Goal: Task Accomplishment & Management: Manage account settings

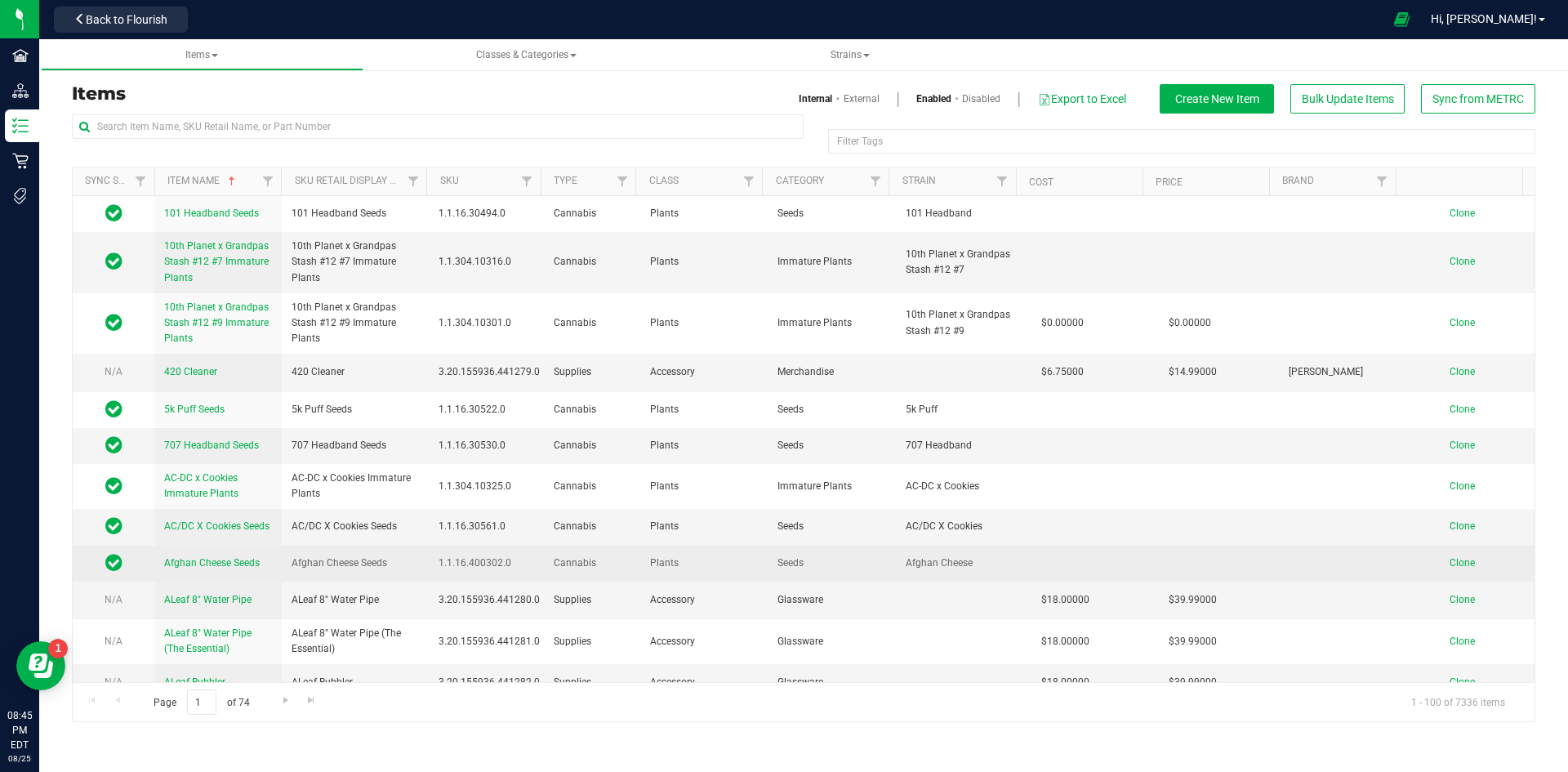
click at [473, 564] on span "1.1.16.400302.0" at bounding box center [486, 563] width 96 height 15
copy span "1.1.16.400302.0"
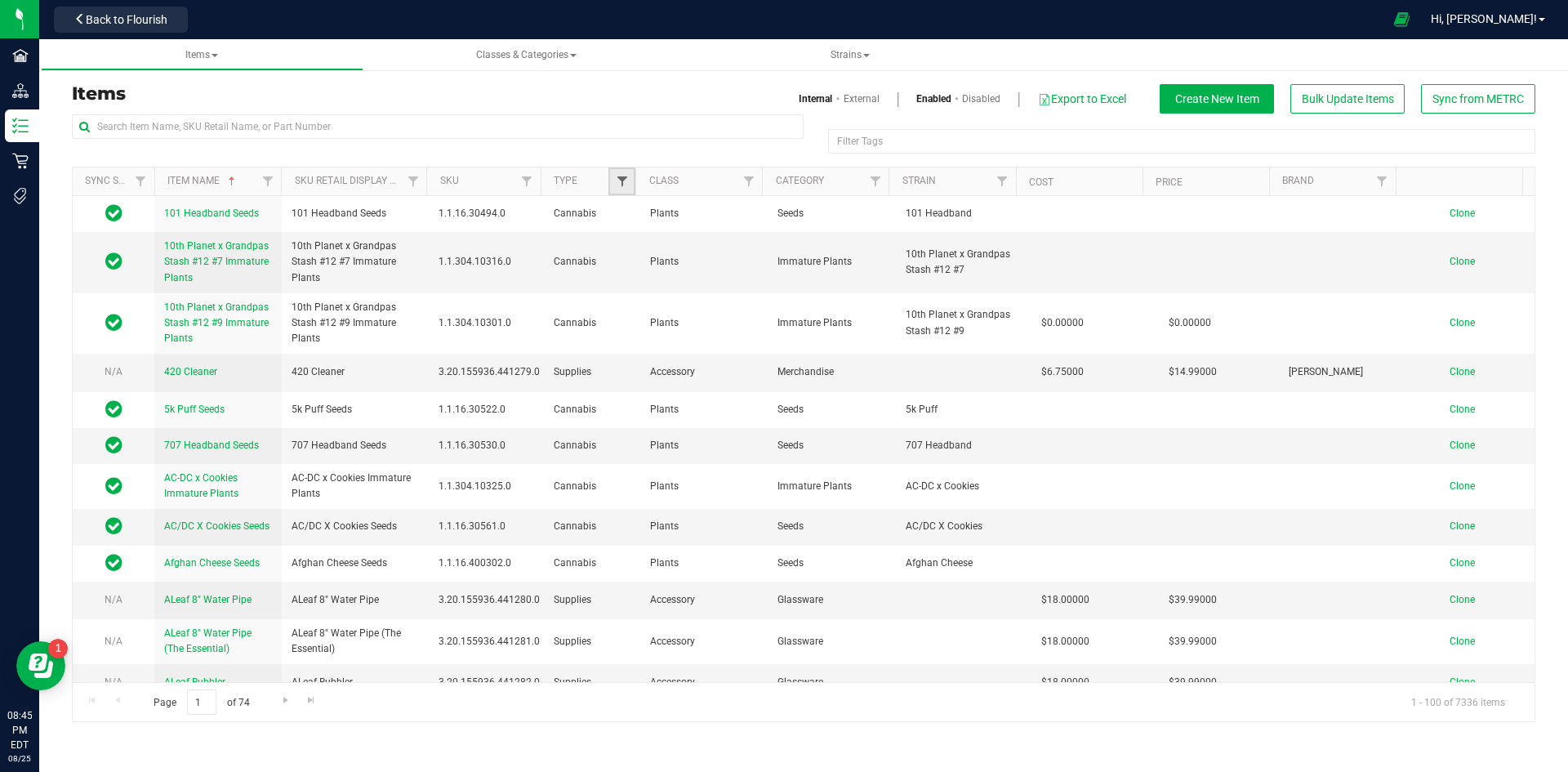
click at [621, 182] on span "Filter" at bounding box center [622, 181] width 13 height 13
click at [674, 296] on span "Non-Inventory" at bounding box center [674, 295] width 63 height 10
click at [635, 296] on input "Non-Inventory" at bounding box center [630, 294] width 11 height 11
checkbox input "true"
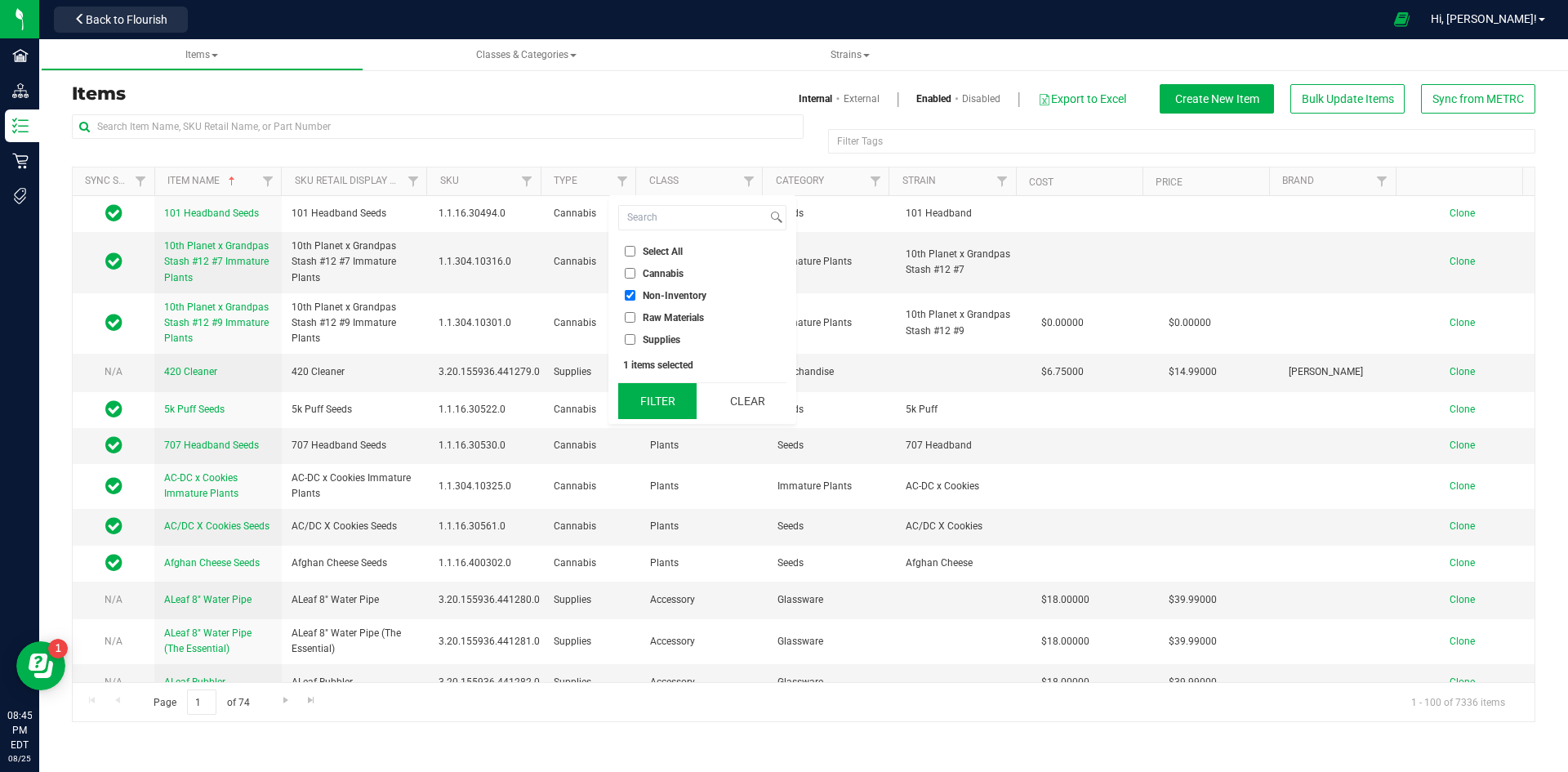
click at [670, 400] on button "Filter" at bounding box center [657, 401] width 79 height 35
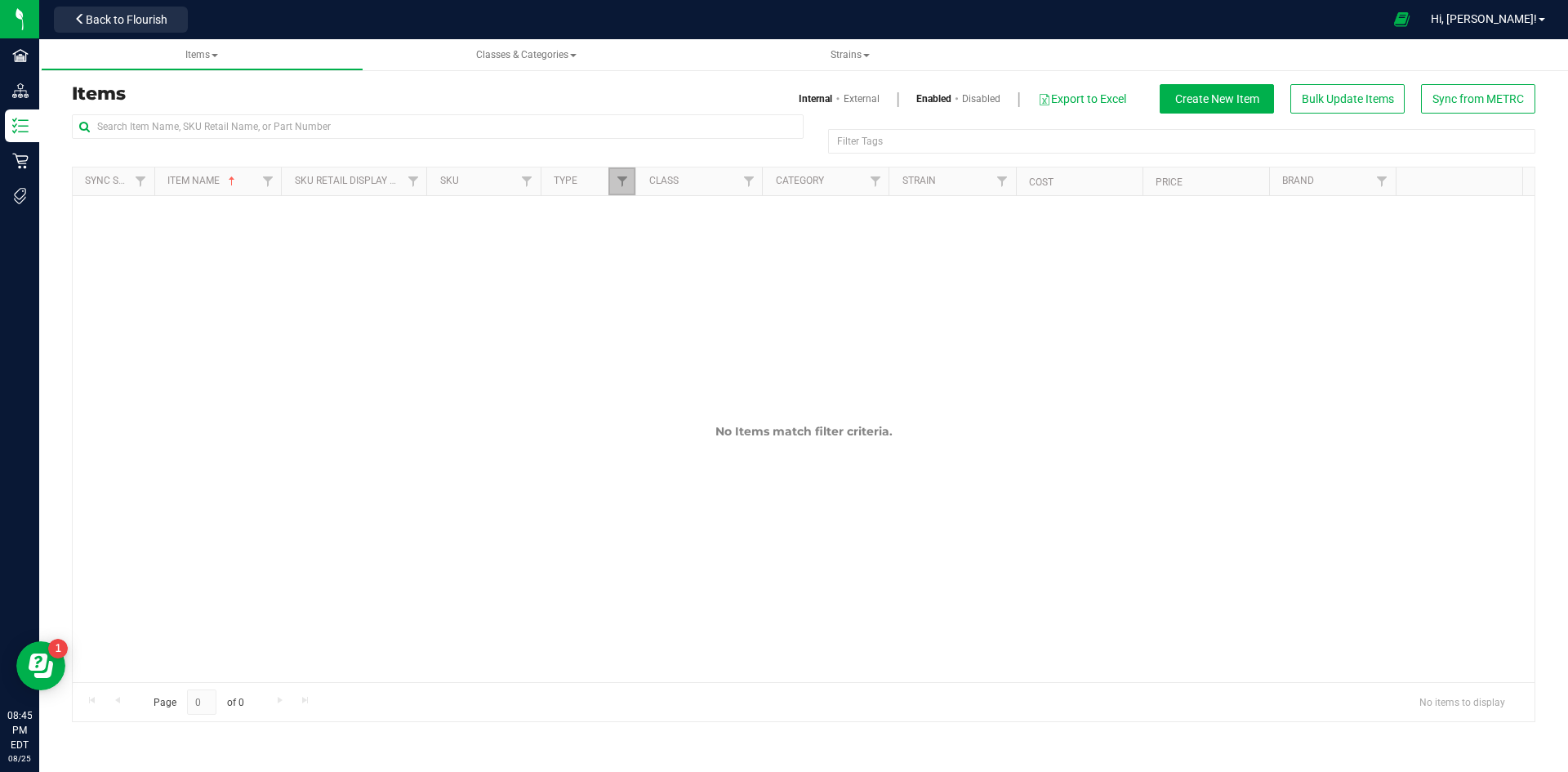
click at [611, 178] on link "Filter" at bounding box center [622, 181] width 27 height 28
click at [681, 320] on span "Raw Materials" at bounding box center [673, 317] width 61 height 10
click at [635, 320] on input "Raw Materials" at bounding box center [630, 316] width 11 height 11
checkbox input "true"
click at [661, 335] on span "Supplies" at bounding box center [660, 339] width 37 height 10
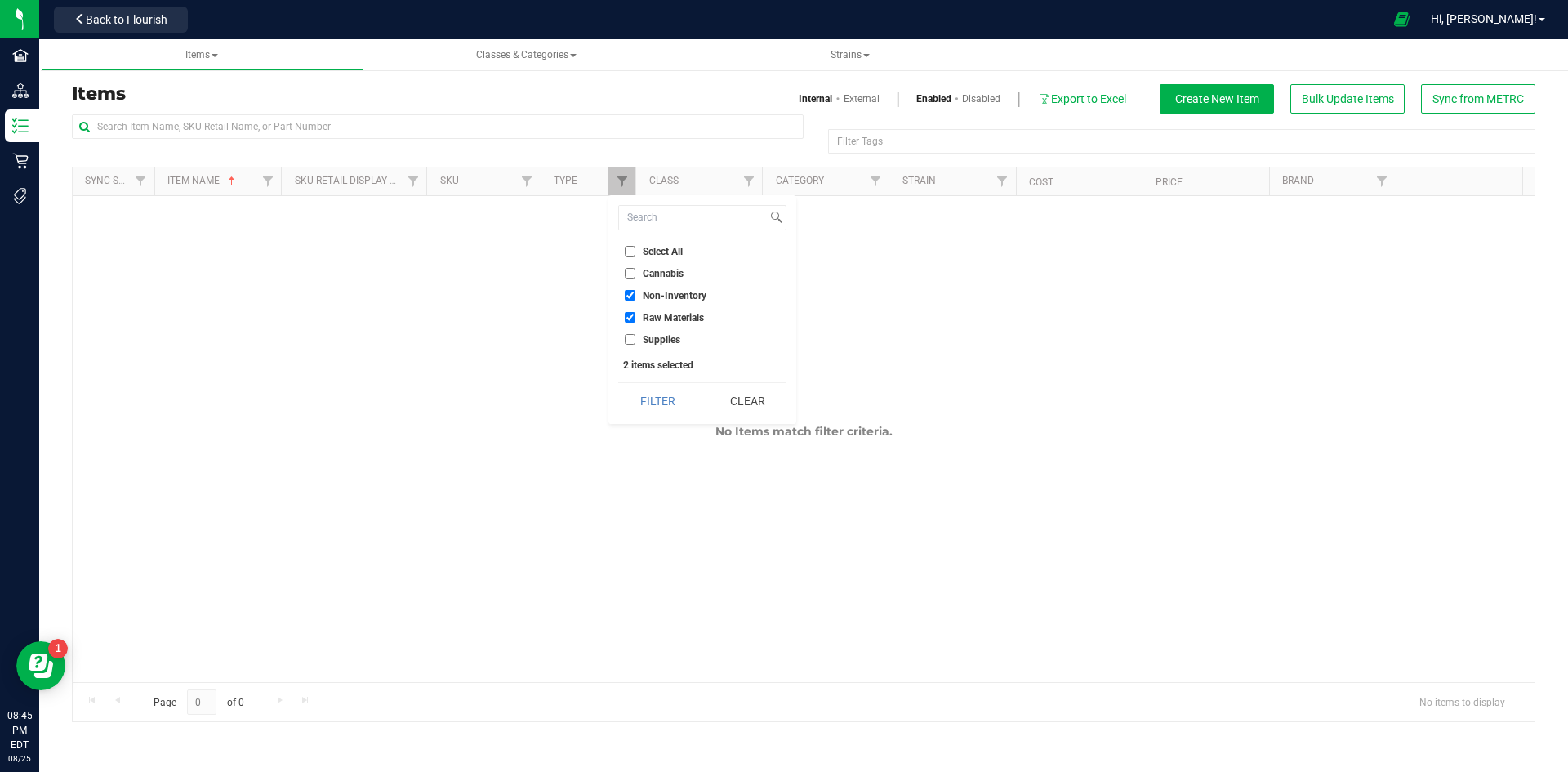
click at [635, 335] on input "Supplies" at bounding box center [630, 339] width 11 height 11
checkbox input "true"
click at [657, 388] on button "Filter" at bounding box center [657, 401] width 79 height 35
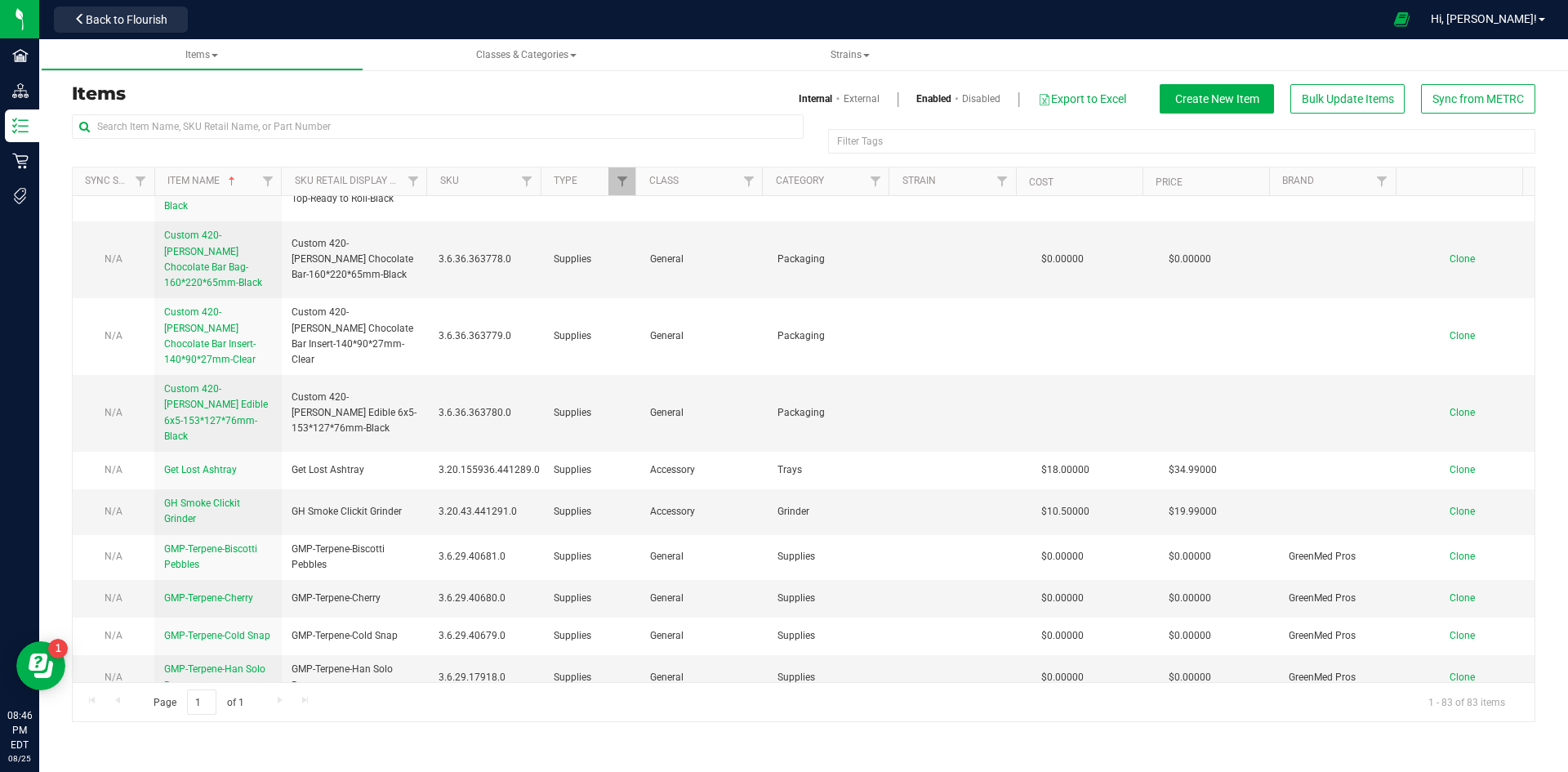
scroll to position [572, 0]
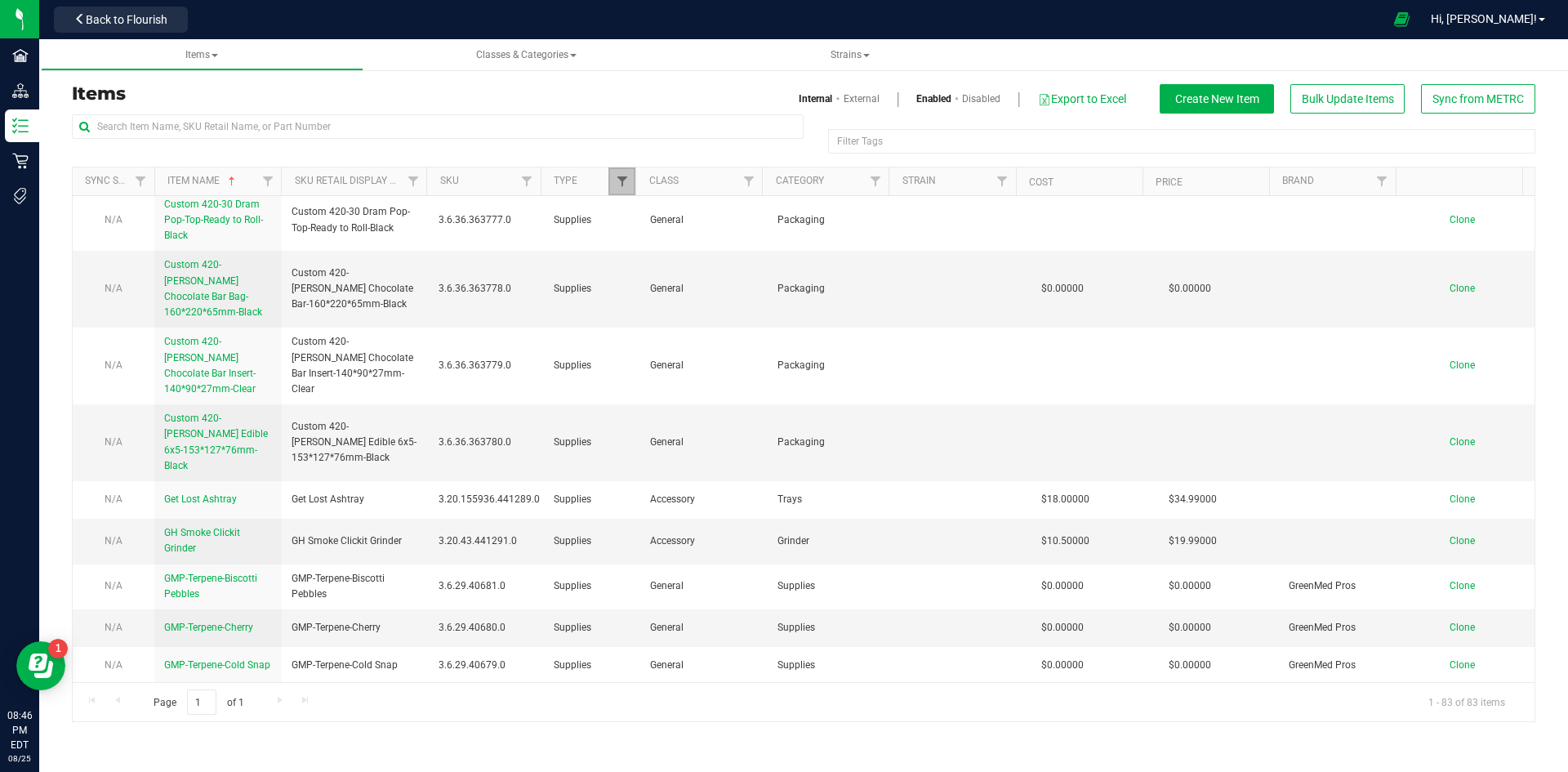
click at [623, 182] on span "Filter" at bounding box center [622, 181] width 13 height 13
click at [739, 399] on button "Clear" at bounding box center [748, 401] width 79 height 35
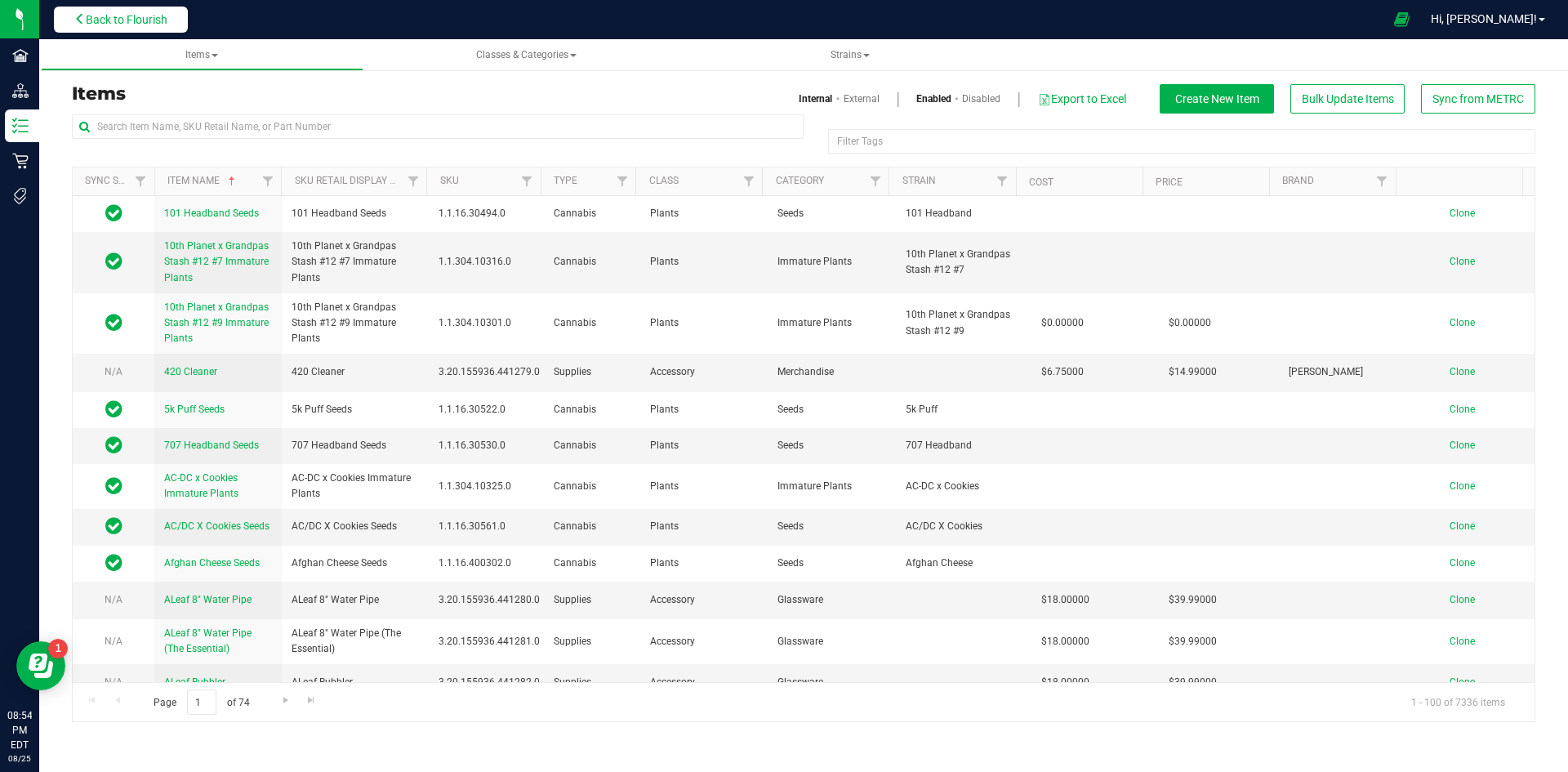
click at [129, 13] on span "Back to Flourish" at bounding box center [126, 20] width 81 height 13
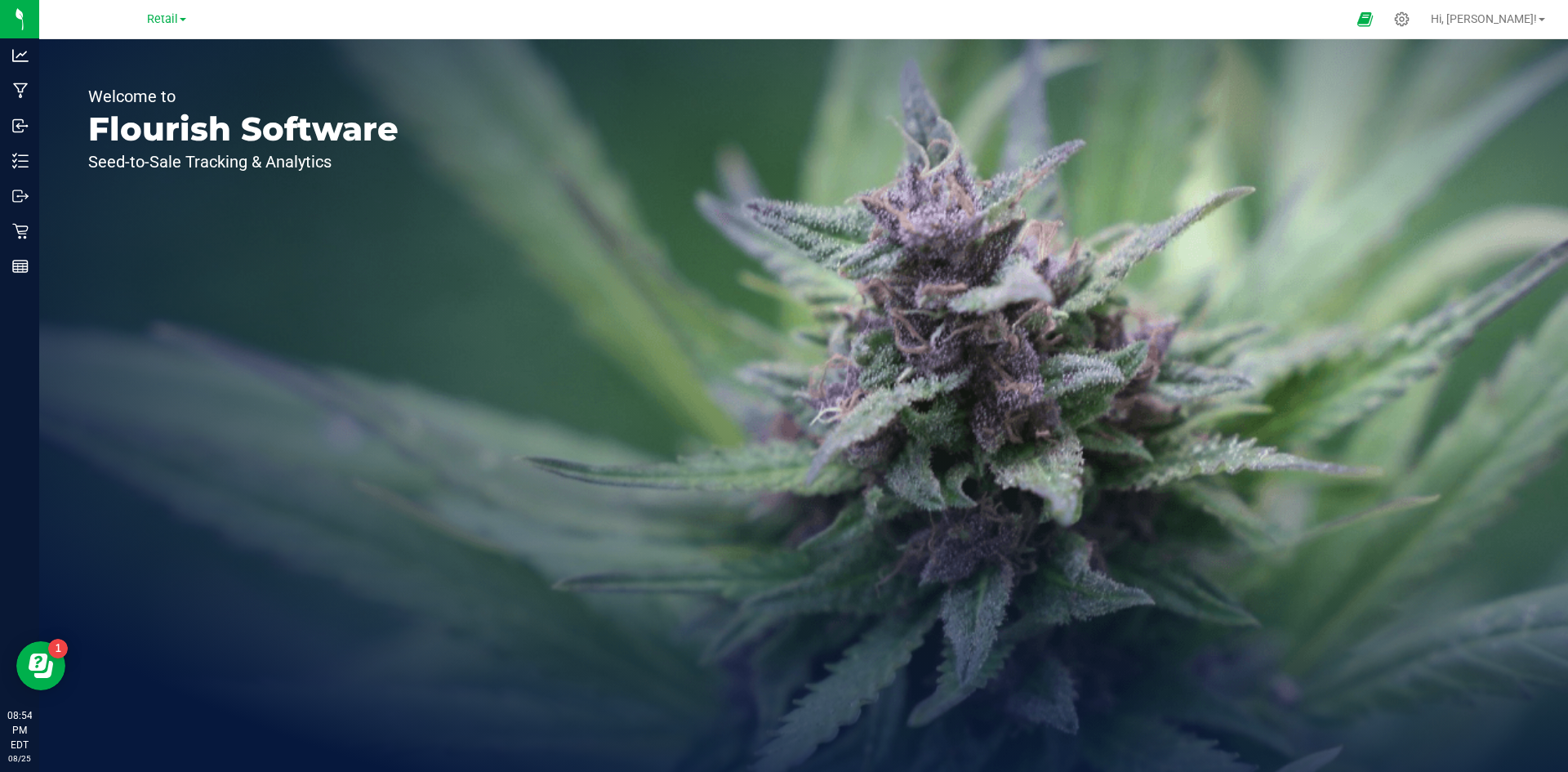
click at [40, 153] on div "Welcome to Flourish Software Seed-to-Sale Tracking & Analytics" at bounding box center [243, 406] width 408 height 733
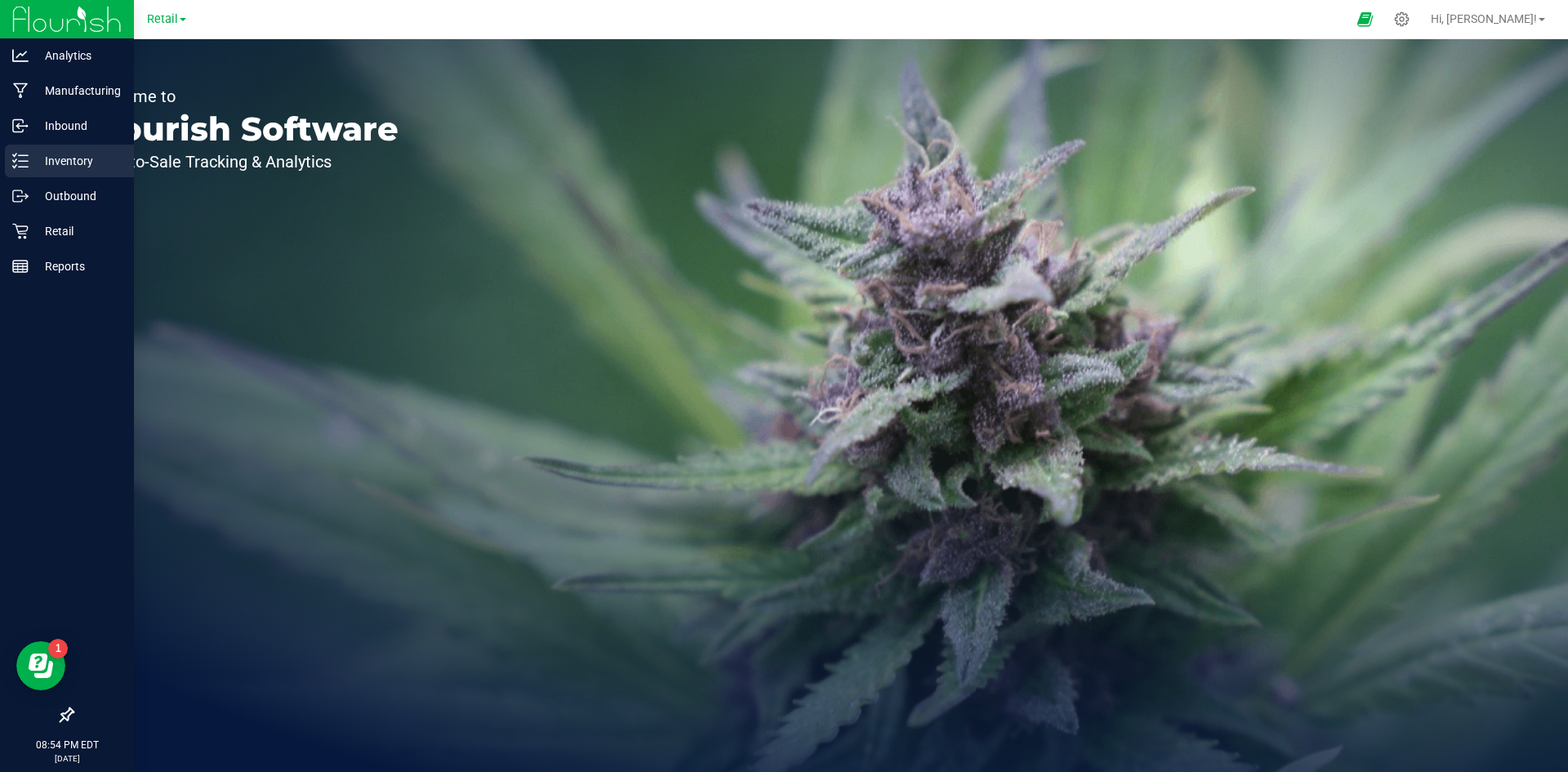
click at [31, 161] on p "Inventory" at bounding box center [78, 161] width 98 height 19
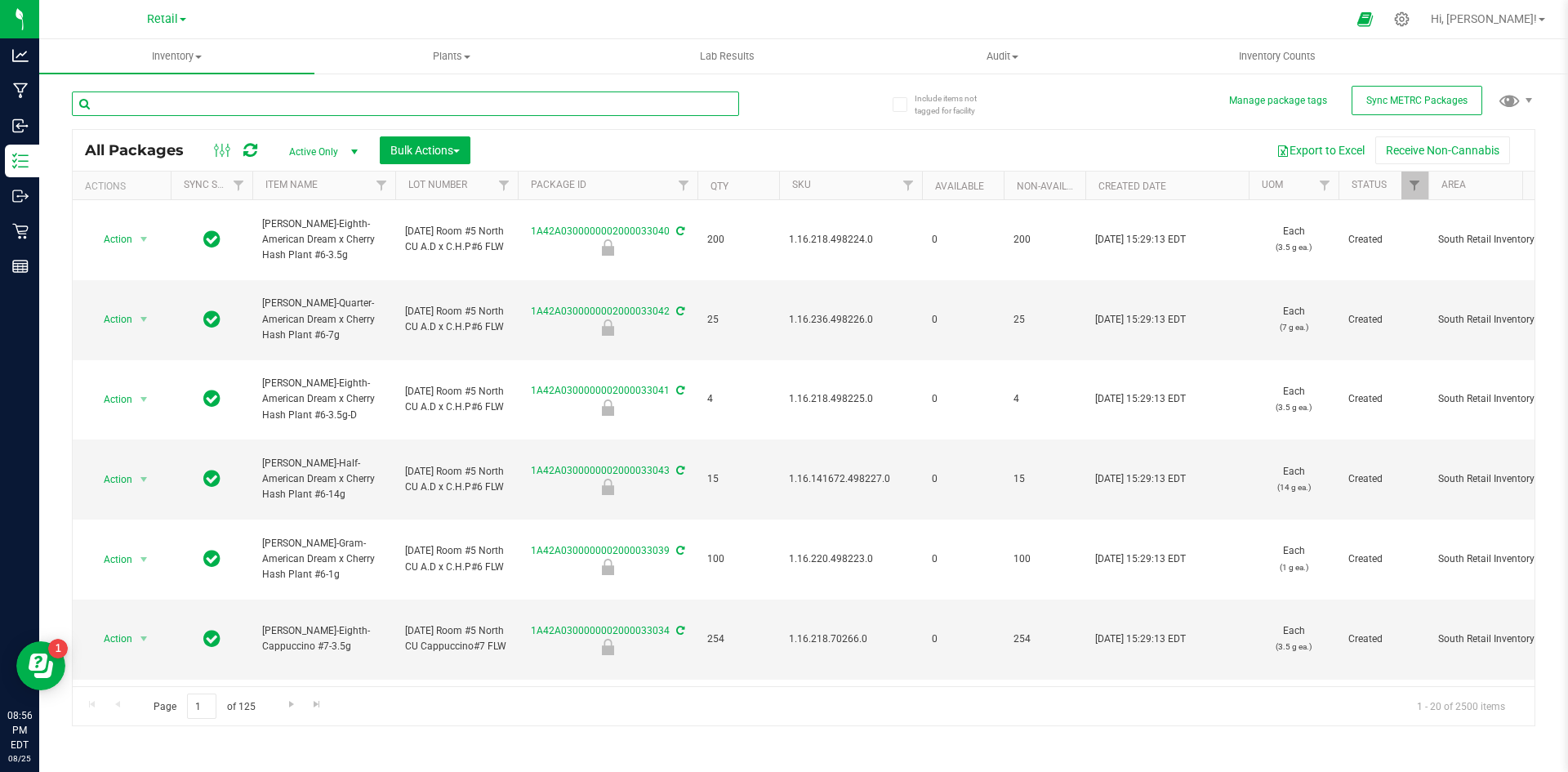
click at [251, 107] on input "text" at bounding box center [405, 104] width 667 height 25
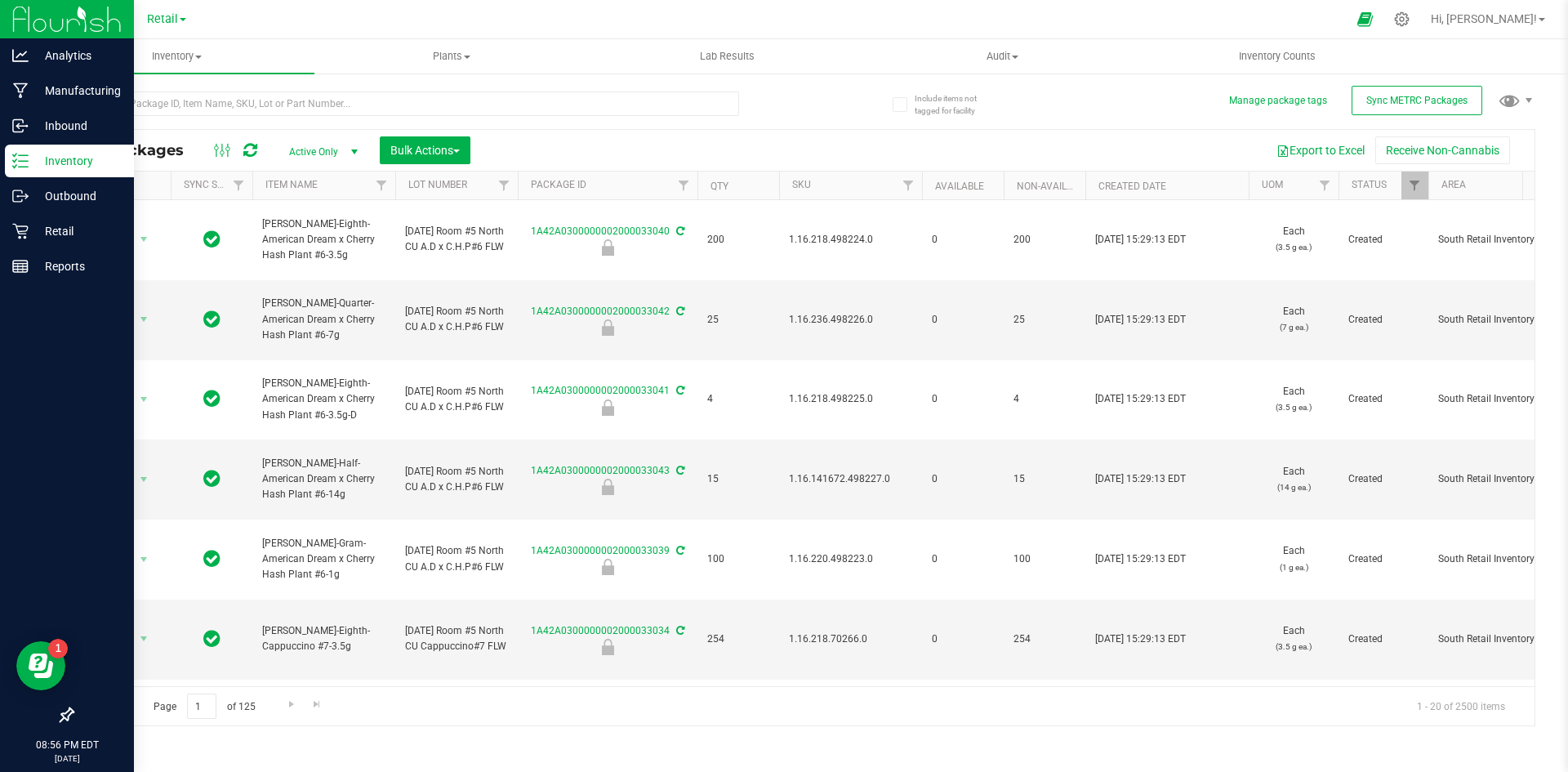
click at [70, 167] on p "Inventory" at bounding box center [78, 161] width 98 height 19
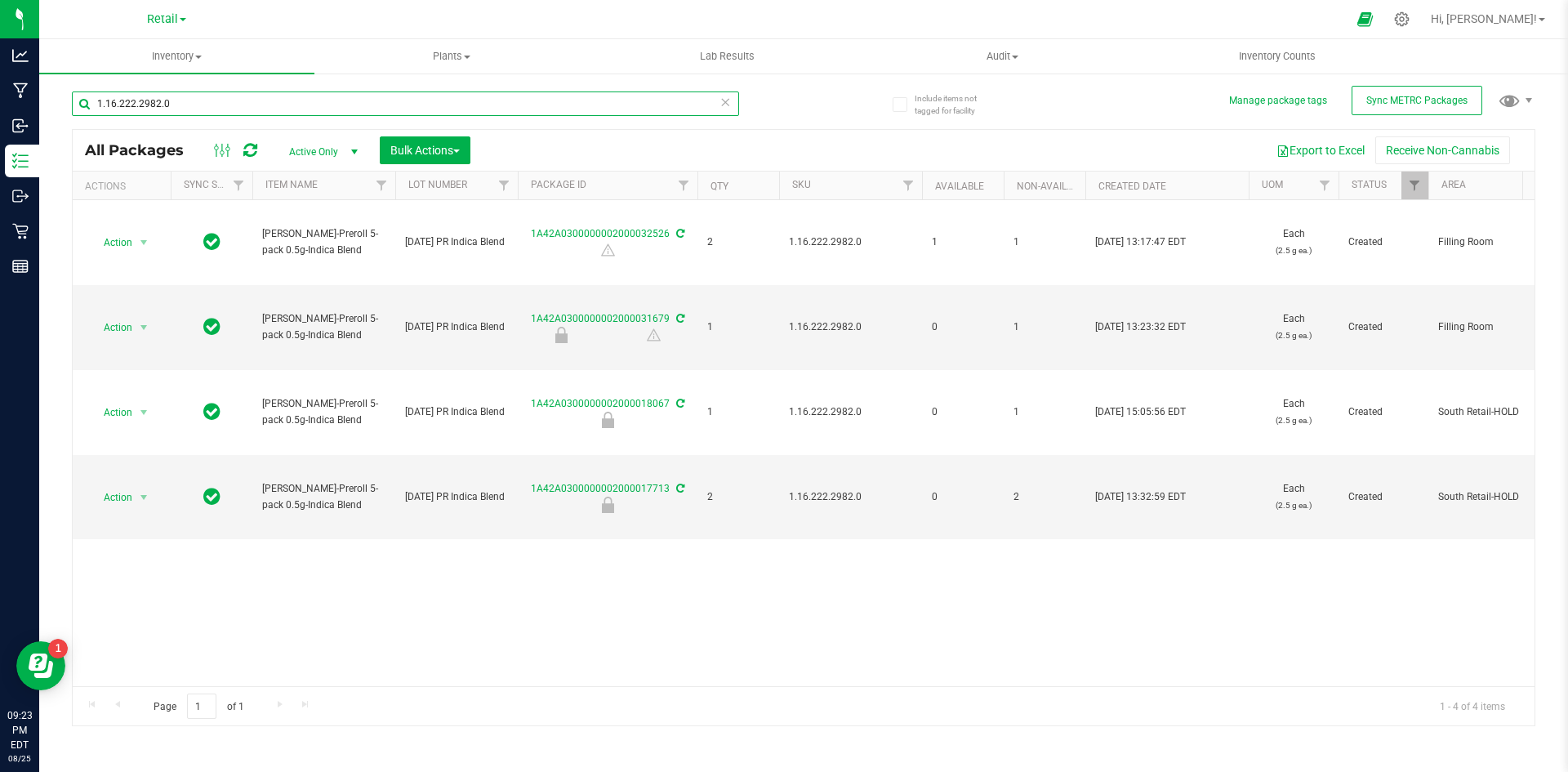
click at [289, 102] on input "1.16.222.2982.0" at bounding box center [405, 104] width 667 height 25
click at [288, 102] on input "1.16.222.2982.0" at bounding box center [405, 104] width 667 height 25
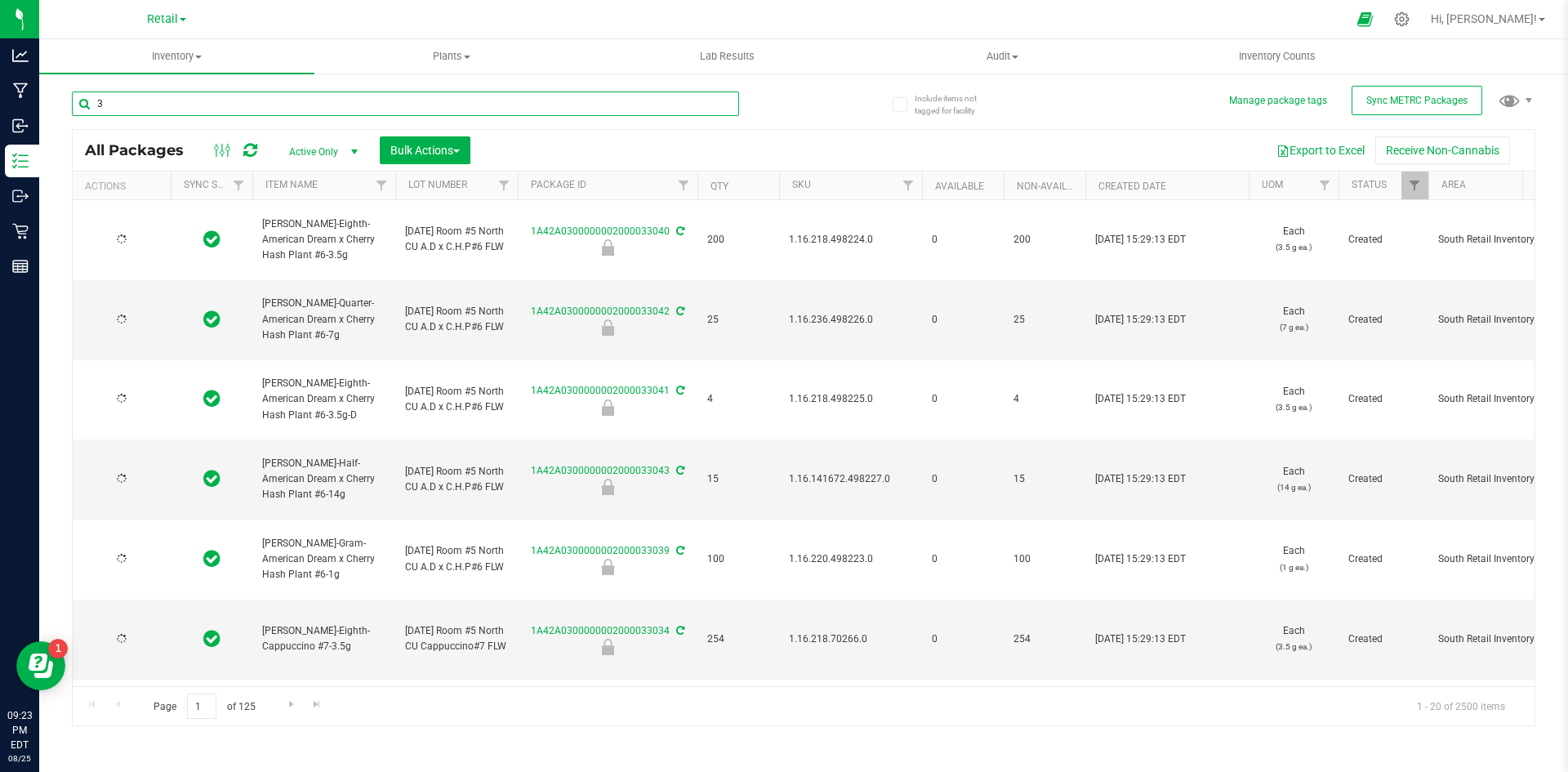
type input "32"
type input "[DATE]"
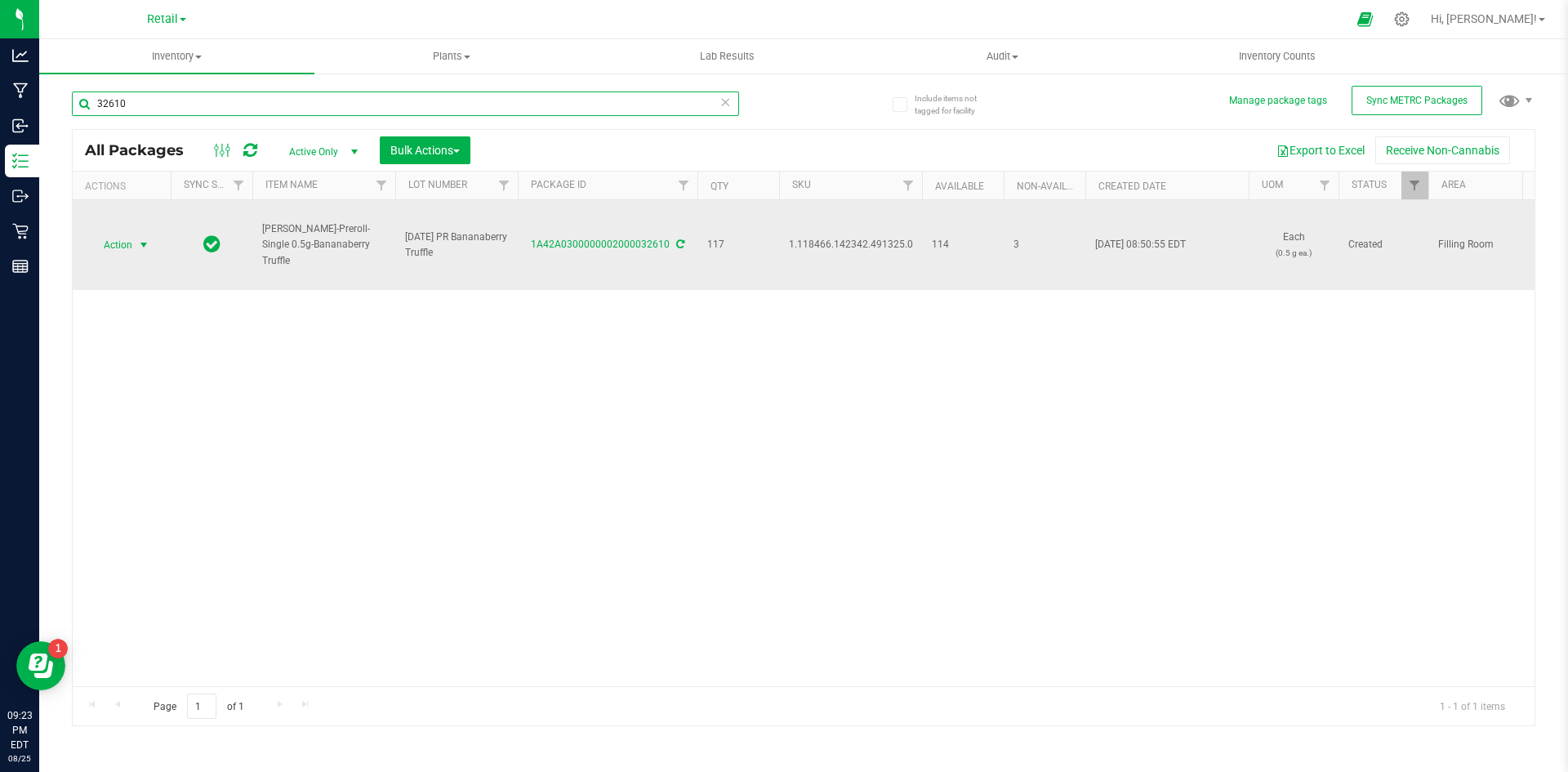
type input "32610"
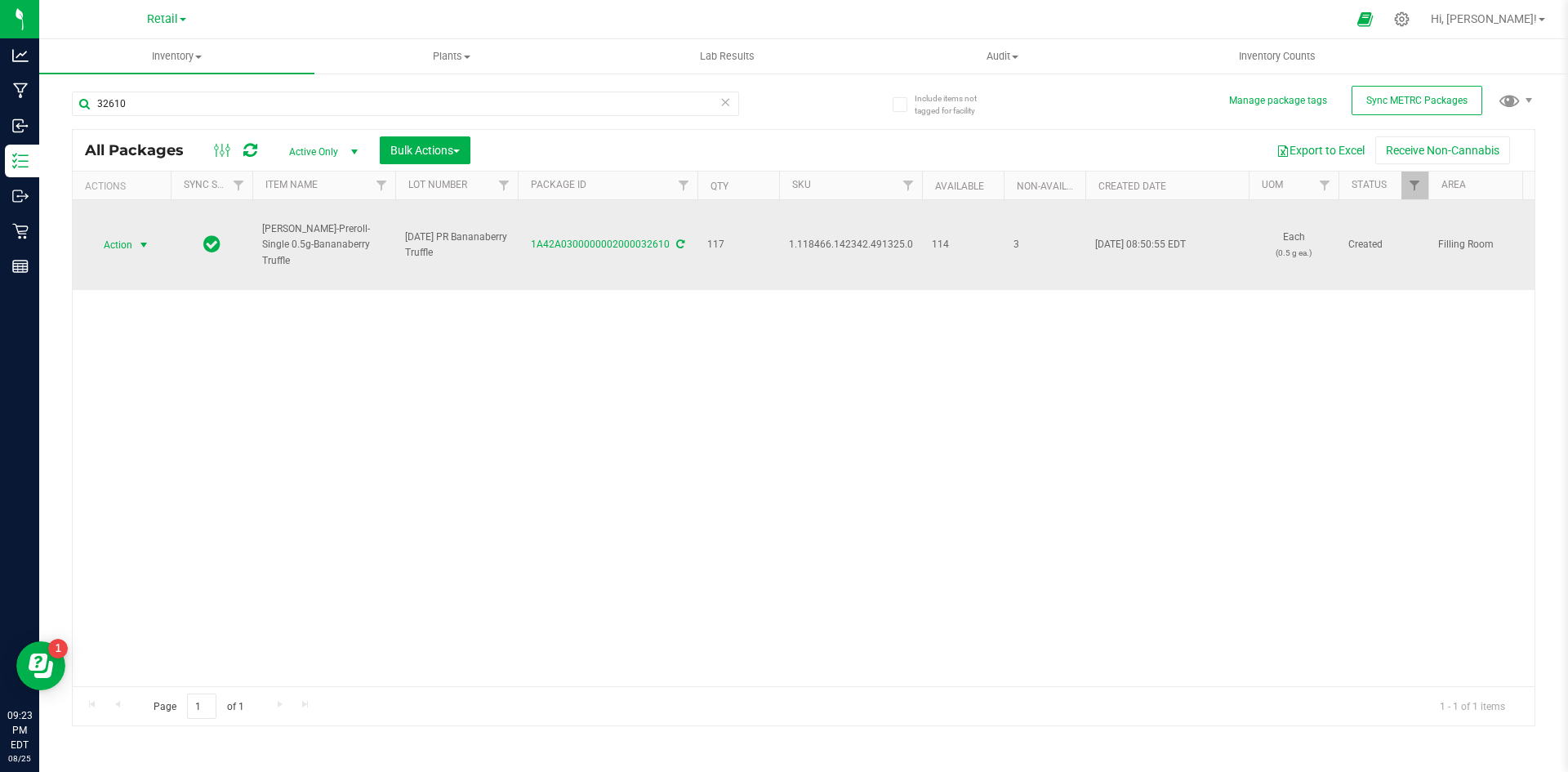
click at [106, 234] on span "Action" at bounding box center [111, 246] width 44 height 23
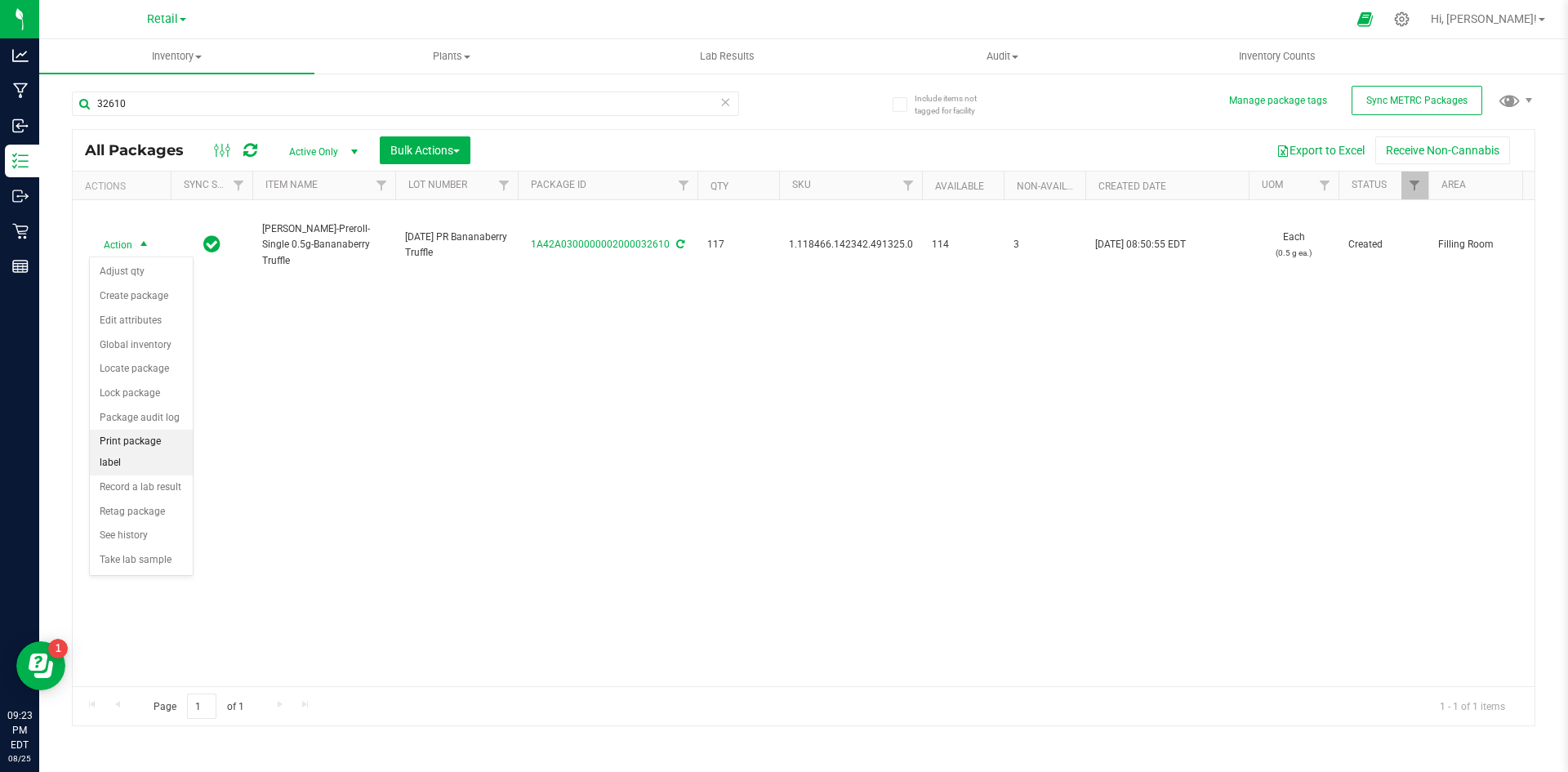
click at [155, 442] on li "Print package label" at bounding box center [141, 452] width 103 height 45
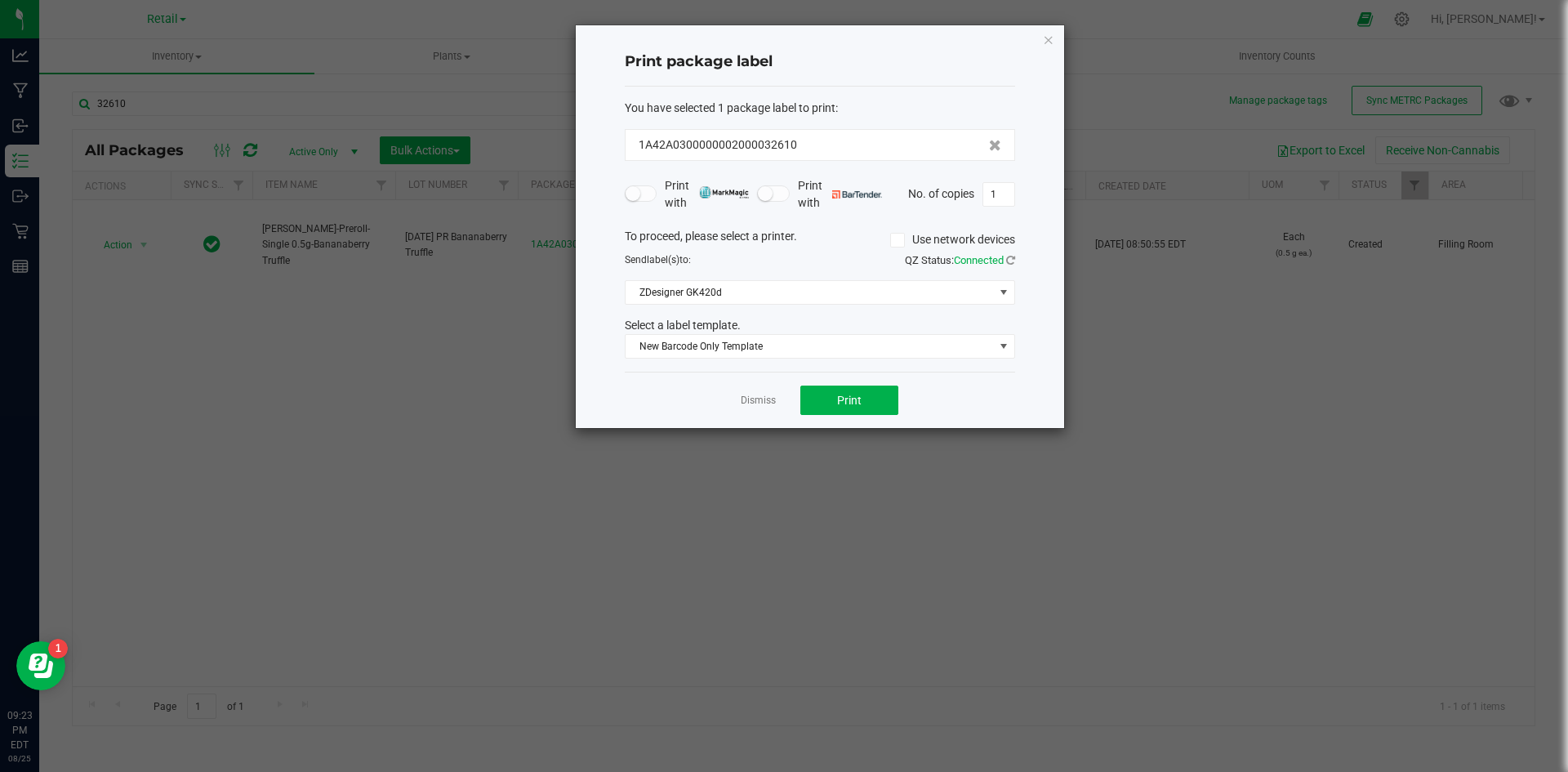
click at [846, 416] on div "Dismiss Print" at bounding box center [819, 400] width 390 height 57
click at [851, 410] on button "Print" at bounding box center [849, 400] width 98 height 30
click at [1052, 45] on icon "button" at bounding box center [1049, 39] width 12 height 19
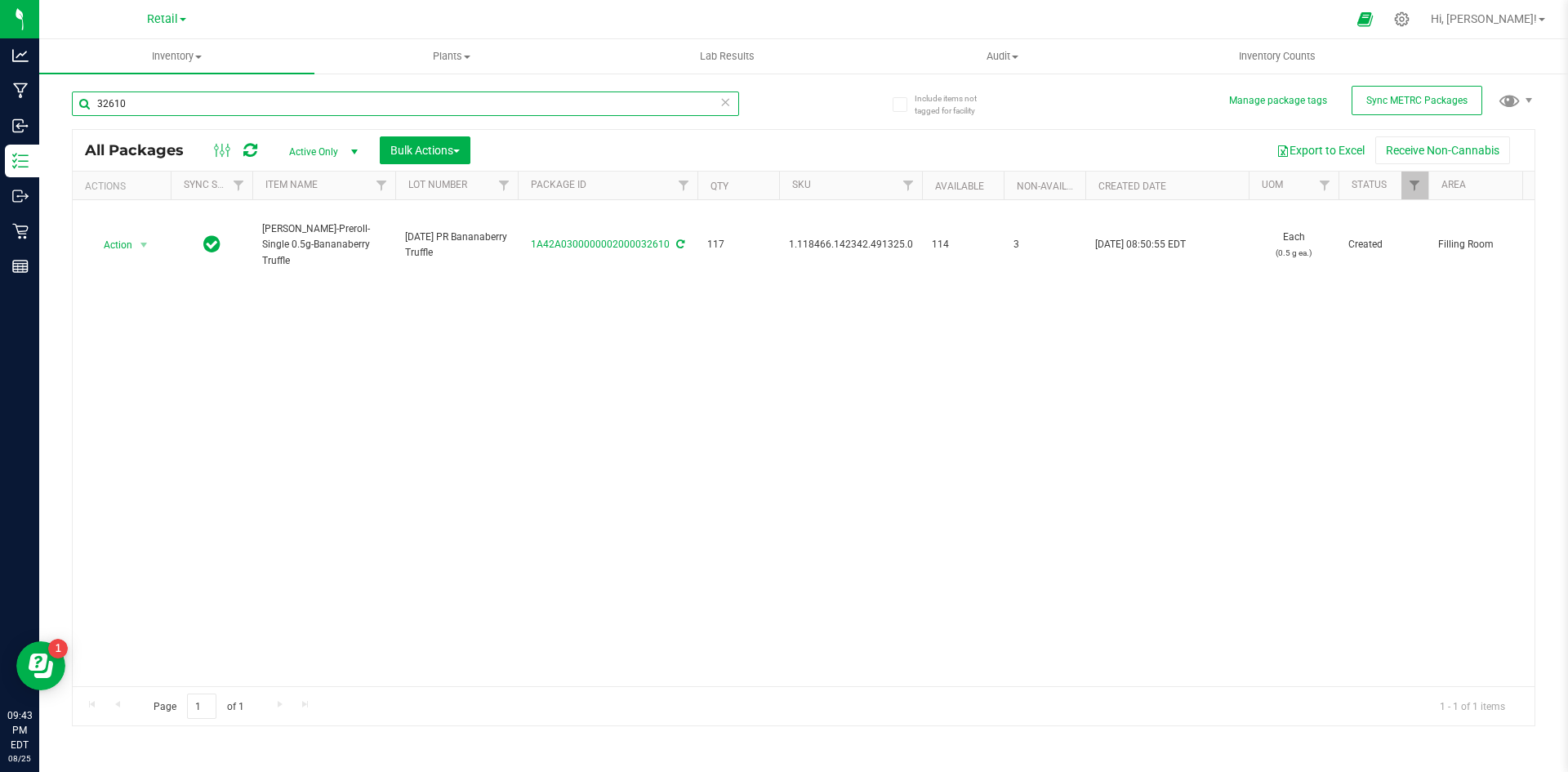
click at [457, 102] on input "32610" at bounding box center [405, 104] width 667 height 25
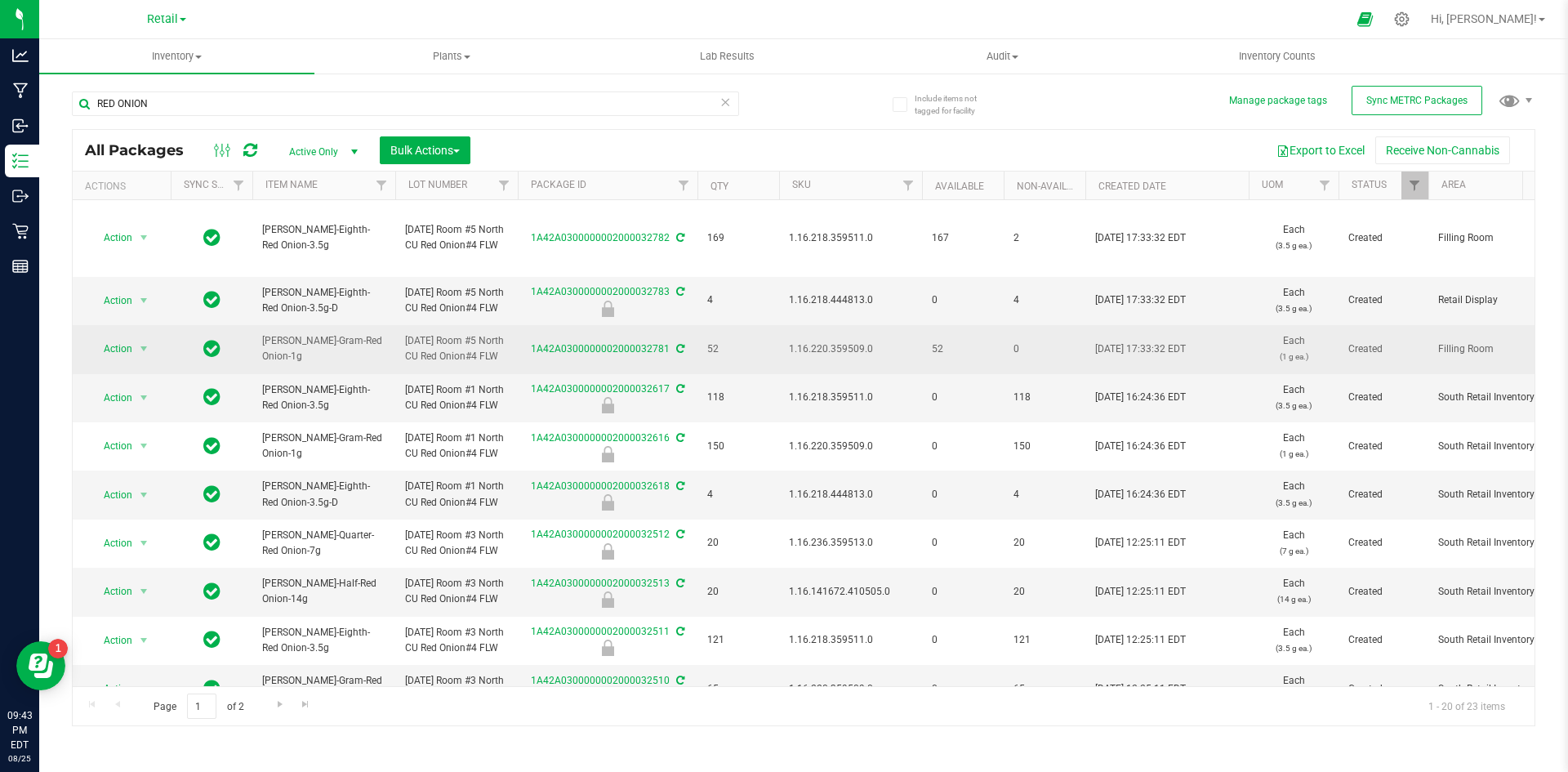
click at [824, 348] on span "1.16.220.359509.0" at bounding box center [850, 349] width 124 height 15
copy span "1.16.220.359509.0"
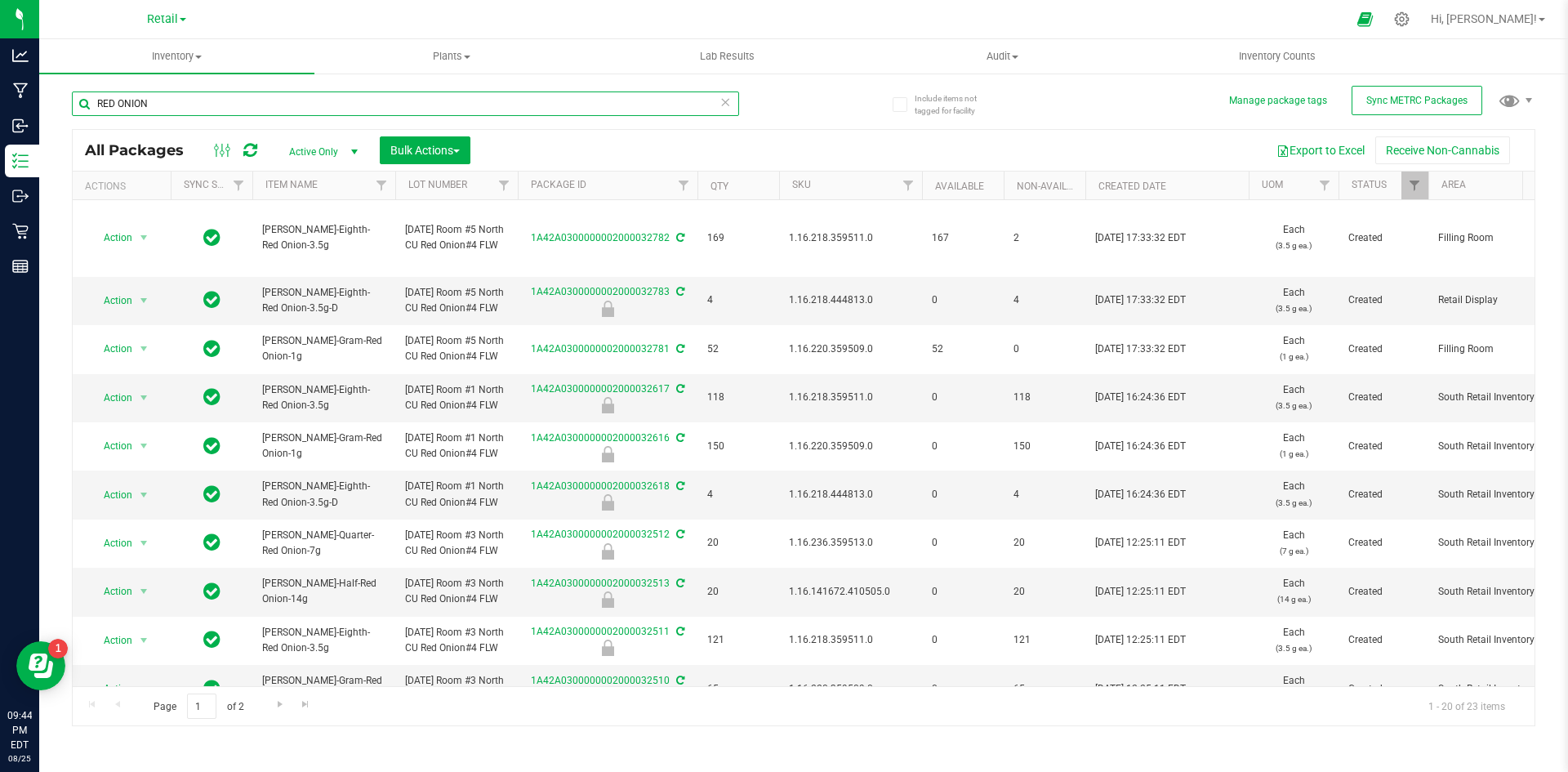
click at [224, 103] on input "RED ONION" at bounding box center [405, 104] width 667 height 25
paste input "1.16.220.359509.0"
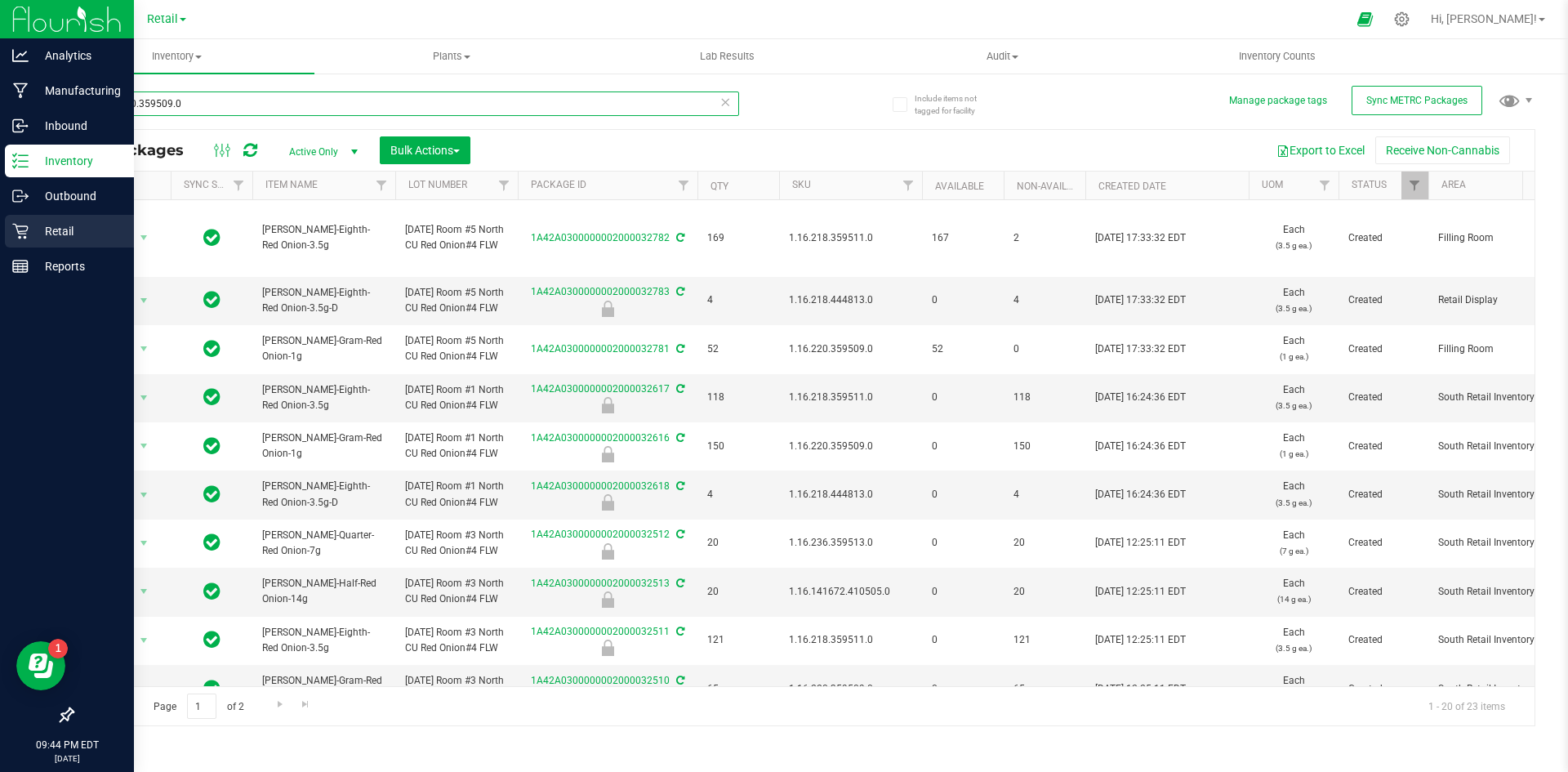
type input "1.16.220.359509.0"
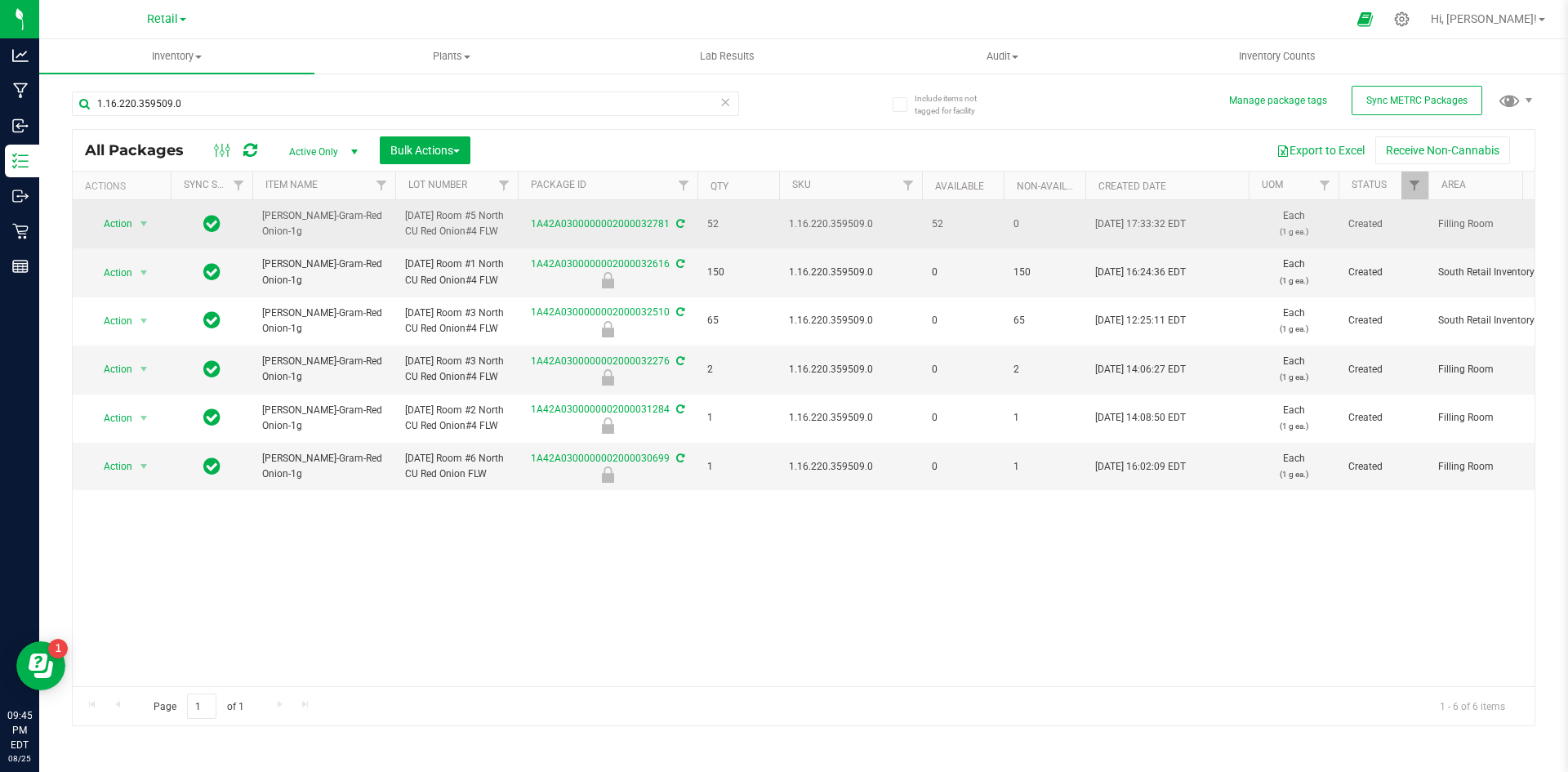
click at [808, 228] on span "1.16.220.359509.0" at bounding box center [850, 224] width 124 height 15
copy span "1.16.220.359509.0"
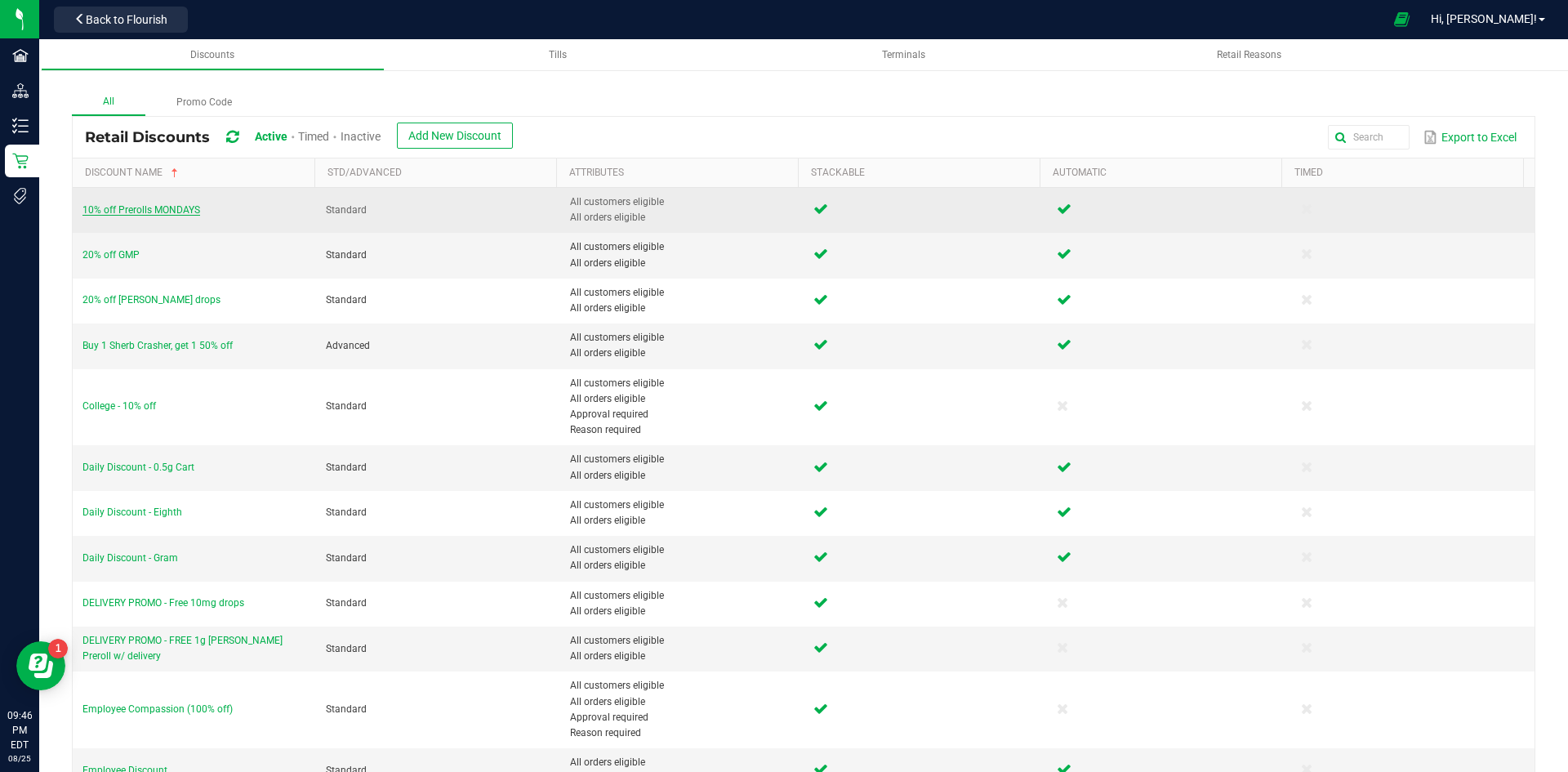
click at [147, 207] on span "10% off Prerolls MONDAYS" at bounding box center [141, 210] width 118 height 12
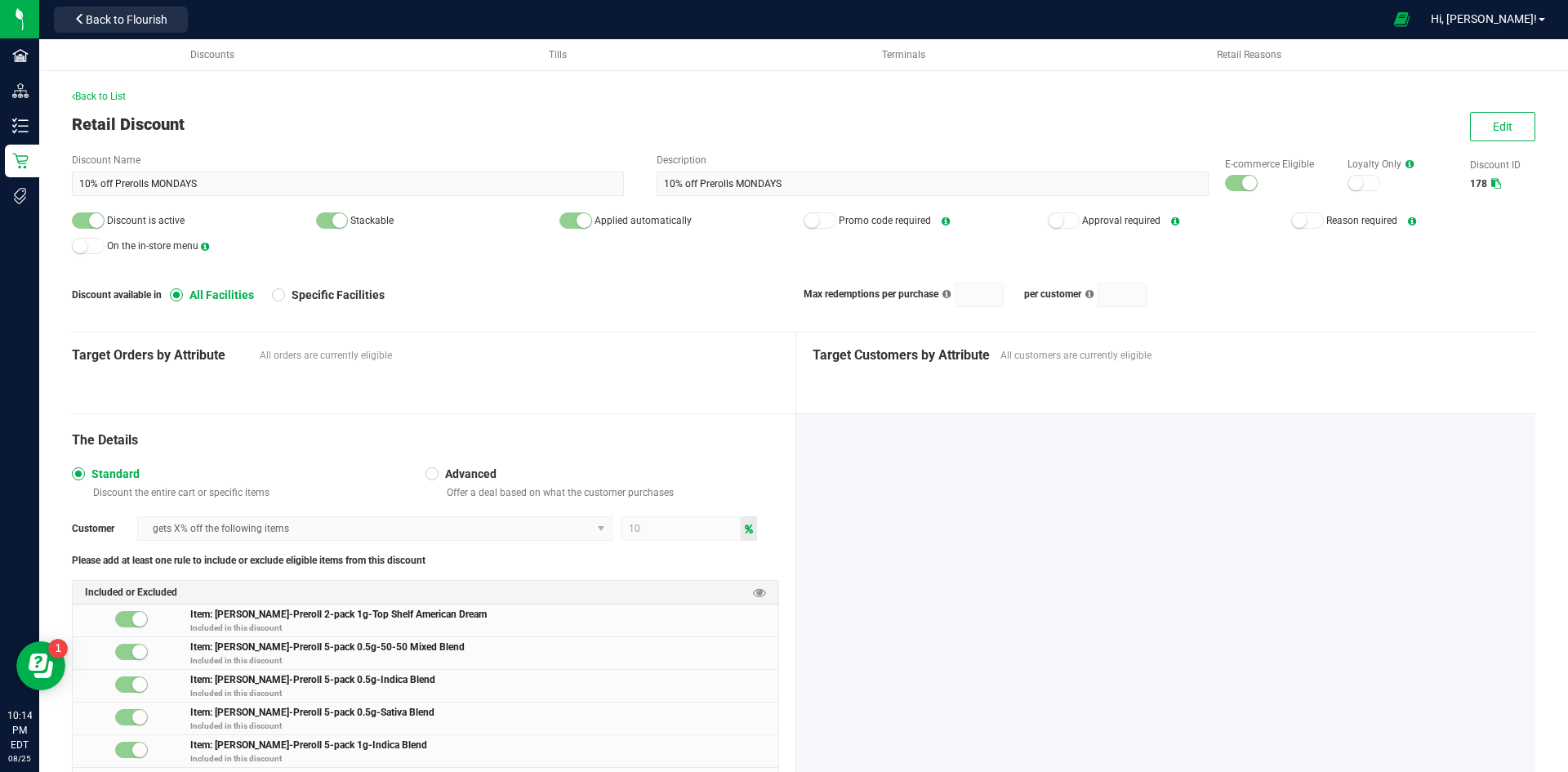
drag, startPoint x: 1480, startPoint y: 143, endPoint x: 1444, endPoint y: 147, distance: 36.2
drag, startPoint x: 1464, startPoint y: 131, endPoint x: 1234, endPoint y: 183, distance: 235.8
click at [1469, 131] on button "Edit" at bounding box center [1502, 127] width 65 height 30
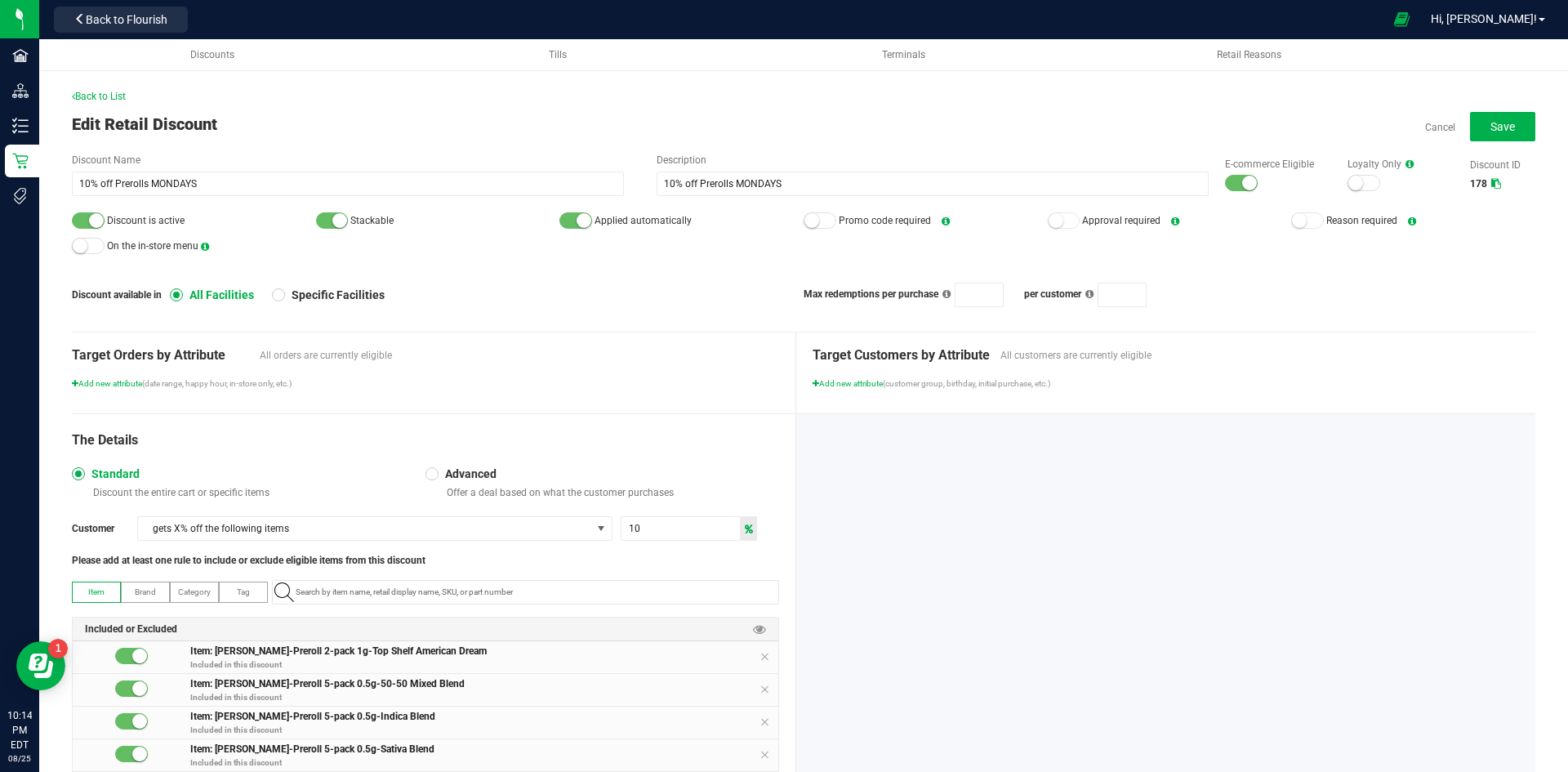
click at [1242, 183] on small at bounding box center [1249, 182] width 14 height 14
click at [99, 222] on small at bounding box center [96, 220] width 14 height 14
click at [1490, 120] on span "Save" at bounding box center [1503, 127] width 25 height 13
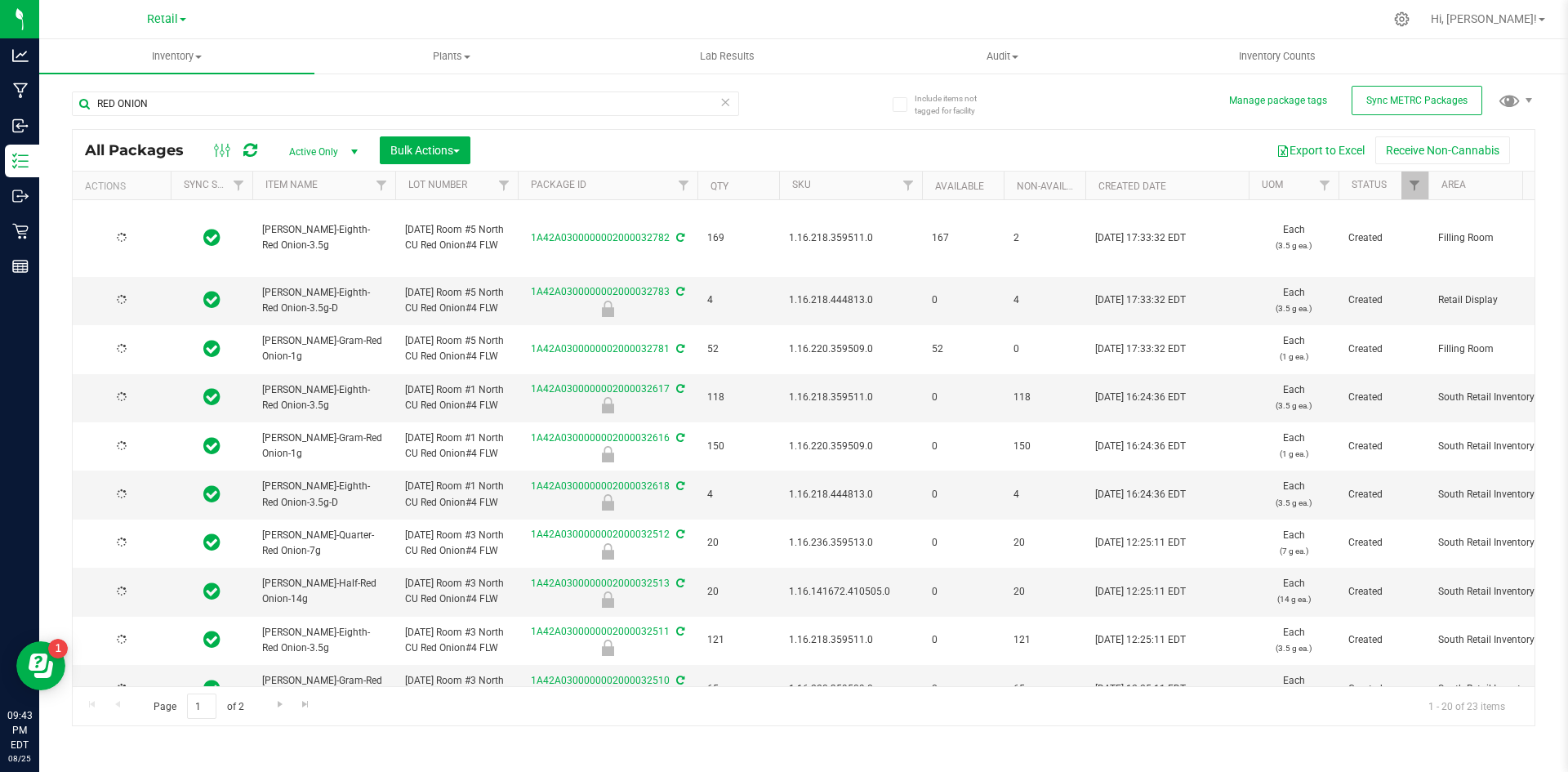
type input "2025-06-04"
type input "2025-06-18"
type input "2025-06-11"
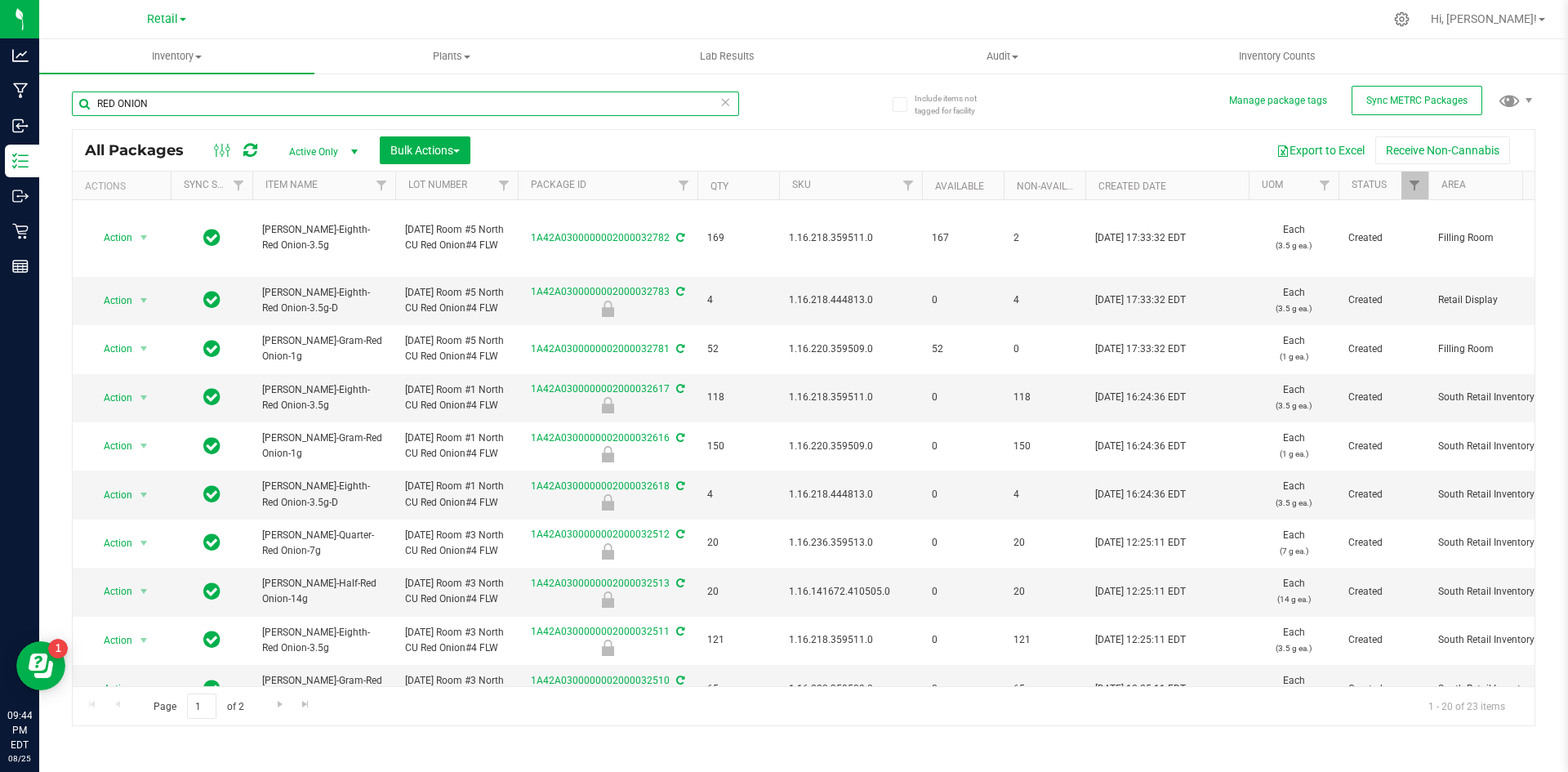
click at [295, 114] on input "RED ONION" at bounding box center [405, 104] width 667 height 25
paste input "1.16.218.359511.0"
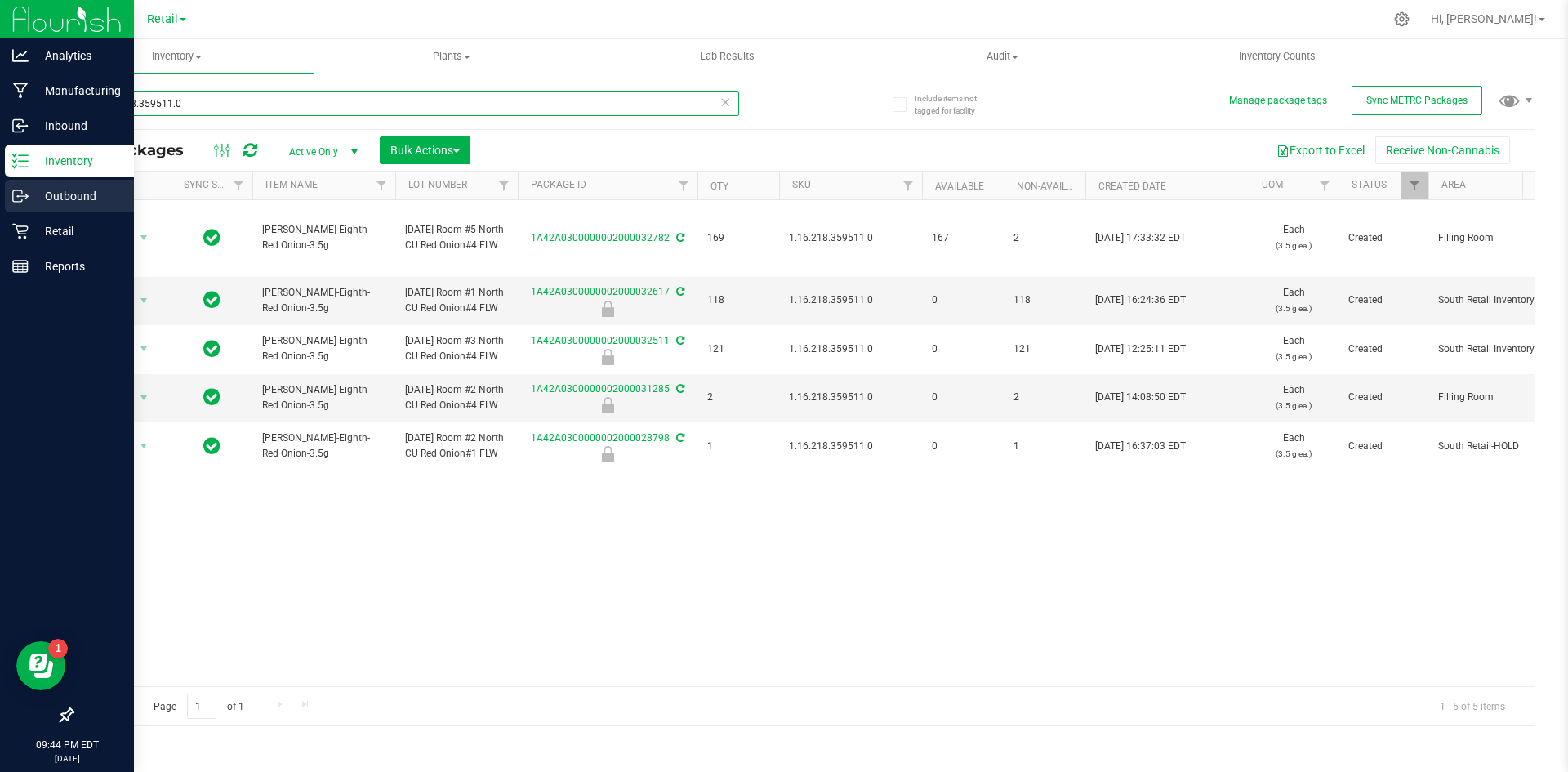
type input "1.16.218.359511.0"
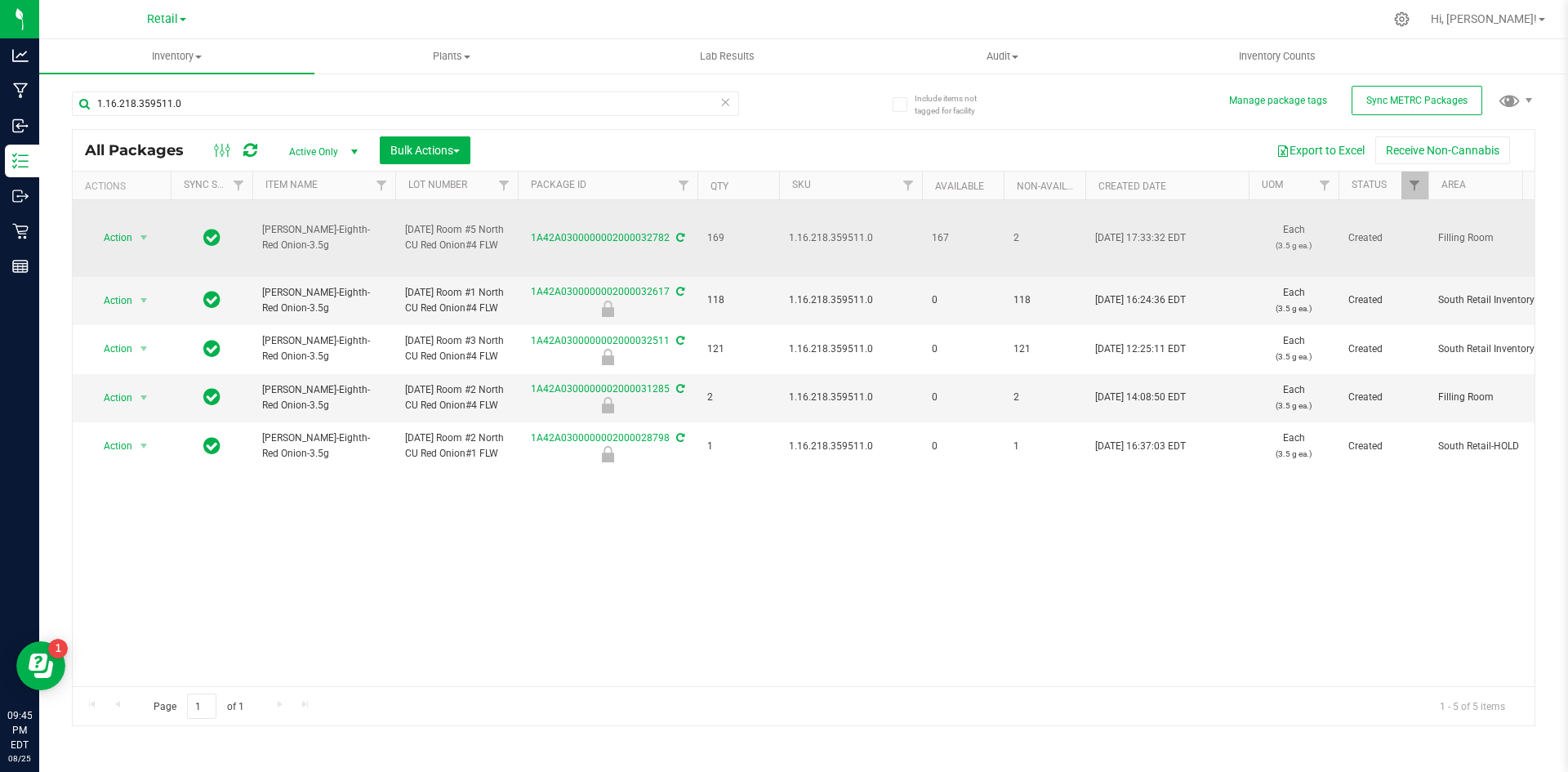
click at [806, 230] on span "1.16.218.359511.0" at bounding box center [850, 238] width 124 height 15
copy span "1.16.218.359511.0"
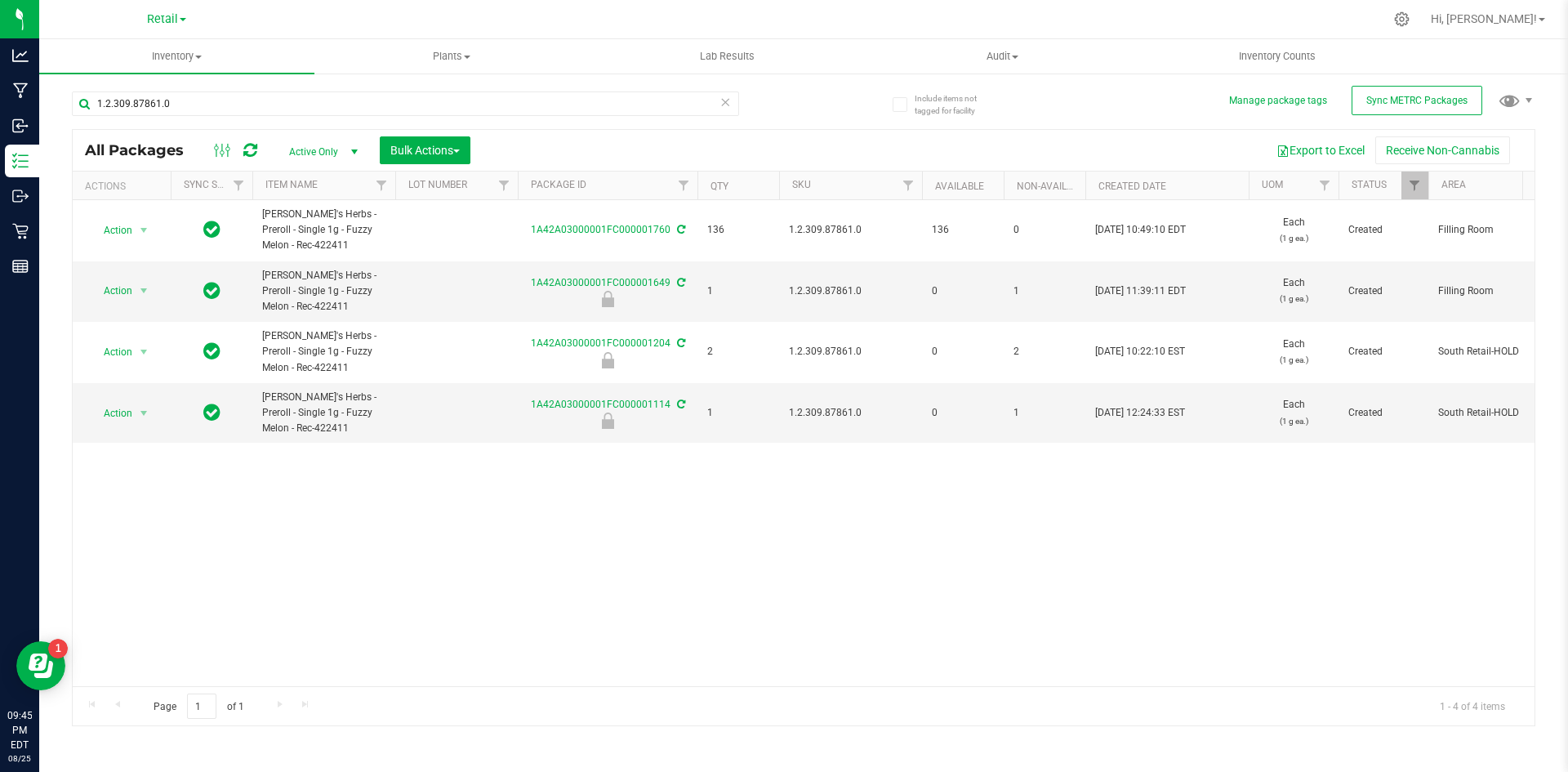
type input "1.2.309.87861.0"
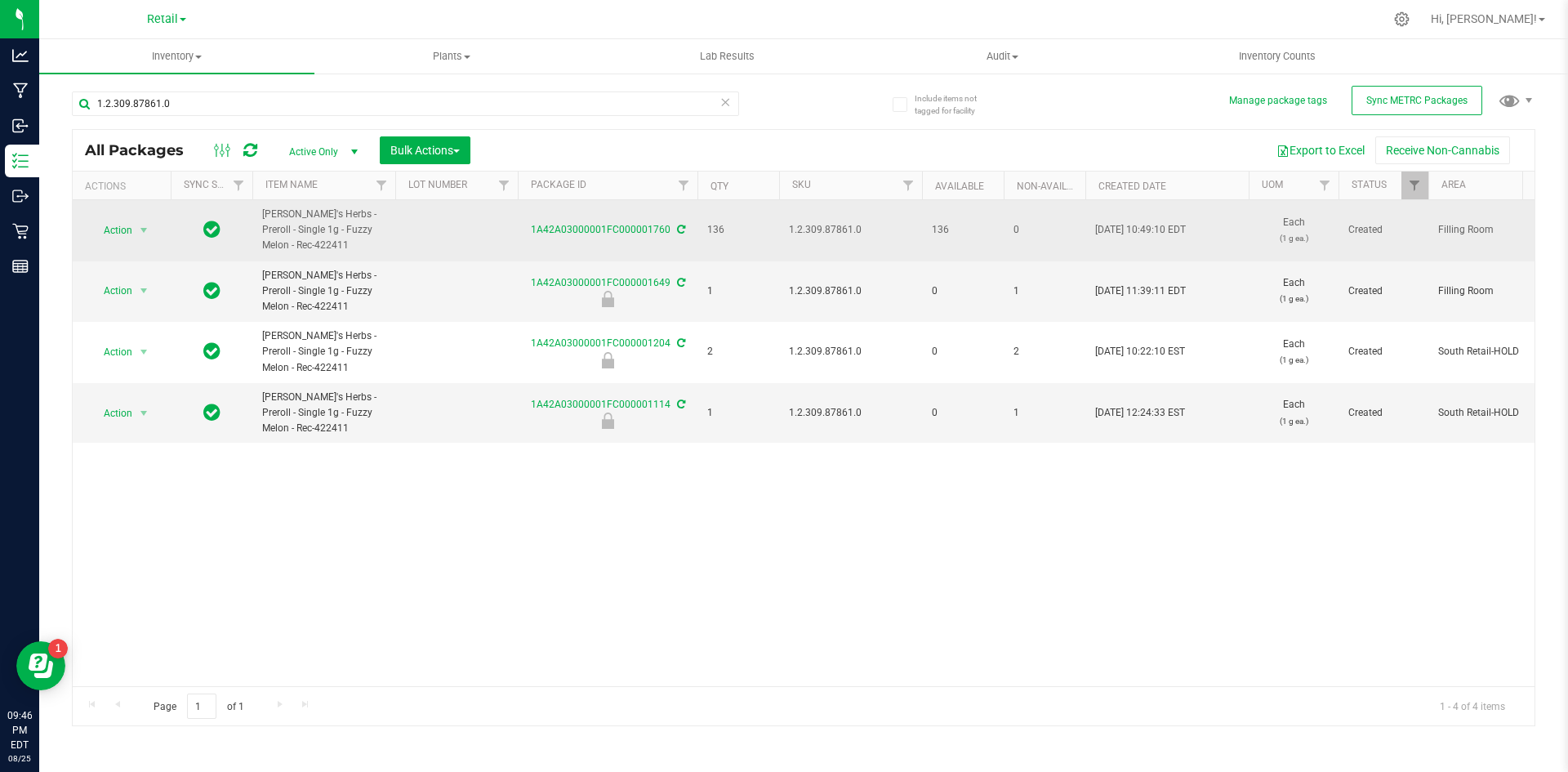
click at [830, 228] on span "1.2.309.87861.0" at bounding box center [850, 230] width 124 height 15
copy span "1.2.309.87861.0"
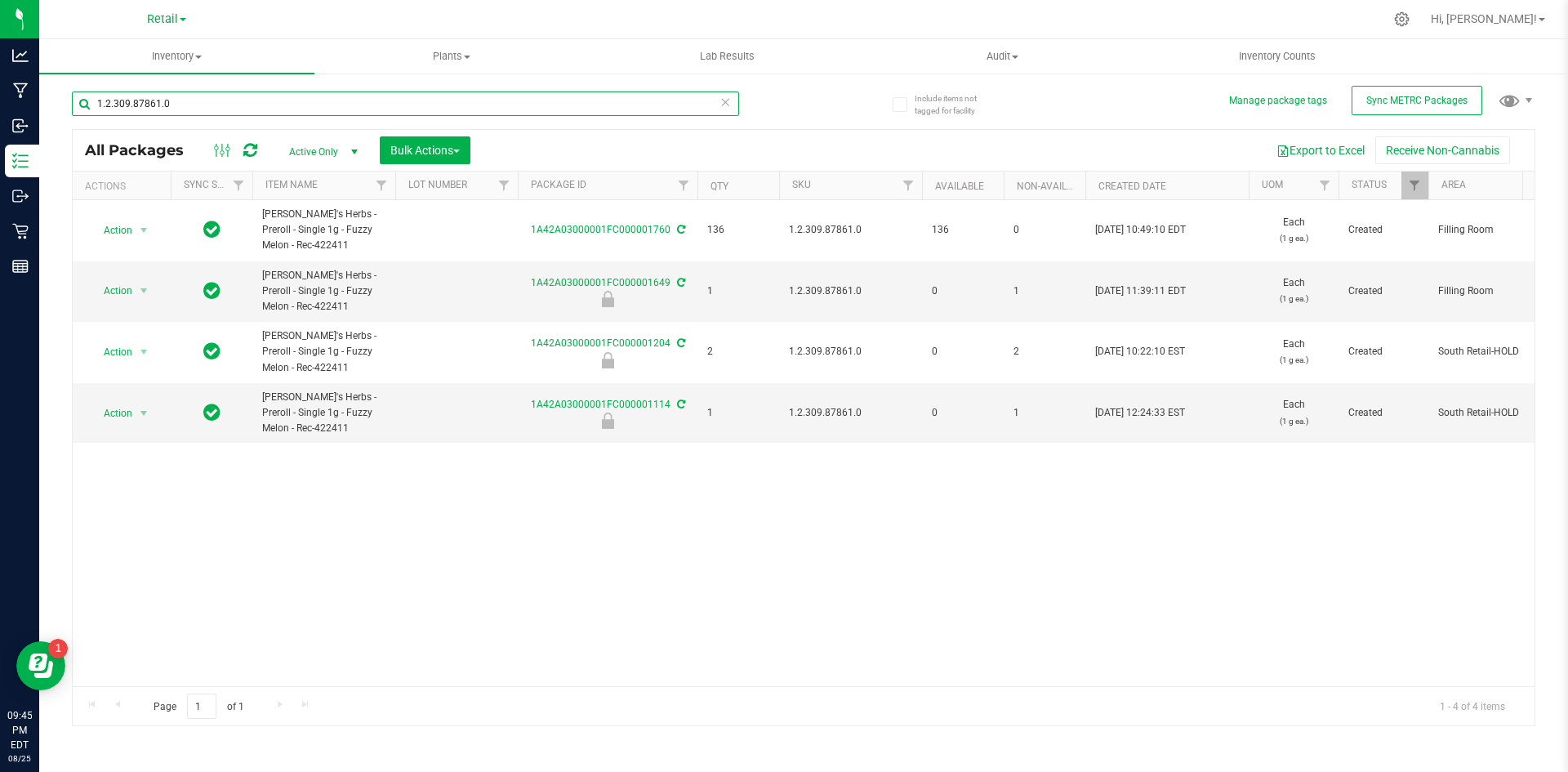
click at [281, 99] on input "1.2.309.87861.0" at bounding box center [405, 104] width 667 height 25
paste input "17.44194.342713"
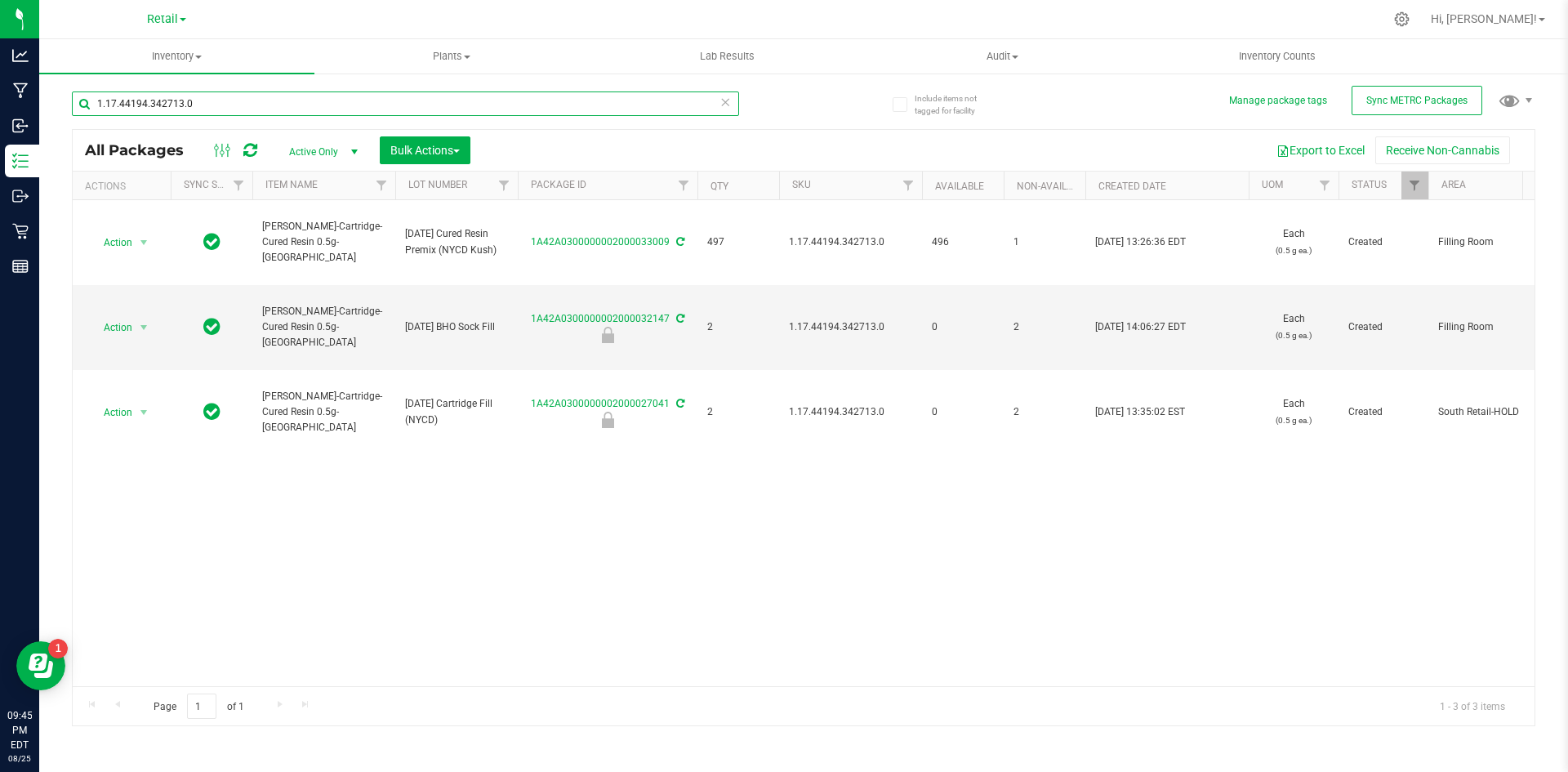
type input "1.17.44194.342713.0"
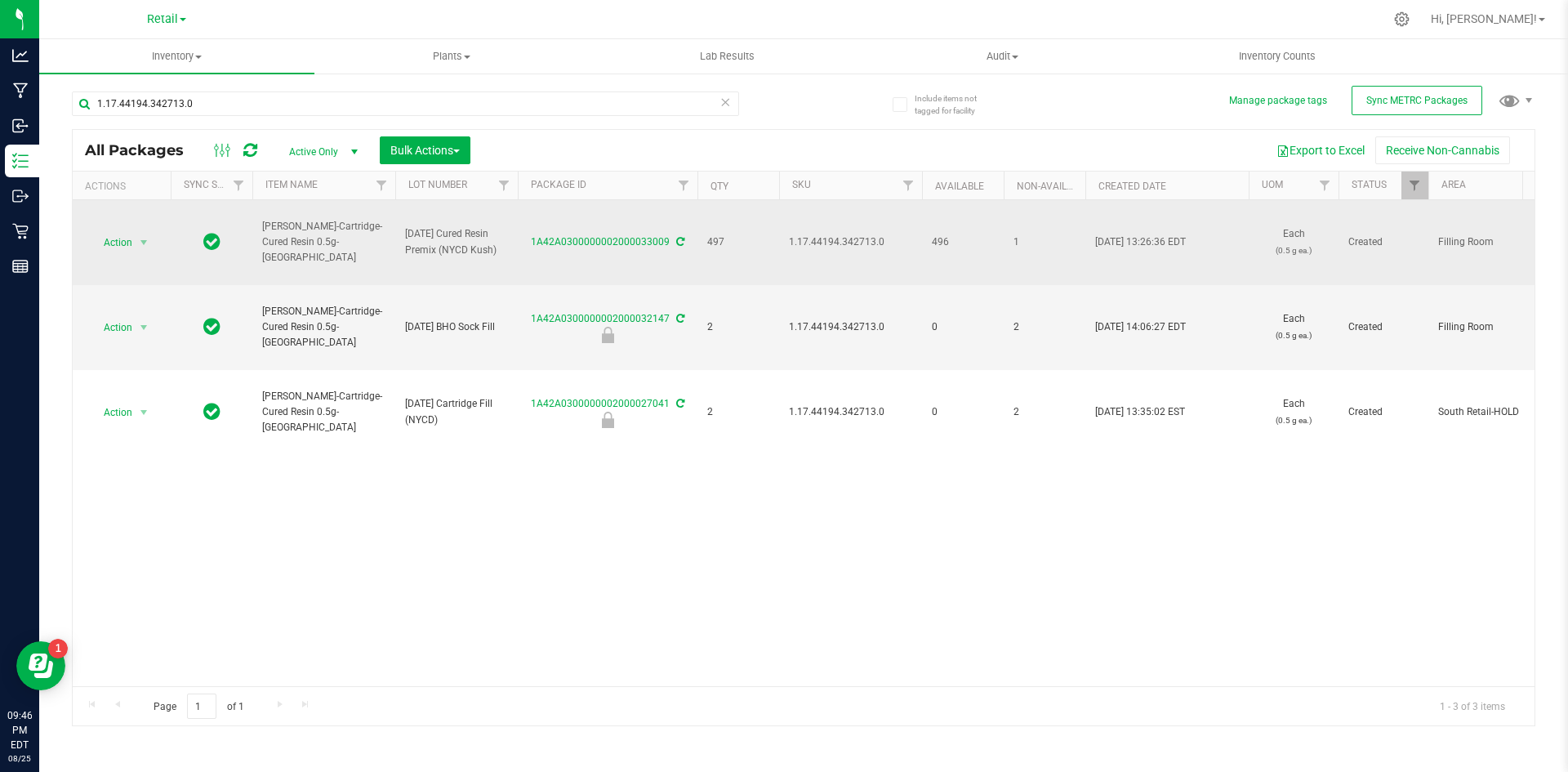
click at [849, 244] on span "1.17.44194.342713.0" at bounding box center [850, 242] width 124 height 15
copy span "1.17.44194.342713.0"
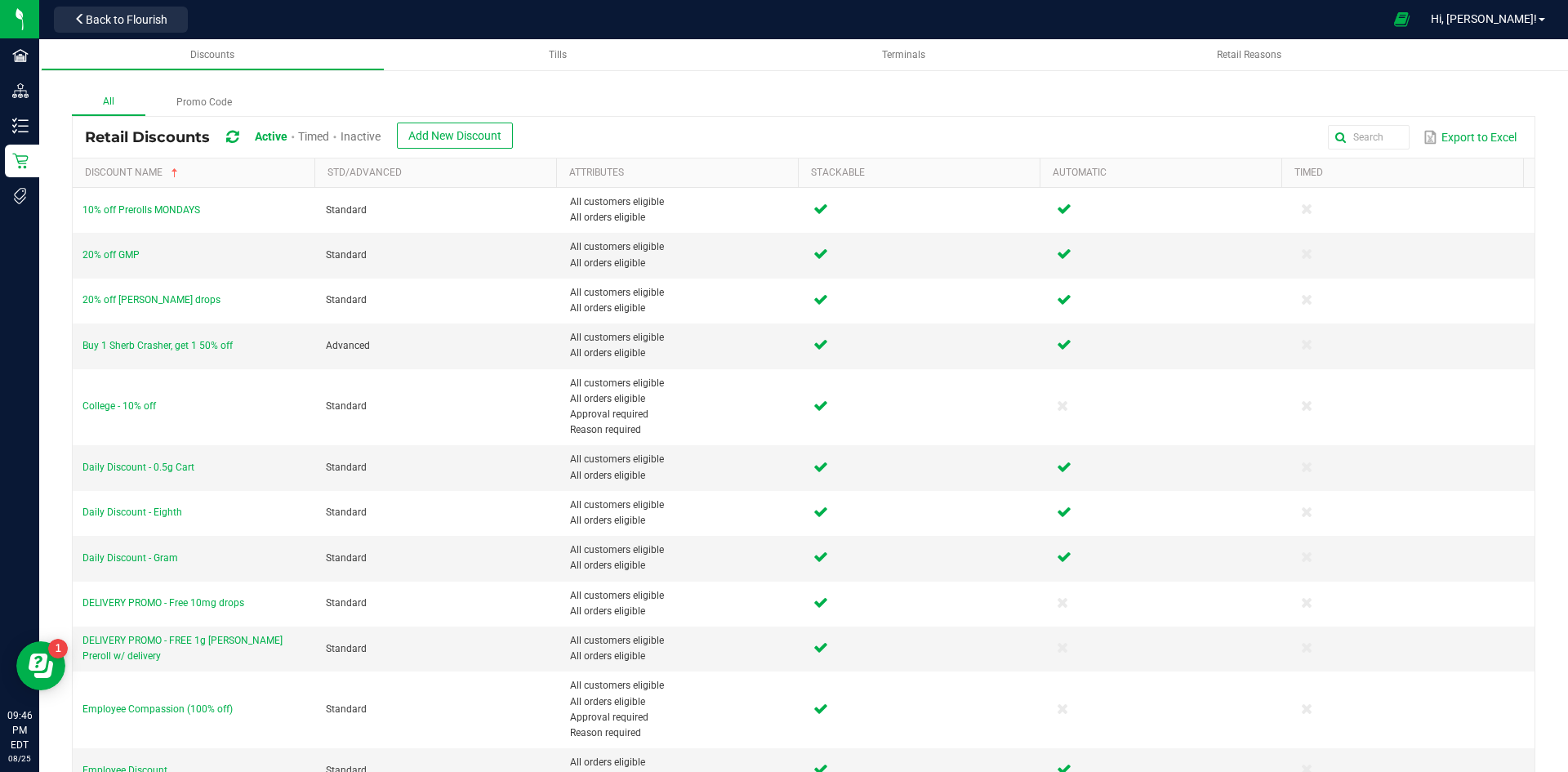
click at [403, 104] on div "All Promo Code" at bounding box center [803, 103] width 1464 height 27
click at [330, 92] on div "All Promo Code" at bounding box center [803, 103] width 1464 height 27
click at [1131, 85] on div "All Promo Code Retail Discounts Active Timed Inactive Add New Discount Export t…" at bounding box center [803, 651] width 1529 height 1222
click at [821, 69] on link "Terminals" at bounding box center [903, 55] width 344 height 32
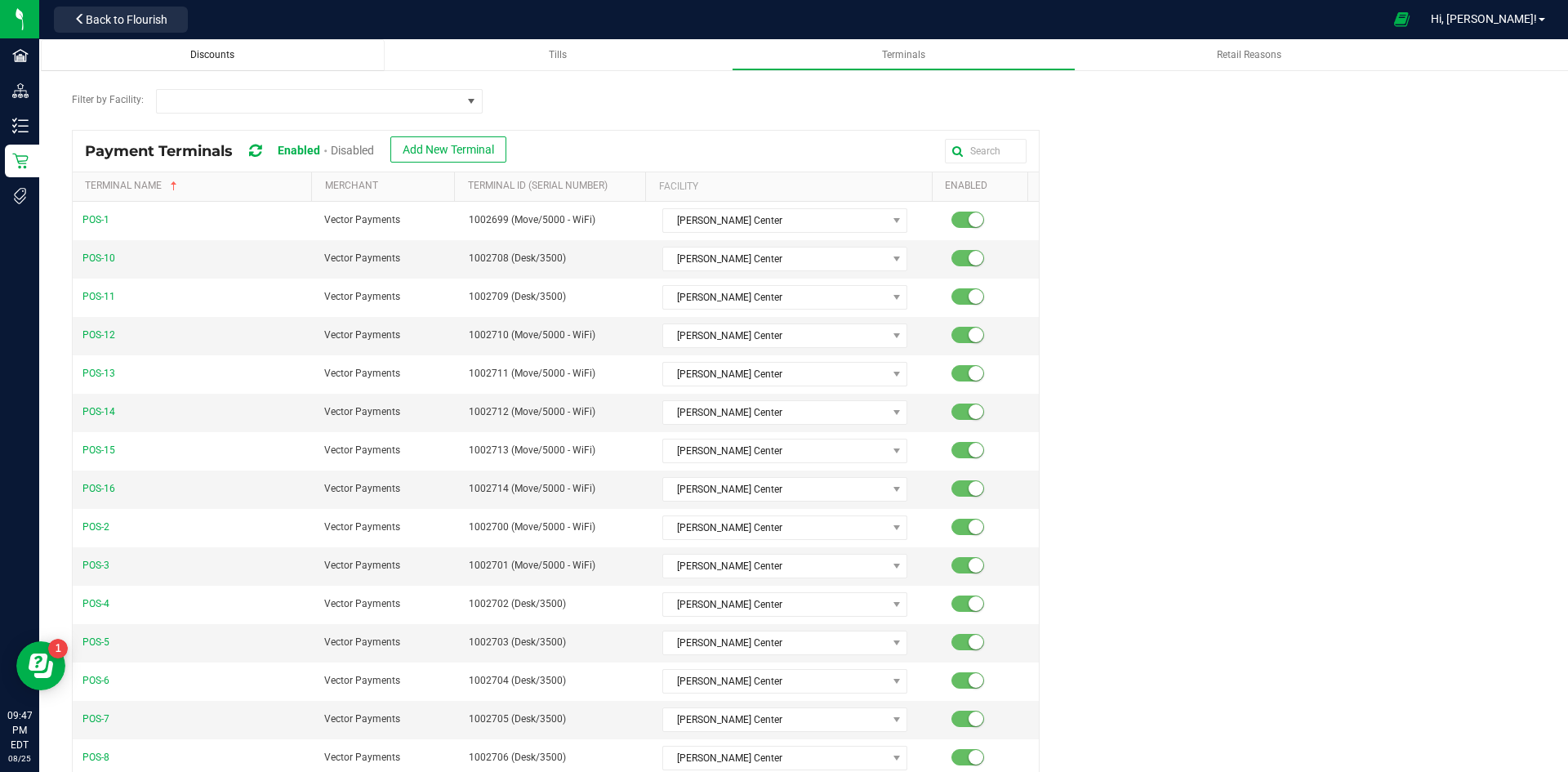
click at [227, 58] on span "Discounts" at bounding box center [212, 55] width 44 height 12
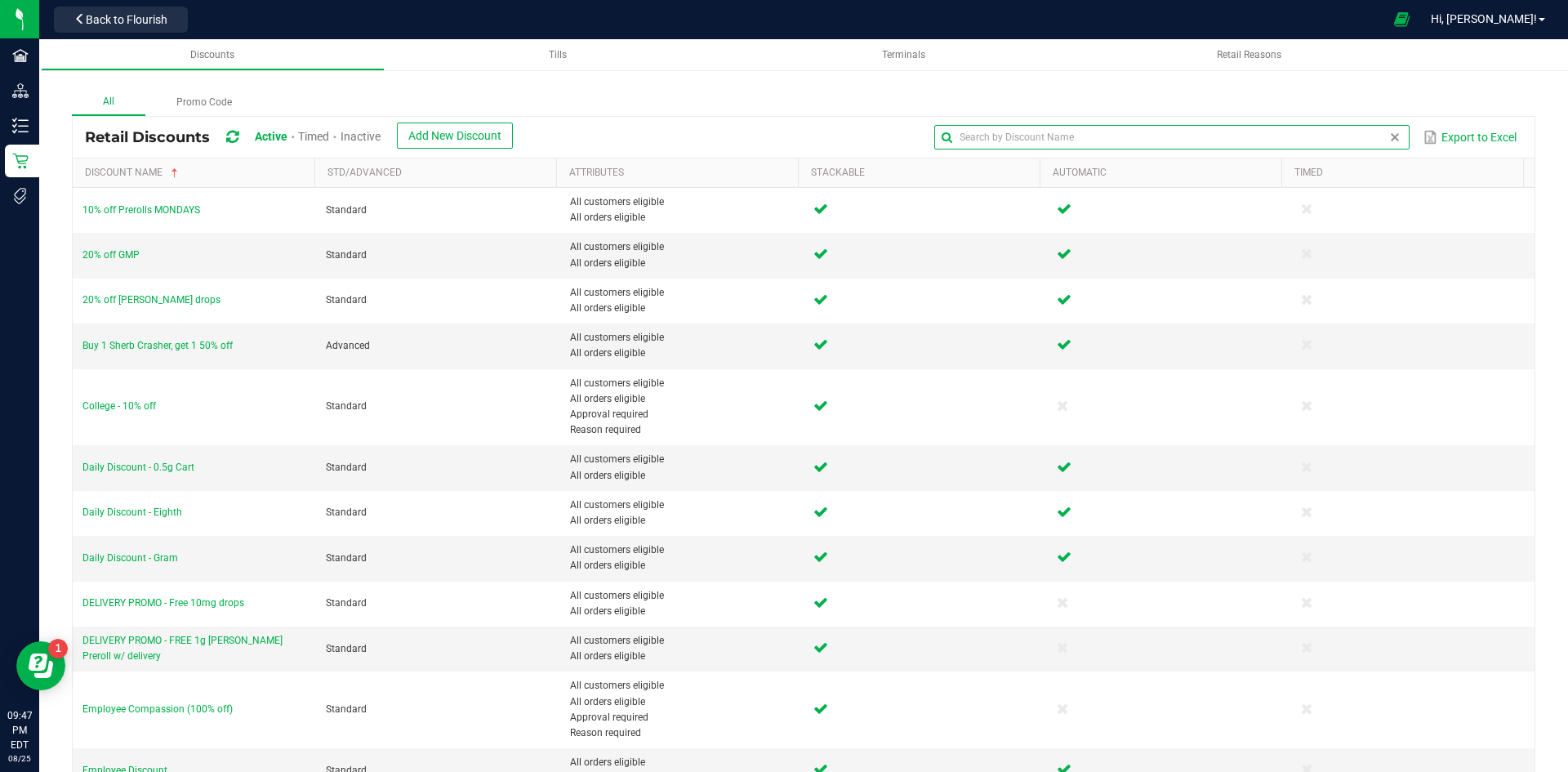
click at [1365, 129] on input "text" at bounding box center [1171, 137] width 474 height 25
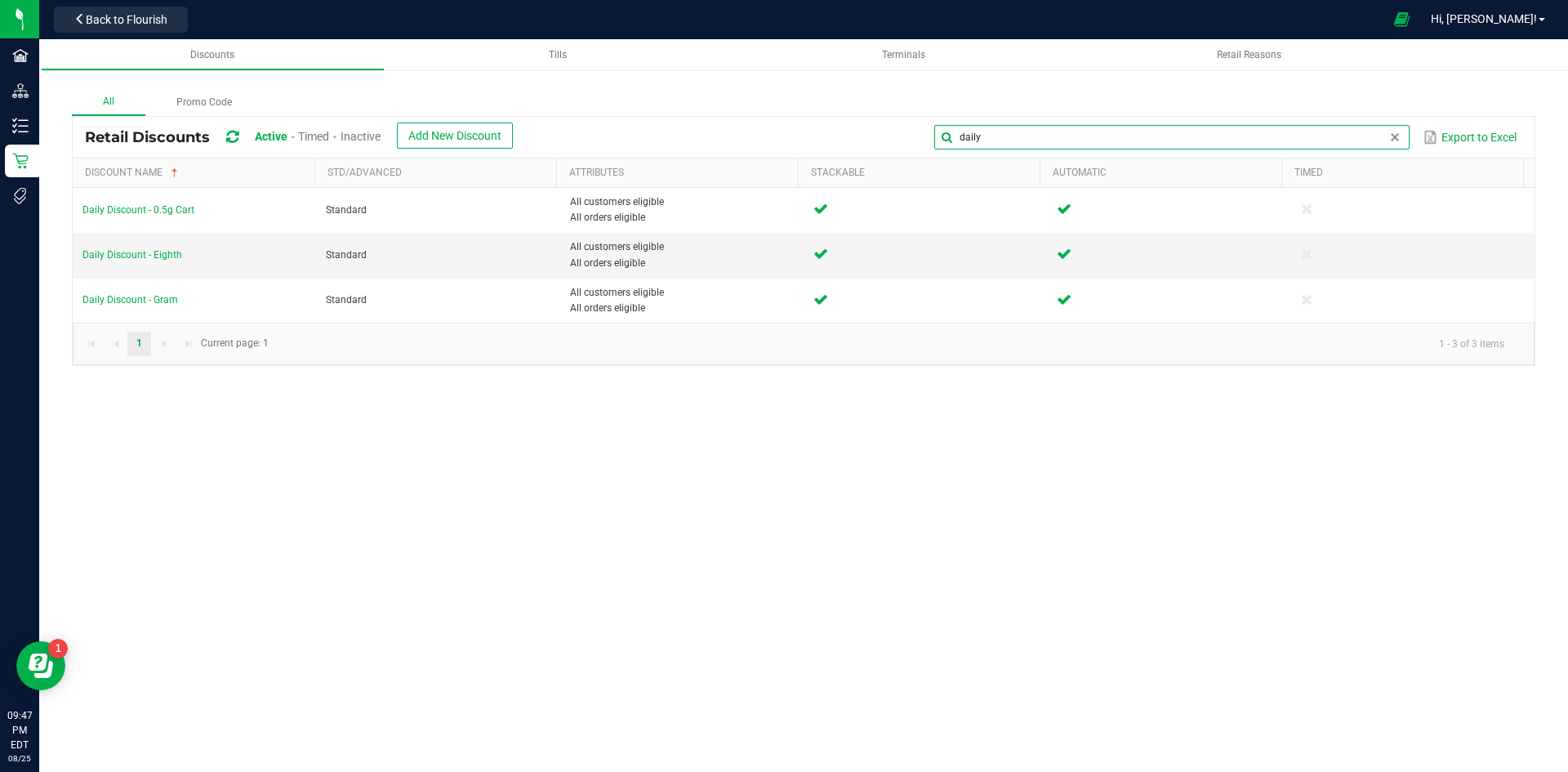
type input "daily"
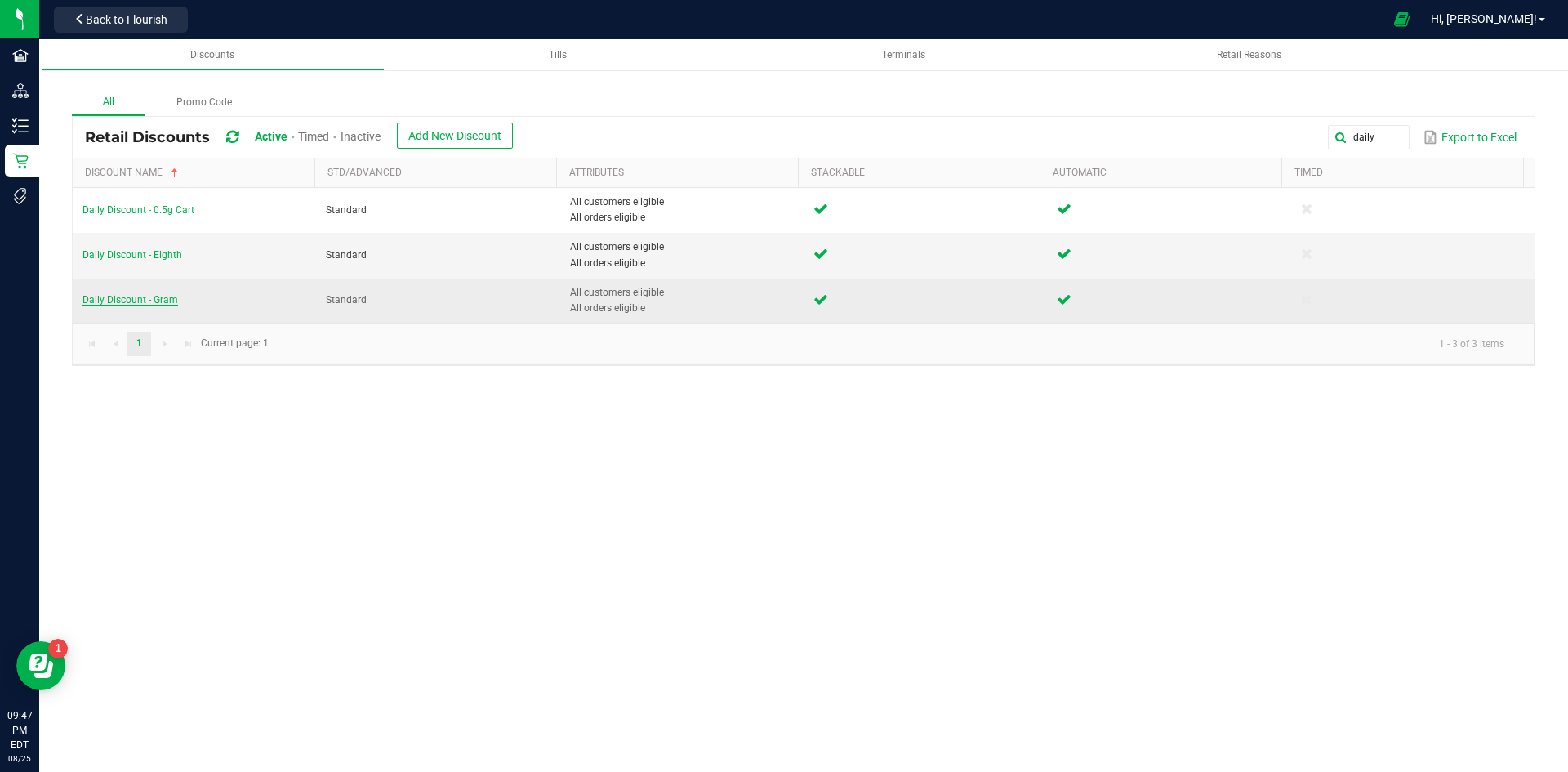
click at [159, 300] on span "Daily Discount - Gram" at bounding box center [130, 300] width 96 height 12
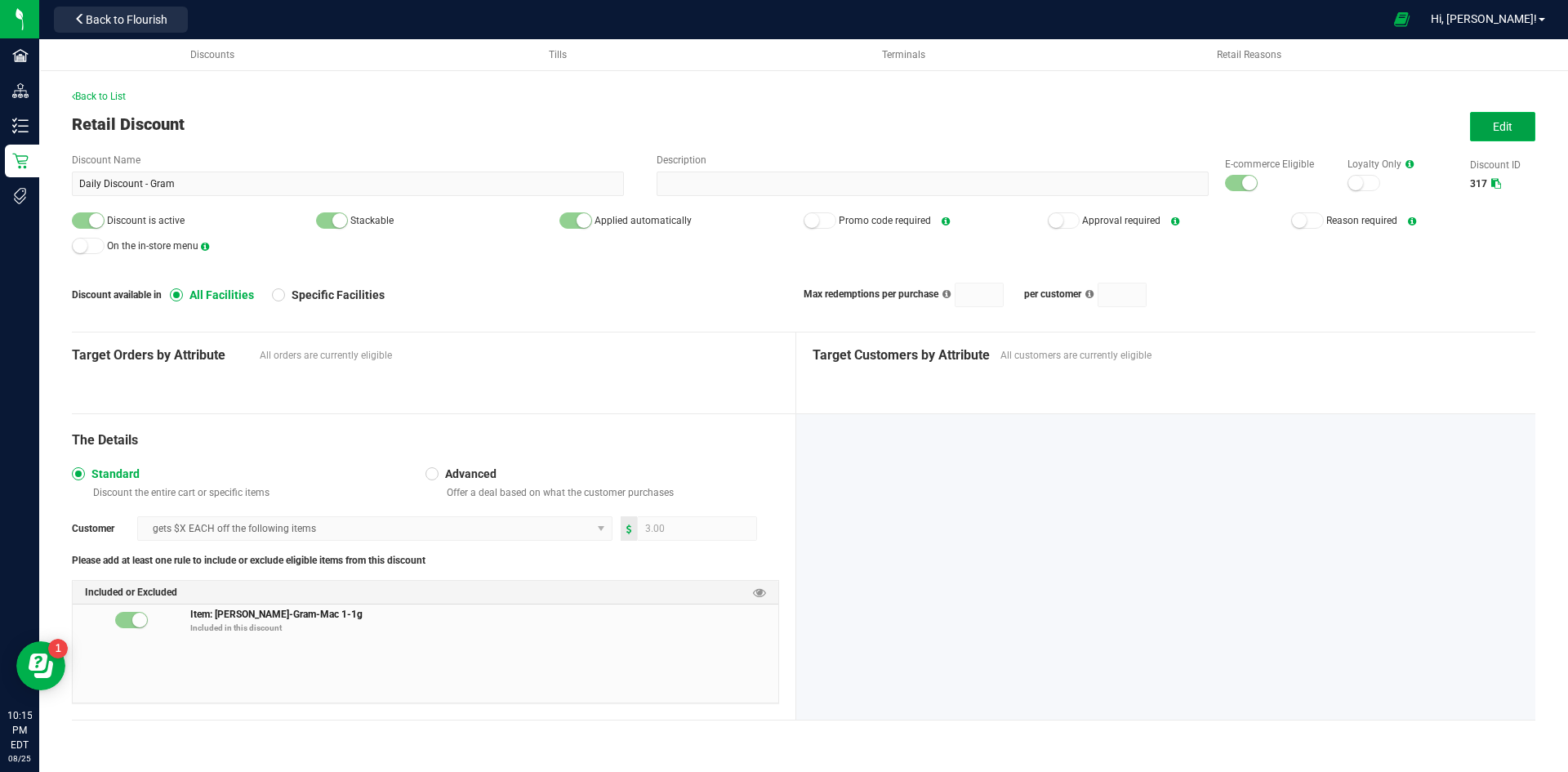
click at [1513, 120] on button "Edit" at bounding box center [1502, 127] width 65 height 30
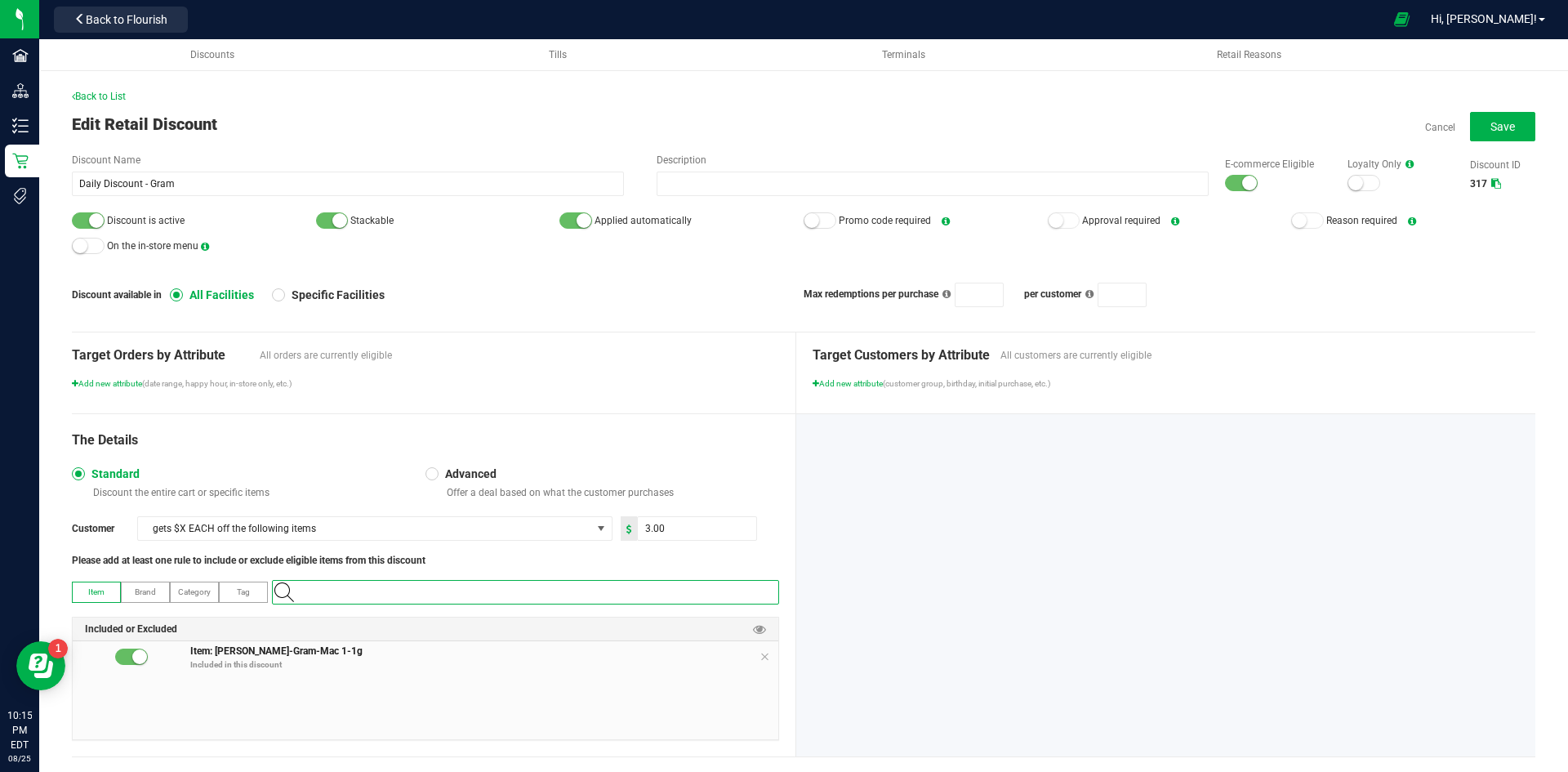
paste input "1.16.220.359509.0"
click at [1242, 185] on small at bounding box center [1249, 182] width 14 height 14
click at [91, 219] on small at bounding box center [96, 220] width 14 height 14
click at [397, 591] on input "1.16.220.359509.0" at bounding box center [534, 593] width 489 height 23
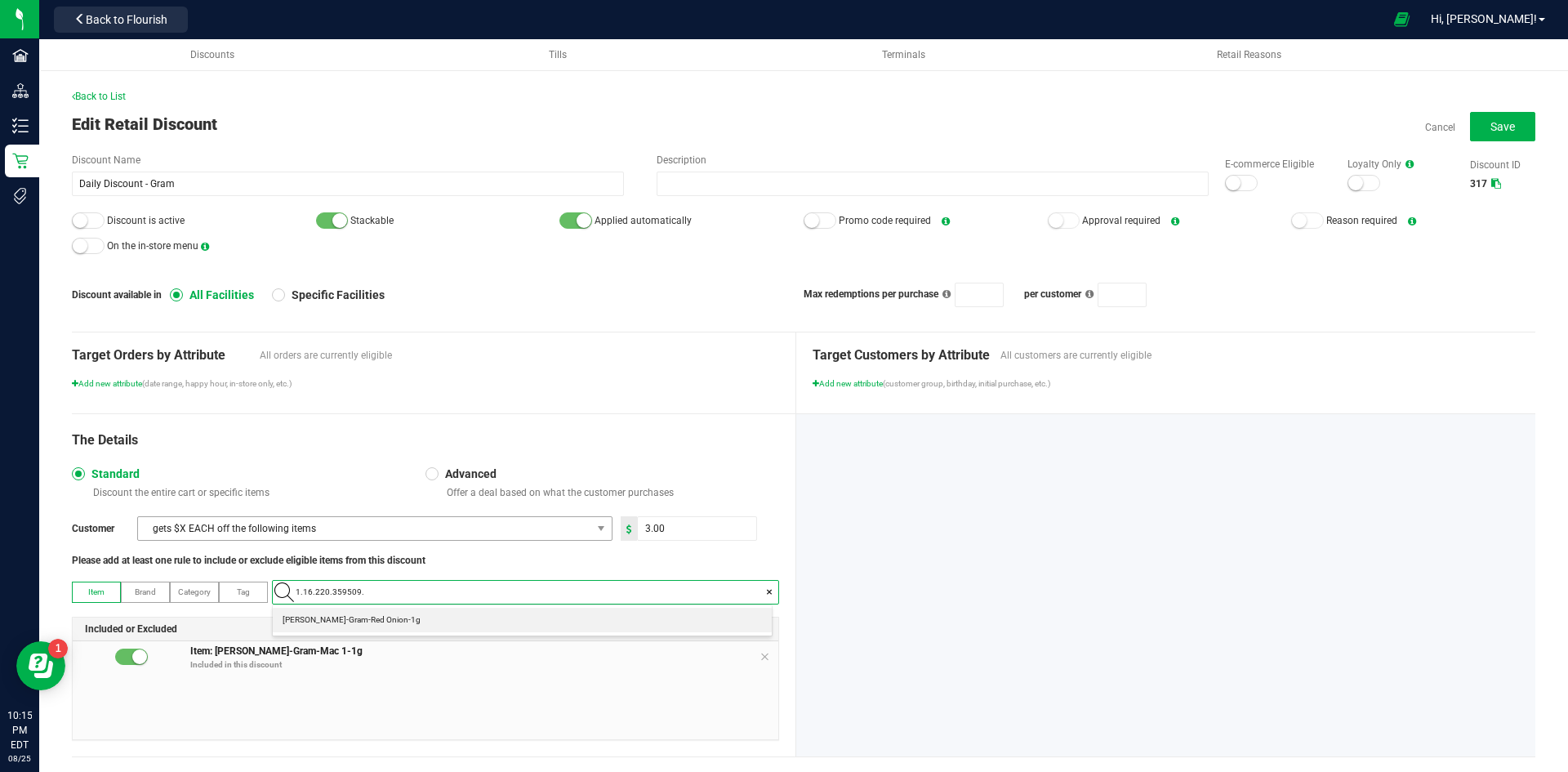
type input "1.16.220.359509.0"
click at [394, 622] on Onion-1g "Slater-Gram-Red Onion-1g" at bounding box center [522, 620] width 499 height 25
click at [759, 660] on icon at bounding box center [764, 657] width 10 height 13
click at [1472, 134] on button "Save" at bounding box center [1502, 127] width 65 height 30
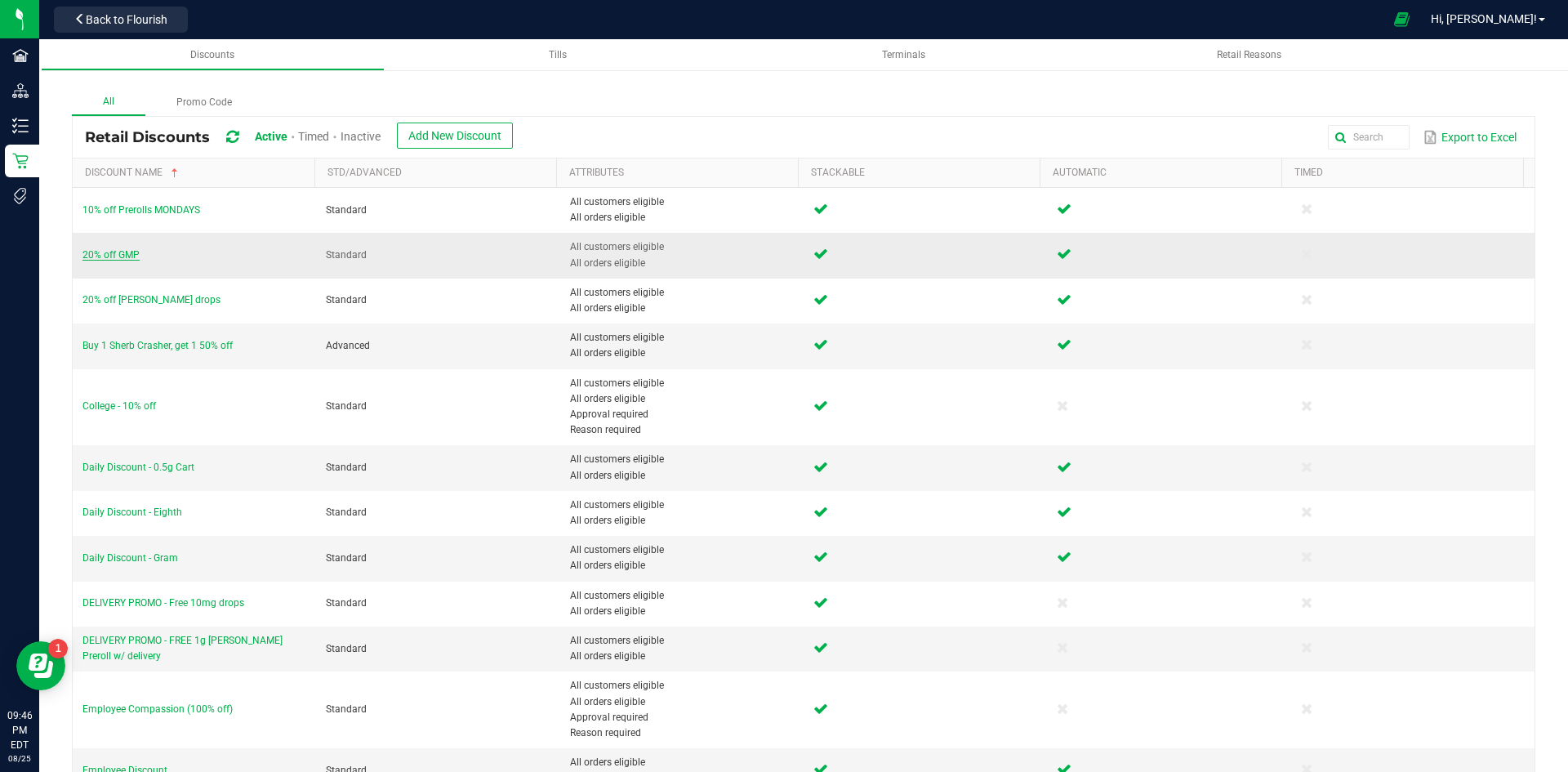
click at [139, 251] on span "20% off GMP" at bounding box center [111, 255] width 58 height 12
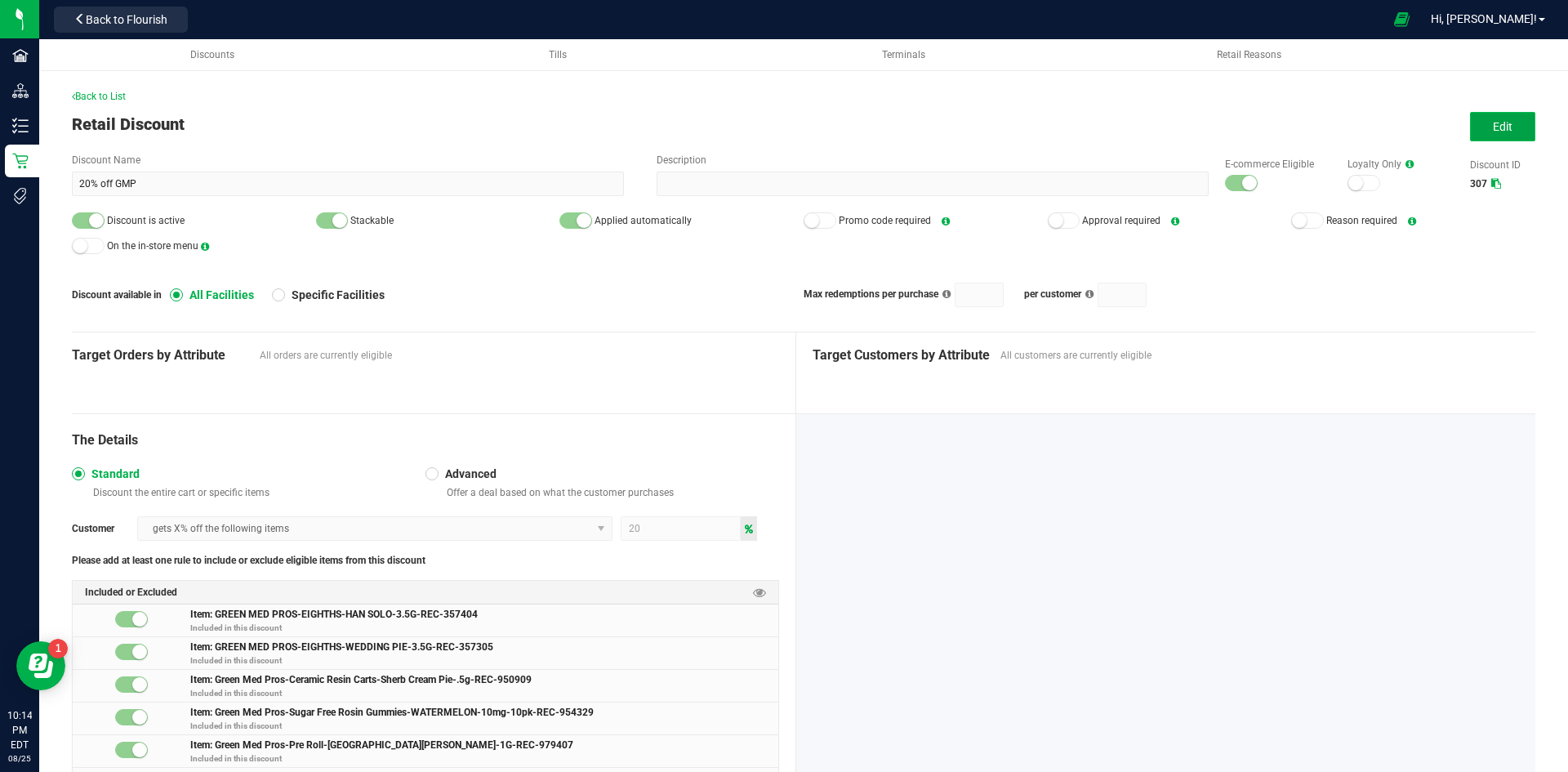
drag, startPoint x: 1512, startPoint y: 124, endPoint x: 1458, endPoint y: 141, distance: 56.6
click at [1509, 124] on button "Edit" at bounding box center [1502, 127] width 65 height 30
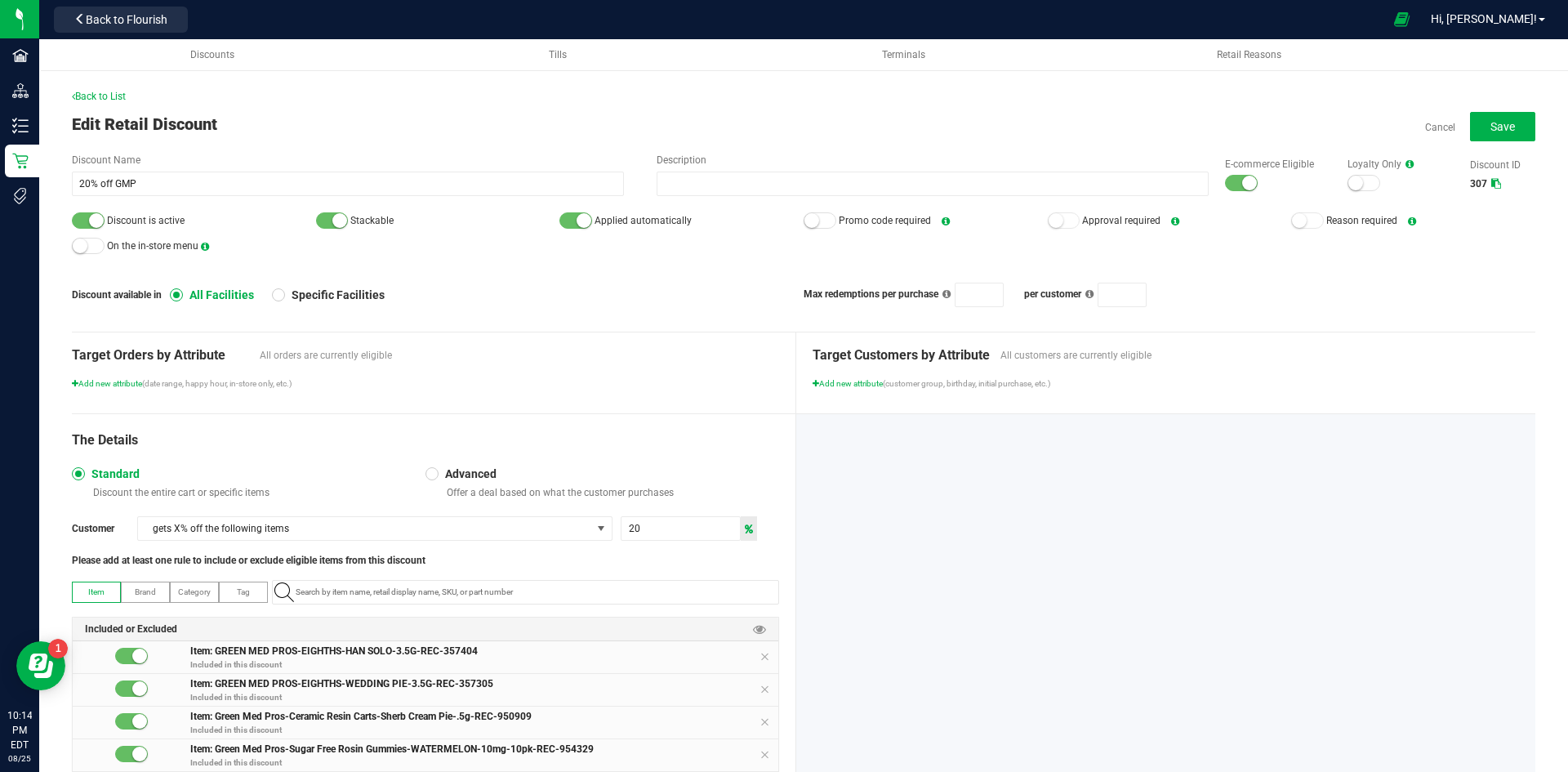
drag, startPoint x: 1243, startPoint y: 178, endPoint x: 929, endPoint y: 190, distance: 314.2
click at [1242, 179] on small at bounding box center [1249, 182] width 14 height 14
click at [98, 226] on small at bounding box center [96, 220] width 14 height 14
click at [1490, 124] on span "Save" at bounding box center [1503, 127] width 25 height 13
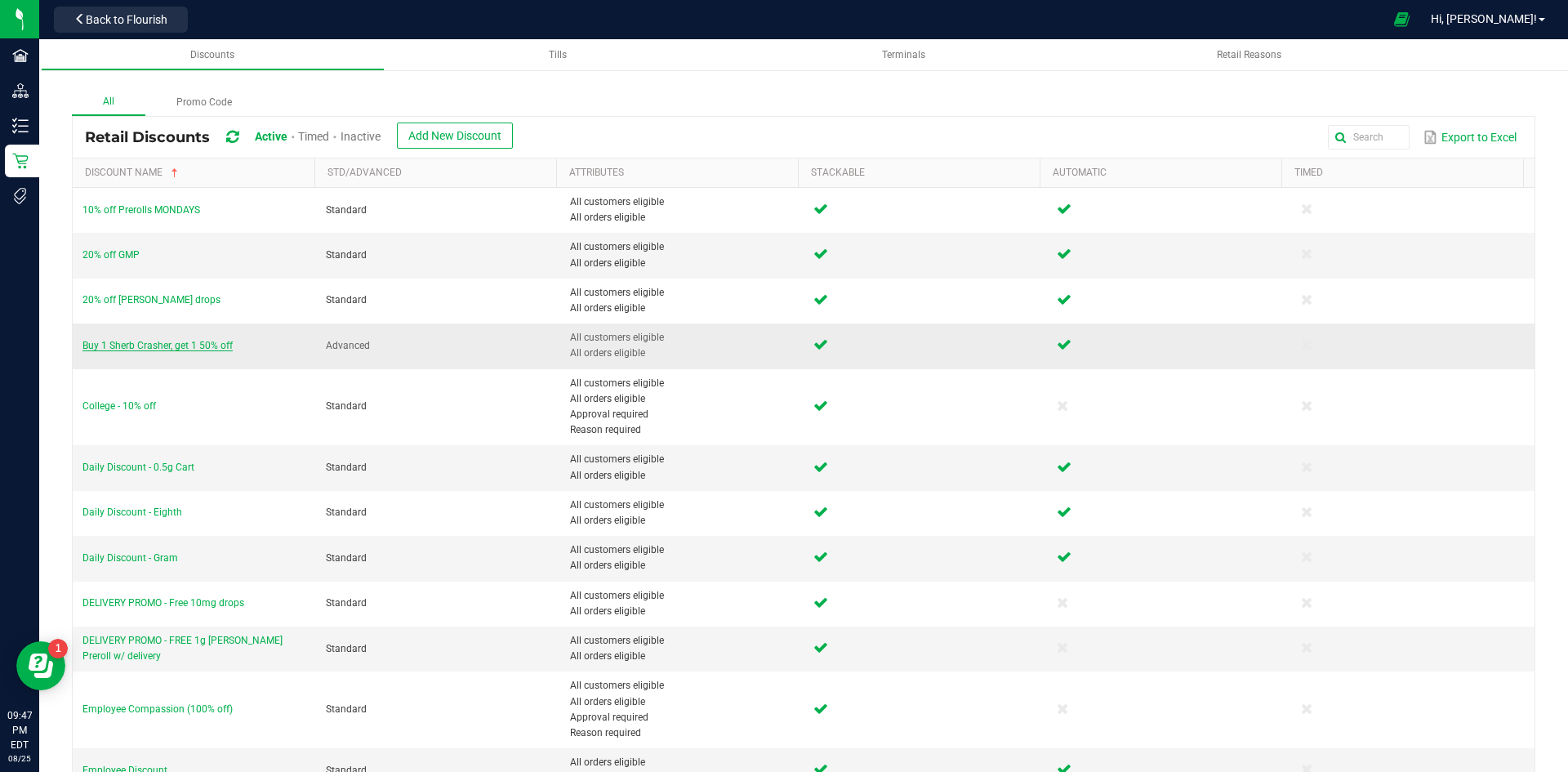
click at [202, 340] on span "Buy 1 Sherb Crasher, get 1 50% off" at bounding box center [157, 345] width 150 height 12
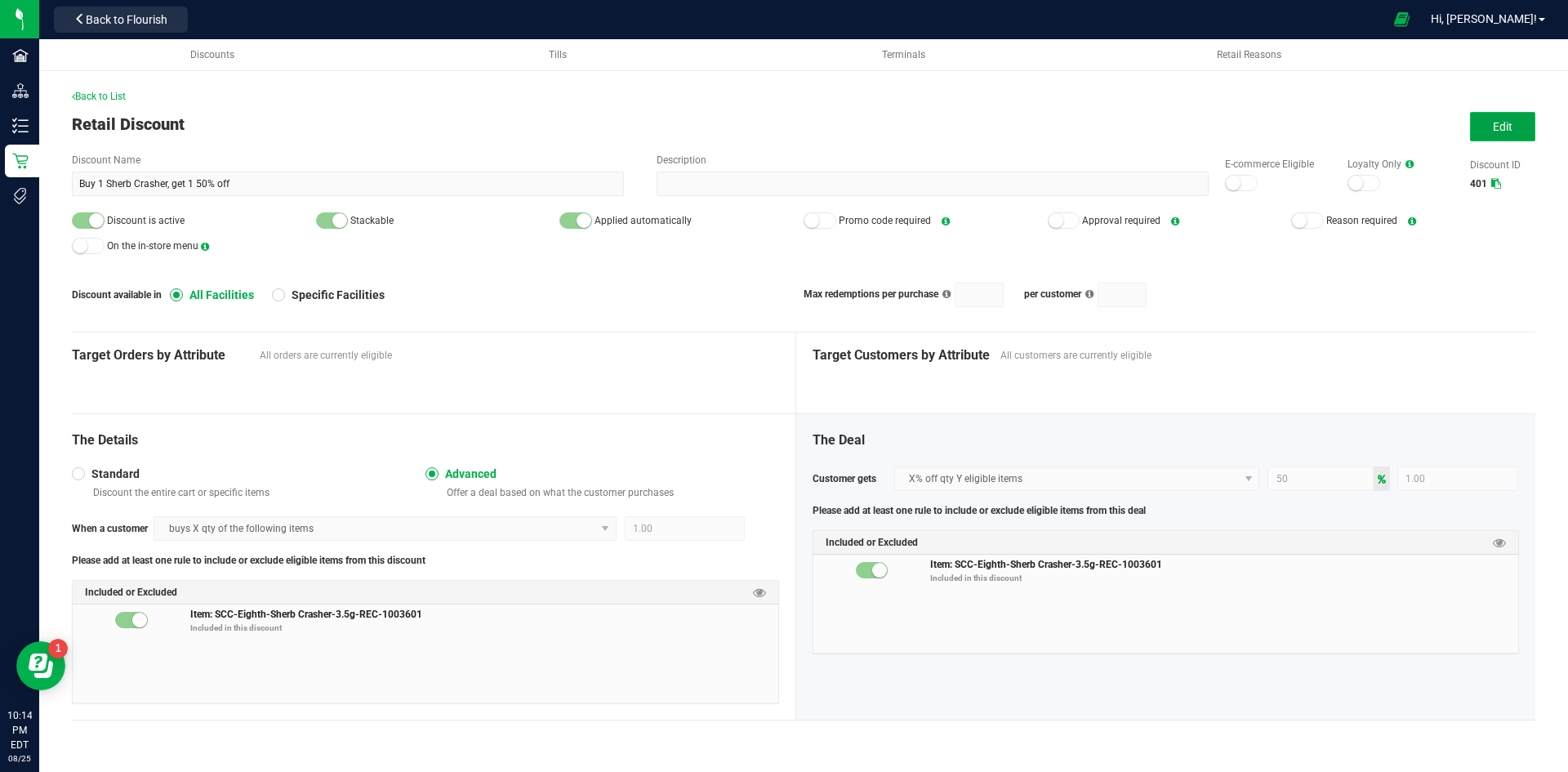
click at [1497, 131] on span "Edit" at bounding box center [1502, 127] width 19 height 13
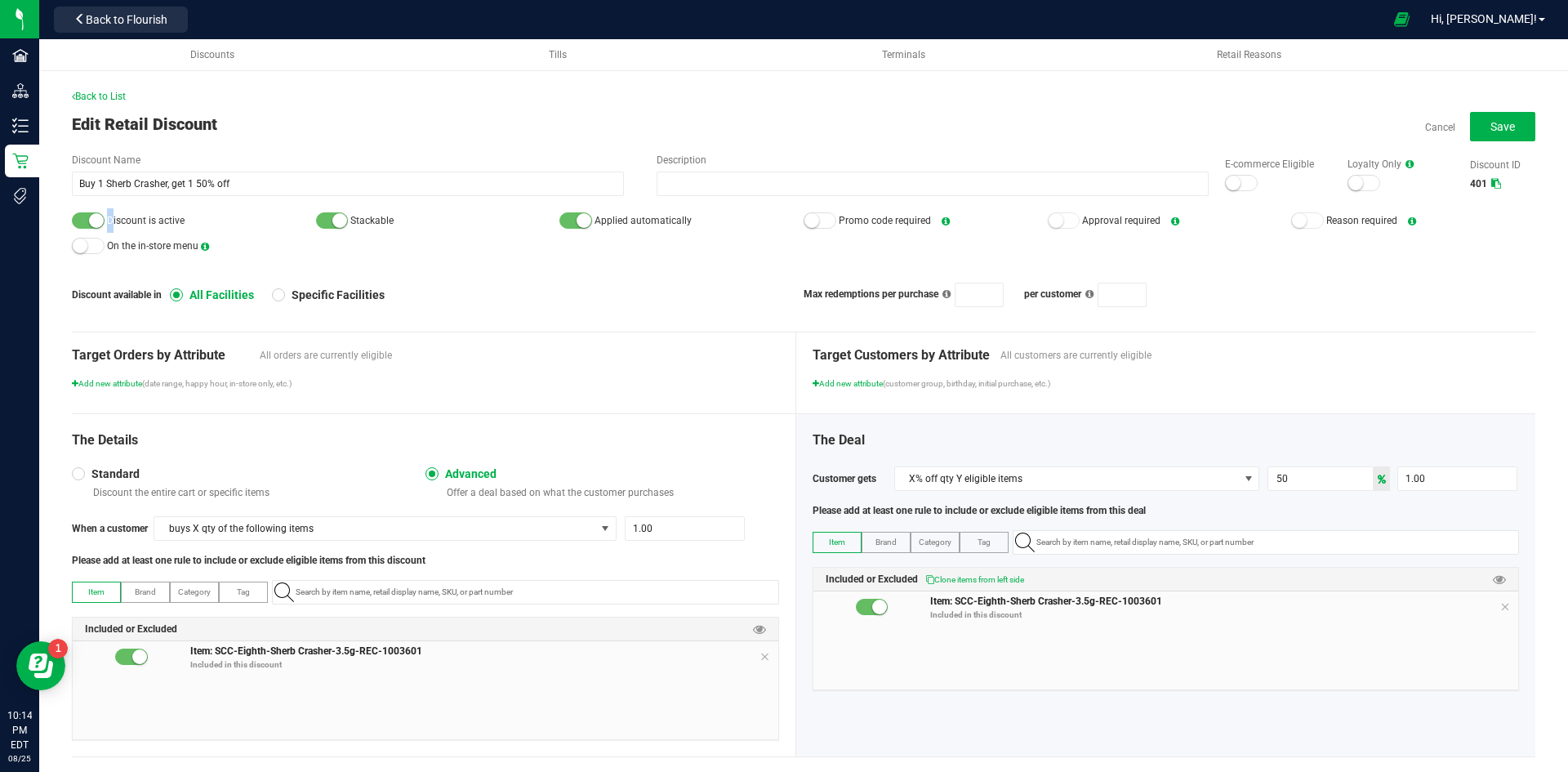
click at [108, 209] on span "Discount is active" at bounding box center [194, 221] width 244 height 25
click at [100, 217] on small at bounding box center [96, 220] width 14 height 14
click at [1474, 118] on button "Save" at bounding box center [1502, 127] width 65 height 30
type input "1"
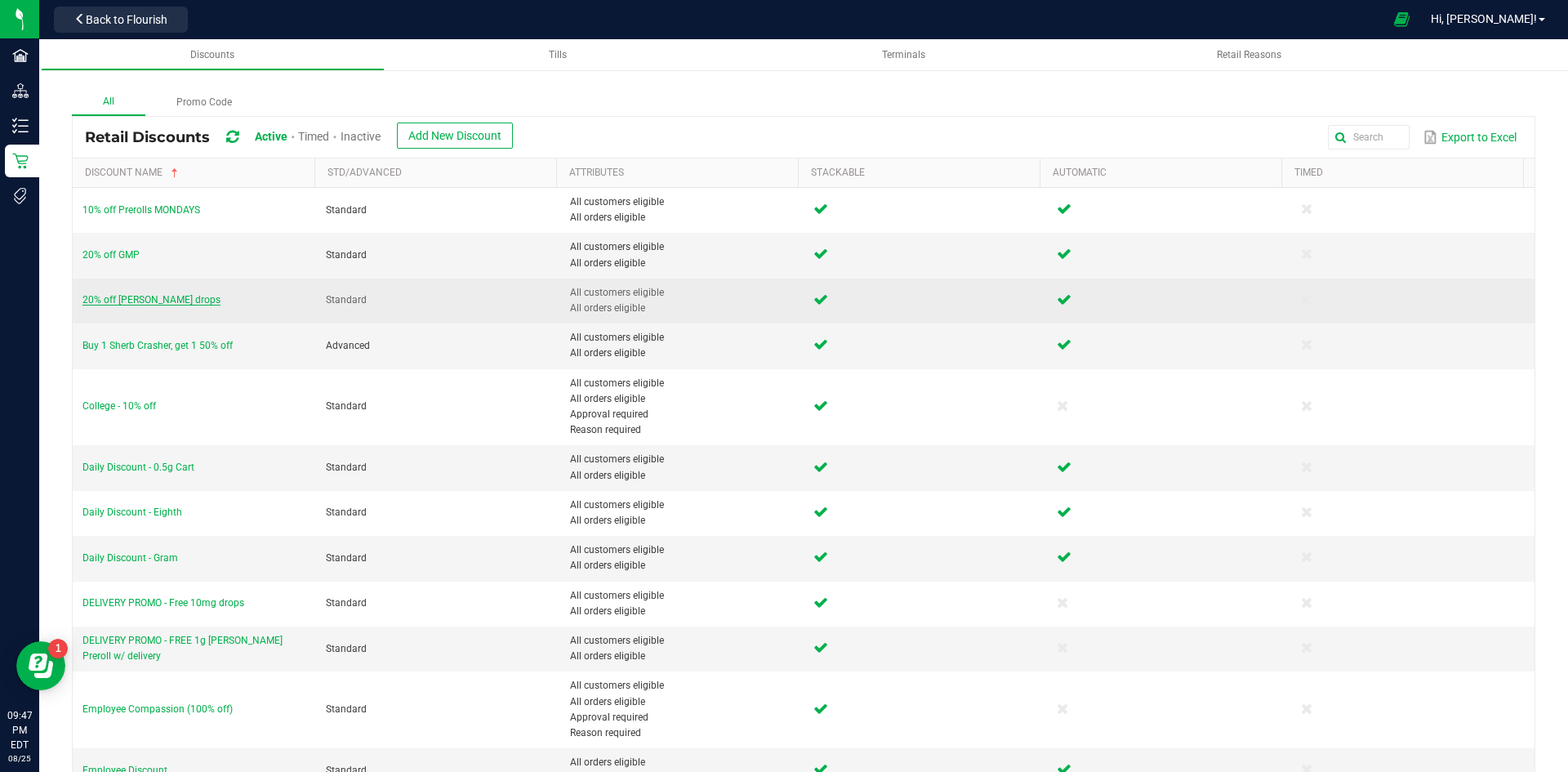
click at [140, 301] on span "20% off [PERSON_NAME] drops" at bounding box center [151, 300] width 138 height 12
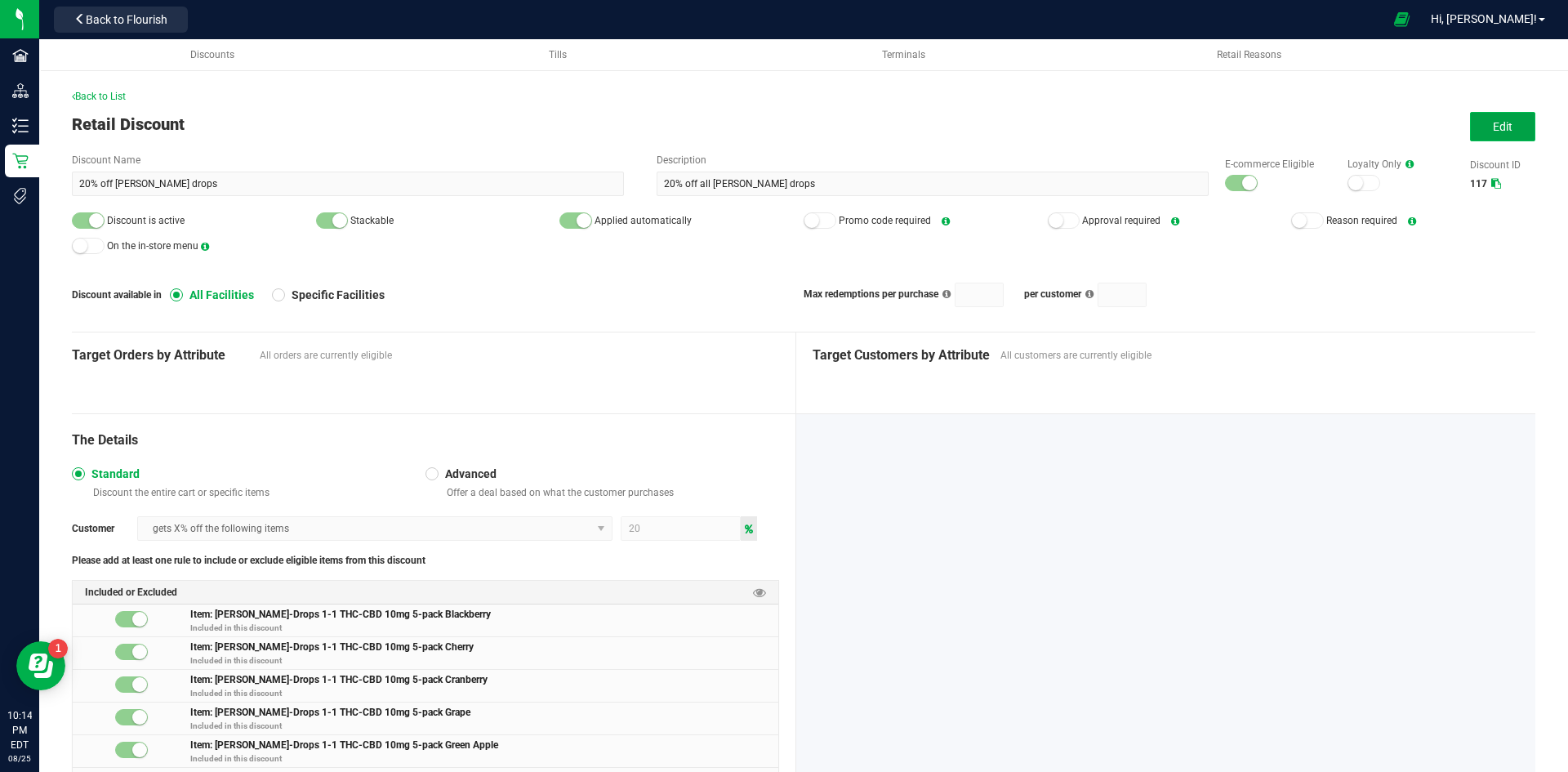
click at [1492, 125] on span "Edit" at bounding box center [1502, 127] width 19 height 13
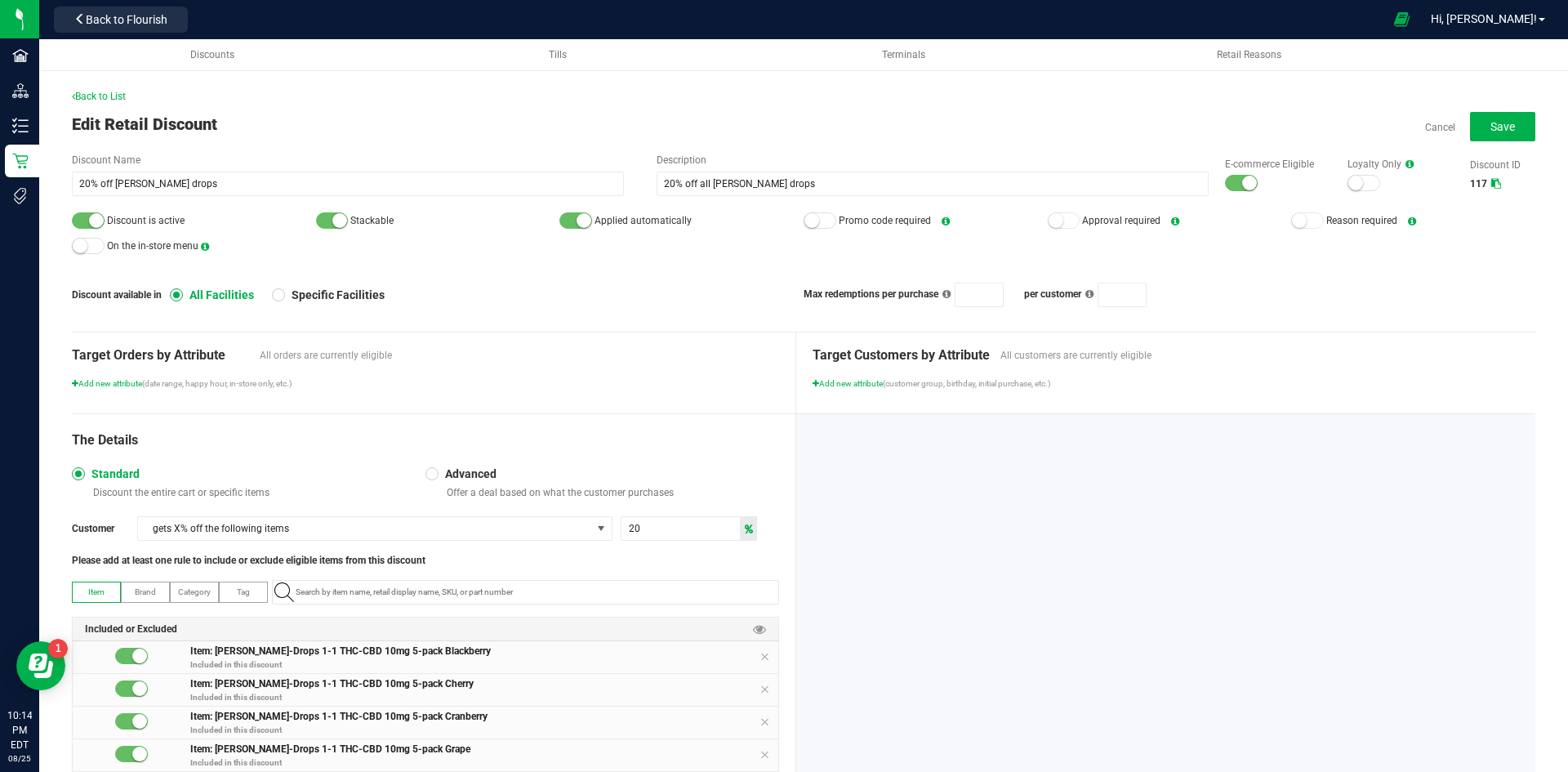
click at [1225, 190] on div at bounding box center [1241, 182] width 33 height 16
click at [100, 220] on small at bounding box center [96, 220] width 14 height 14
click at [1497, 122] on span "Save" at bounding box center [1503, 127] width 25 height 13
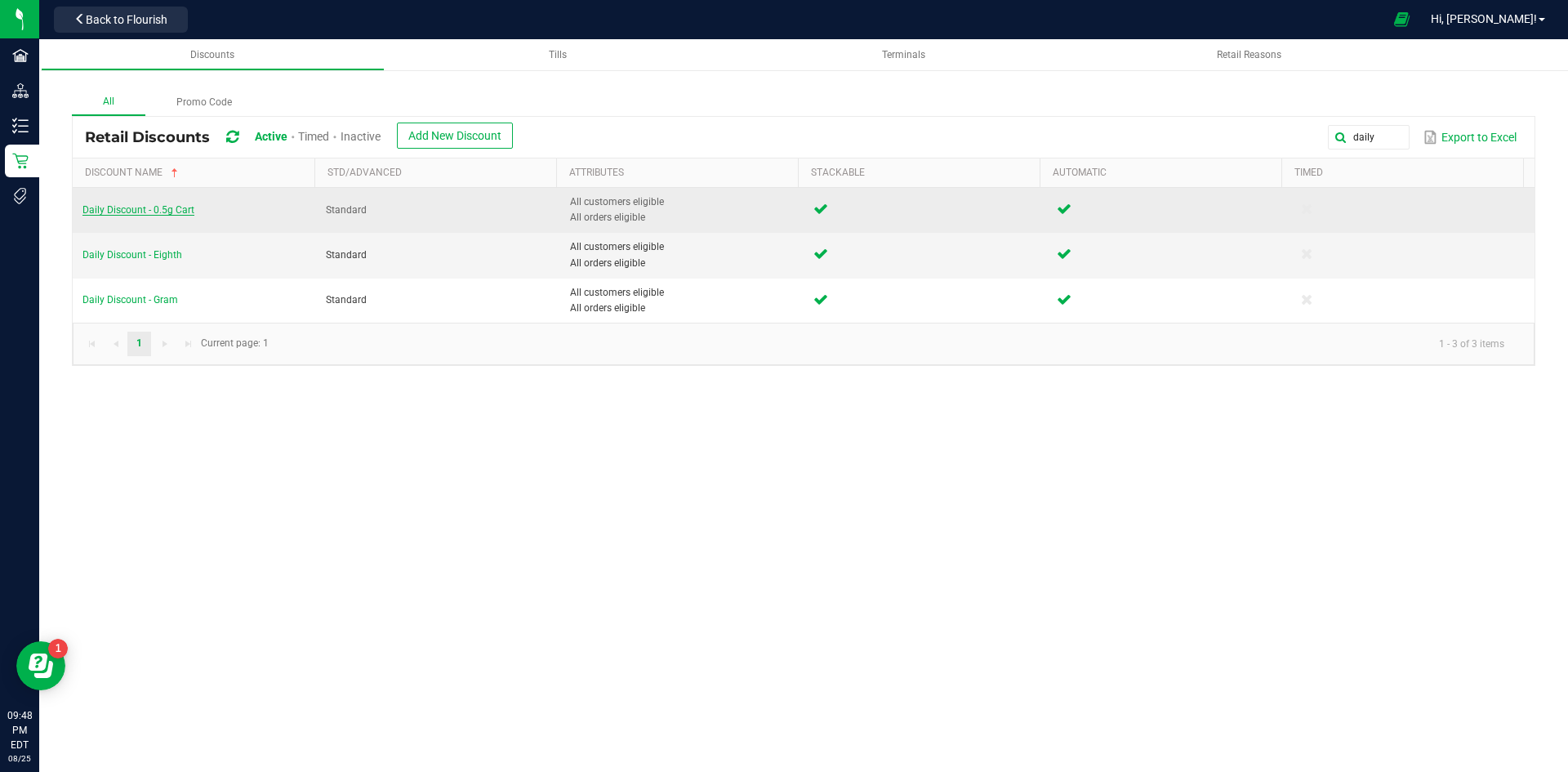
click at [160, 211] on span "Daily Discount - 0.5g Cart" at bounding box center [138, 210] width 112 height 12
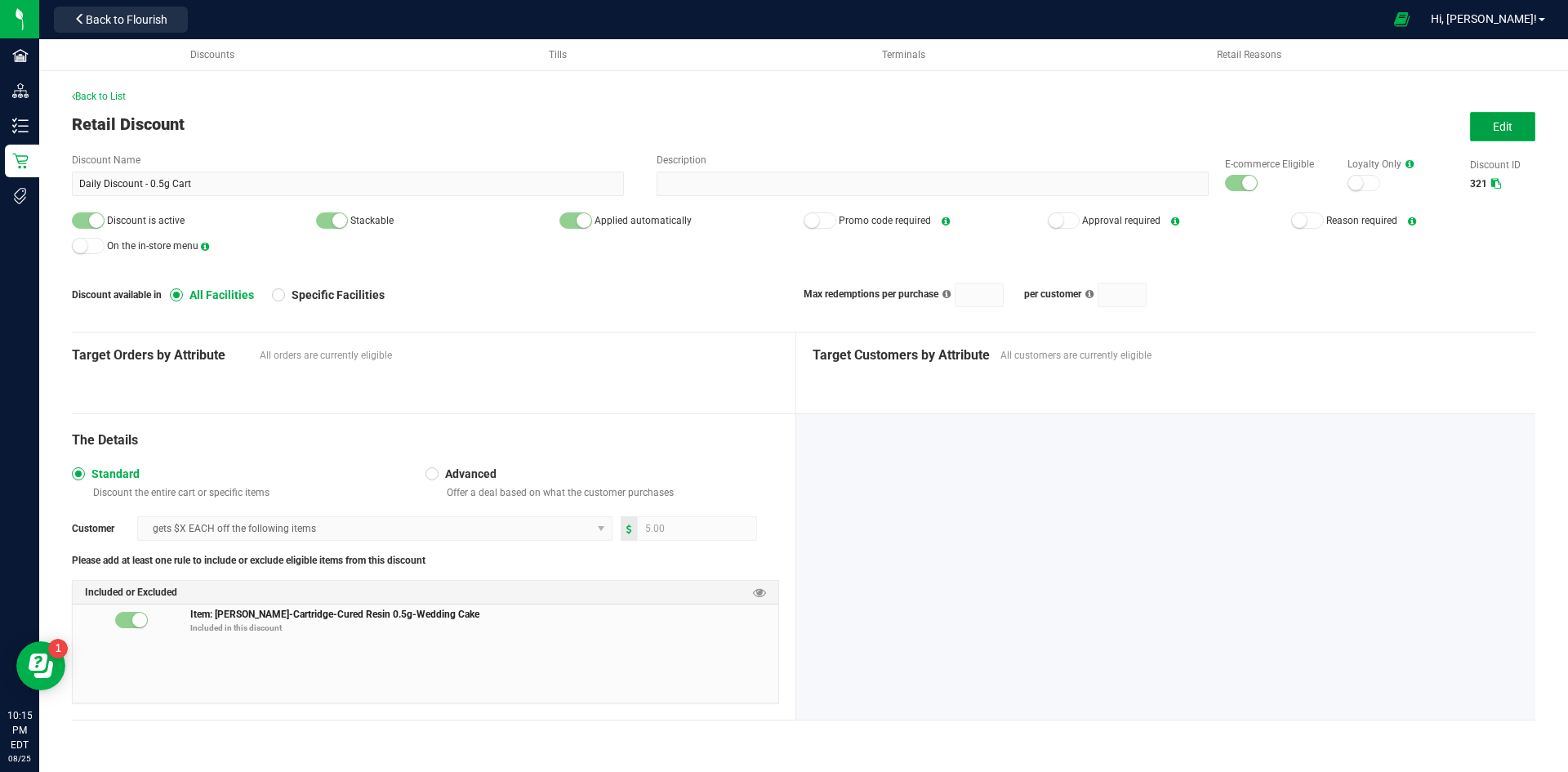
click at [1493, 135] on button "Edit" at bounding box center [1502, 127] width 65 height 30
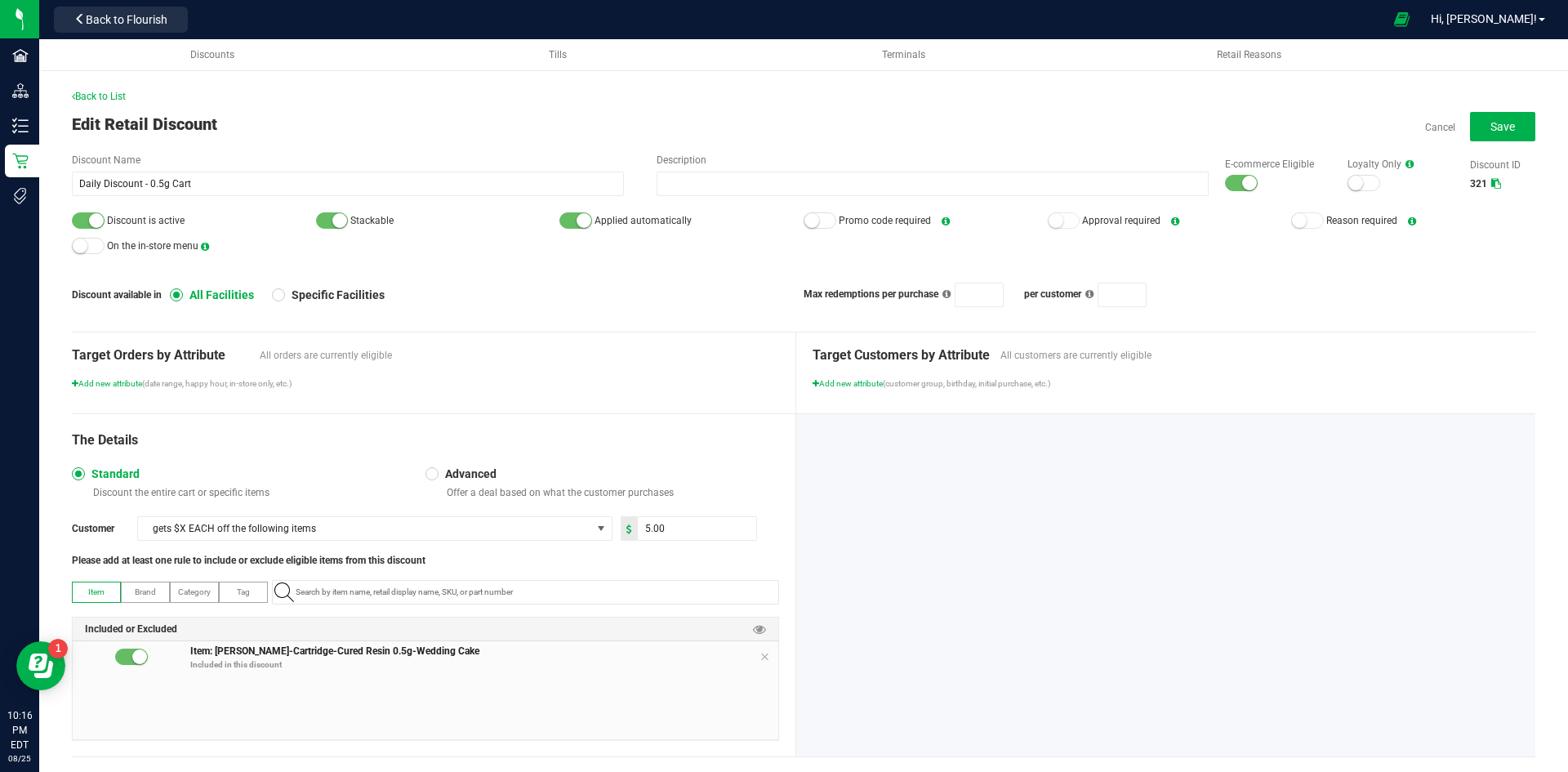
click at [1242, 185] on small at bounding box center [1249, 182] width 14 height 14
click at [74, 223] on div at bounding box center [88, 220] width 33 height 16
paste input "1.17.44194.342713.0"
type input "1.17.44194.342713.0"
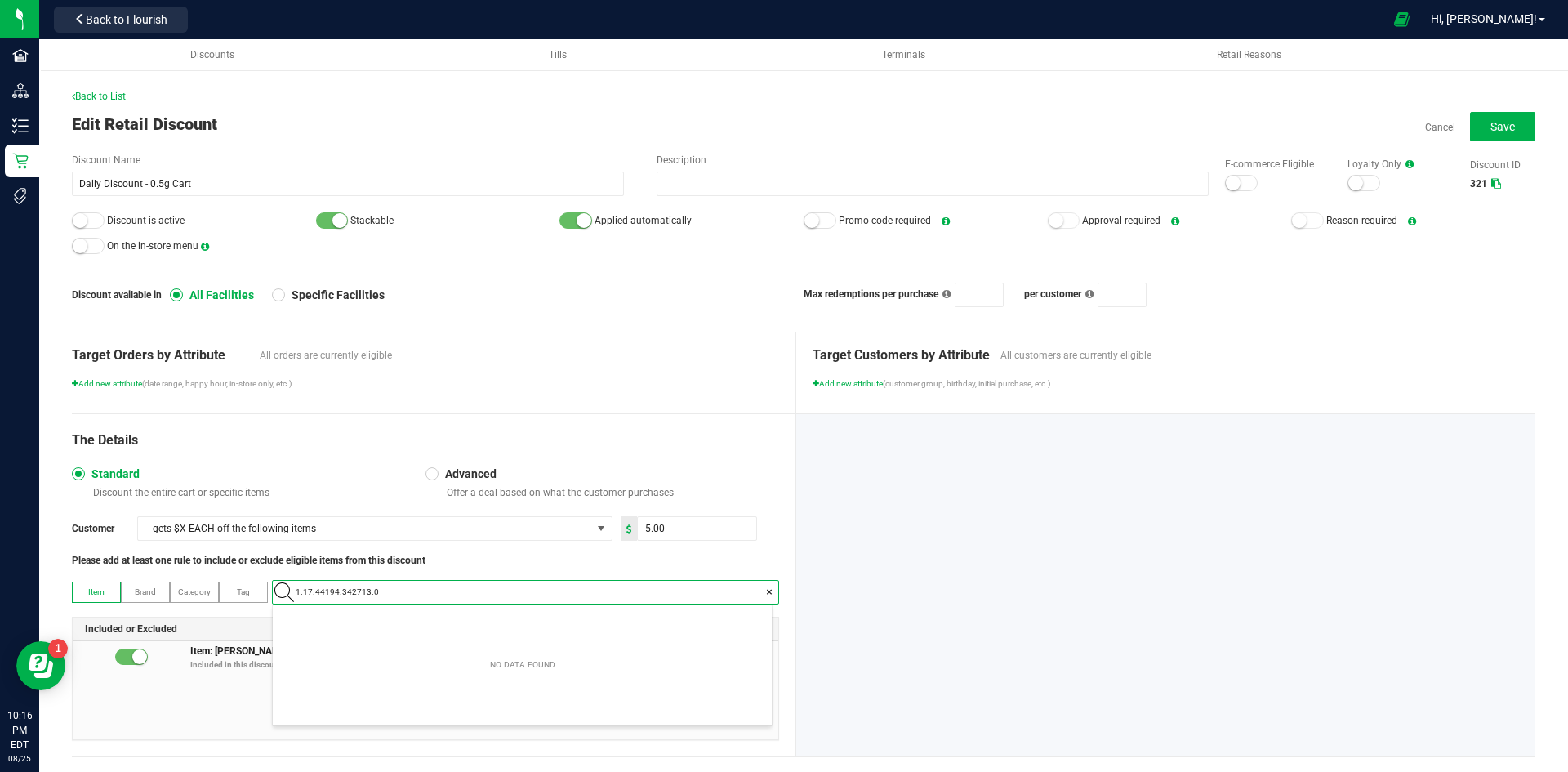
scroll to position [23, 499]
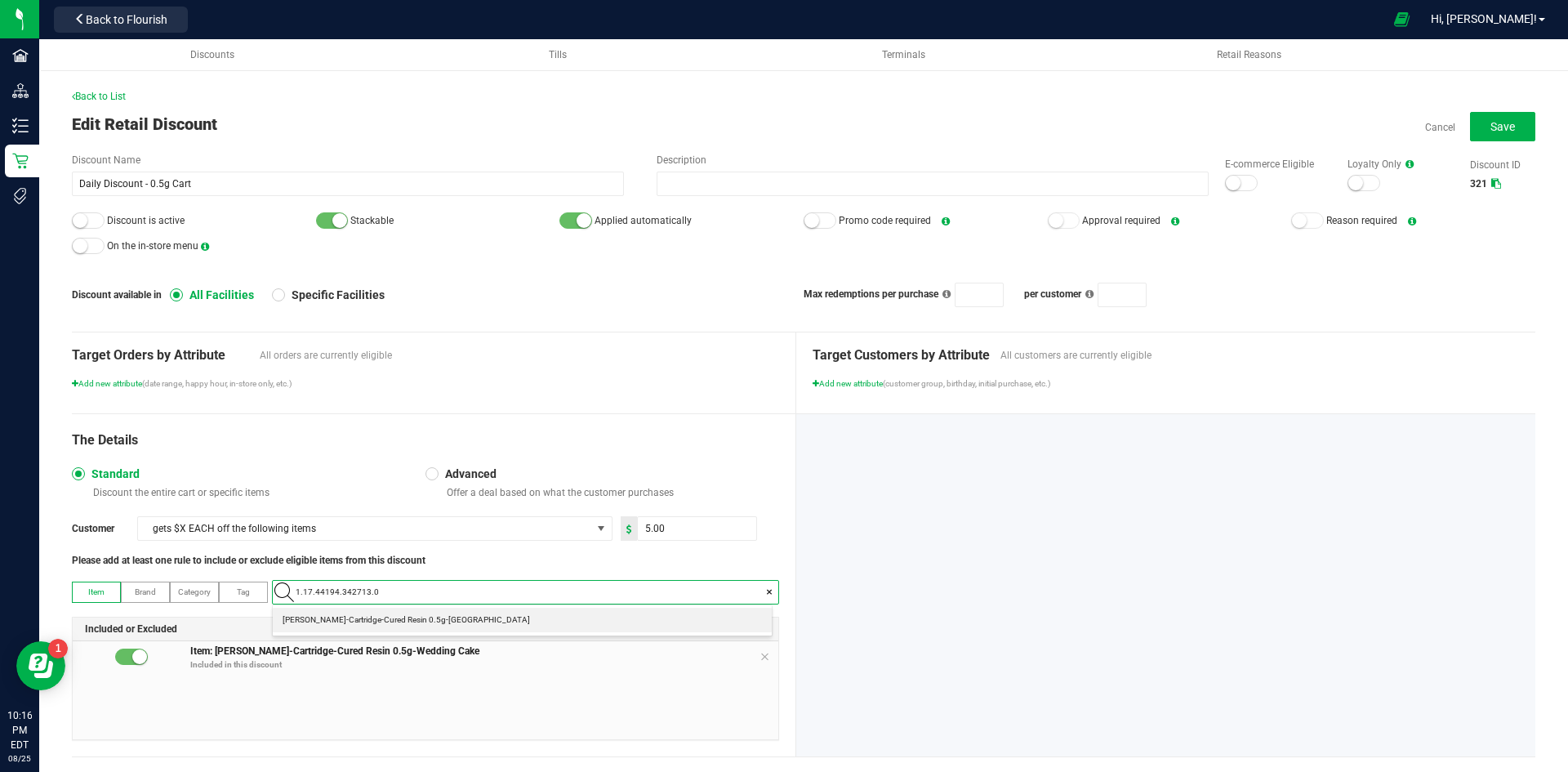
click at [424, 620] on span "Slater-Cartridge-Cured Resin 0.5g-NYCD" at bounding box center [406, 620] width 247 height 16
click at [762, 654] on icon at bounding box center [764, 657] width 10 height 13
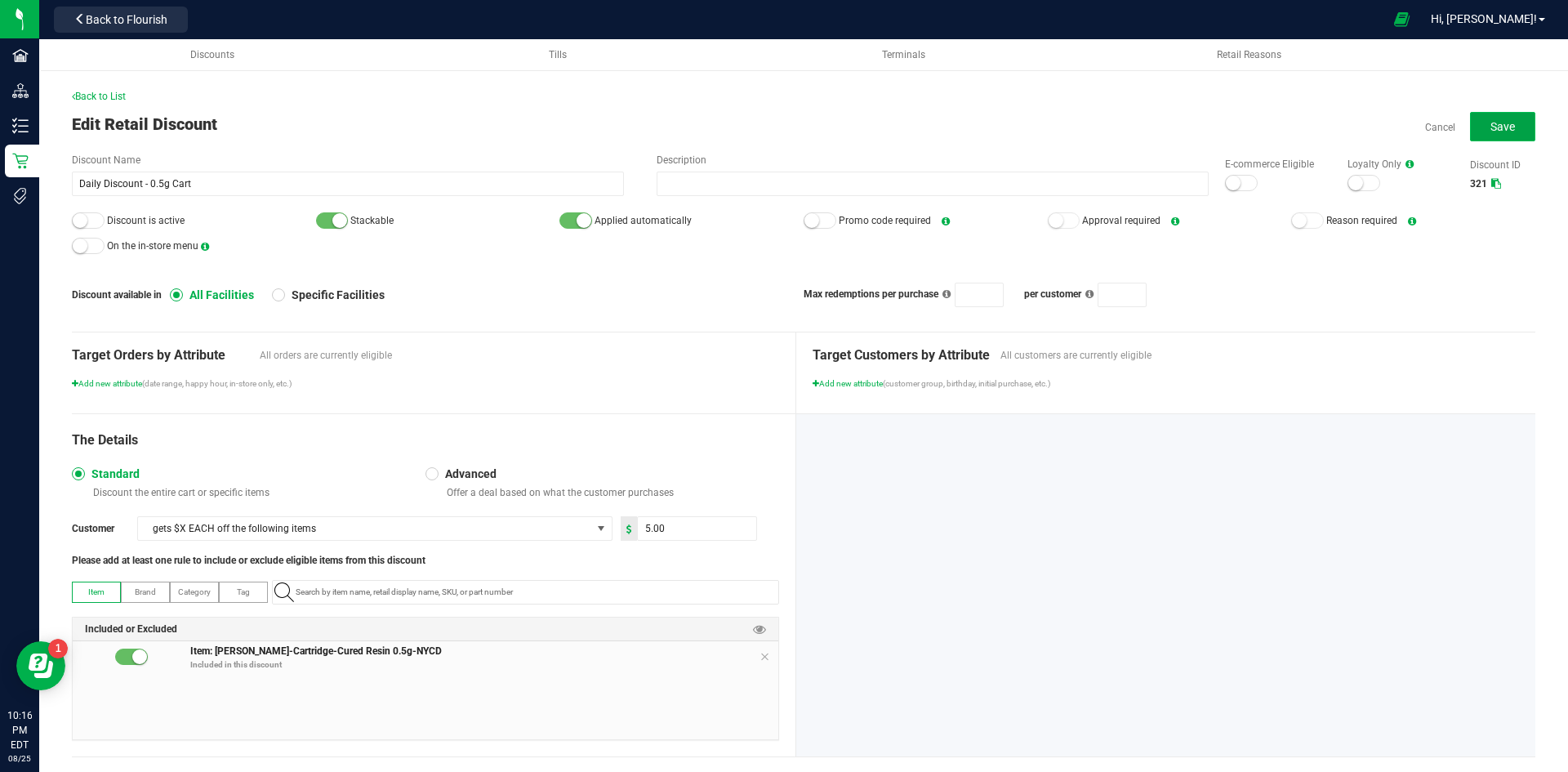
click at [1473, 134] on button "Save" at bounding box center [1502, 127] width 65 height 30
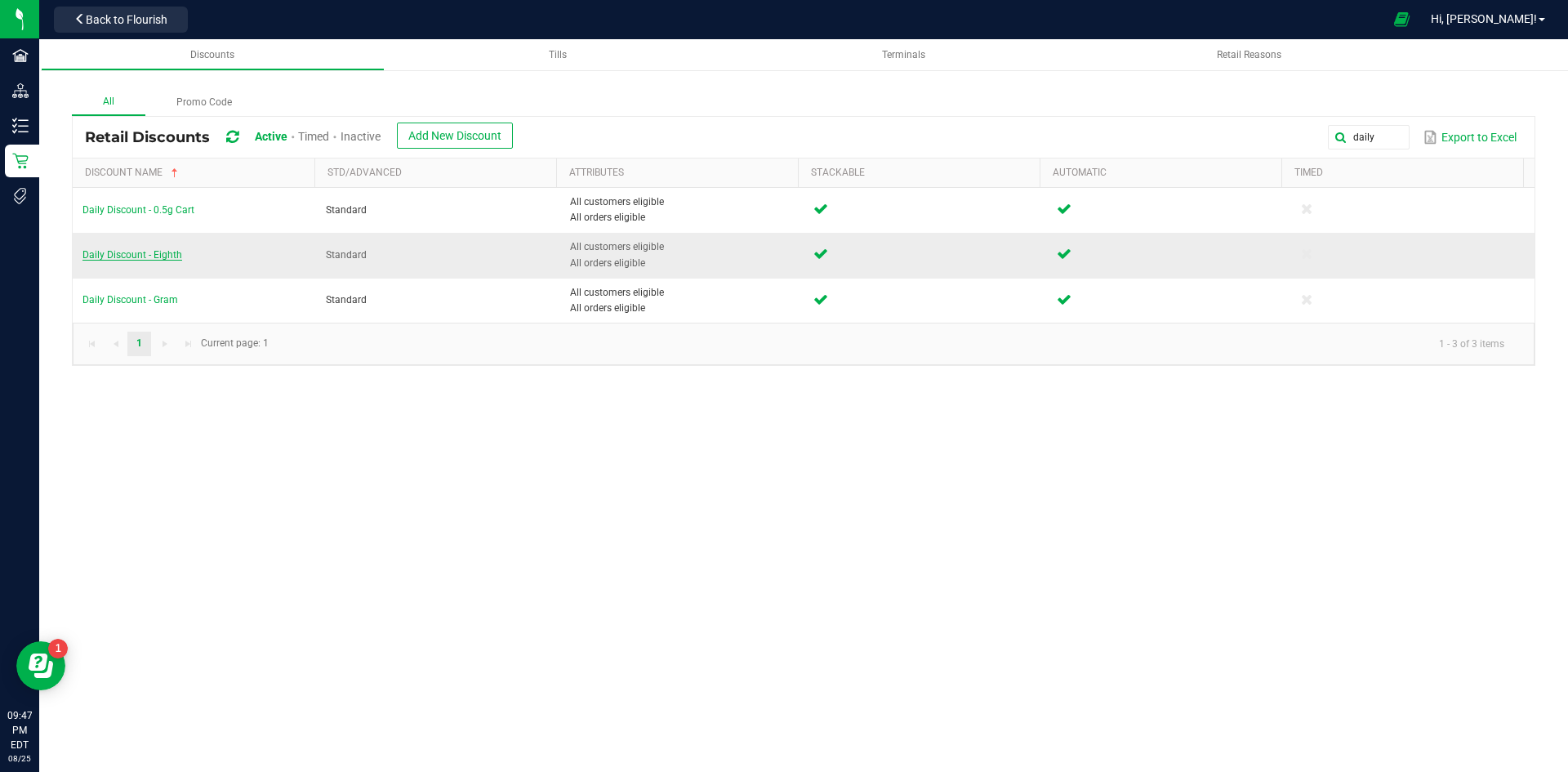
click at [156, 251] on span "Daily Discount - Eighth" at bounding box center [132, 255] width 100 height 12
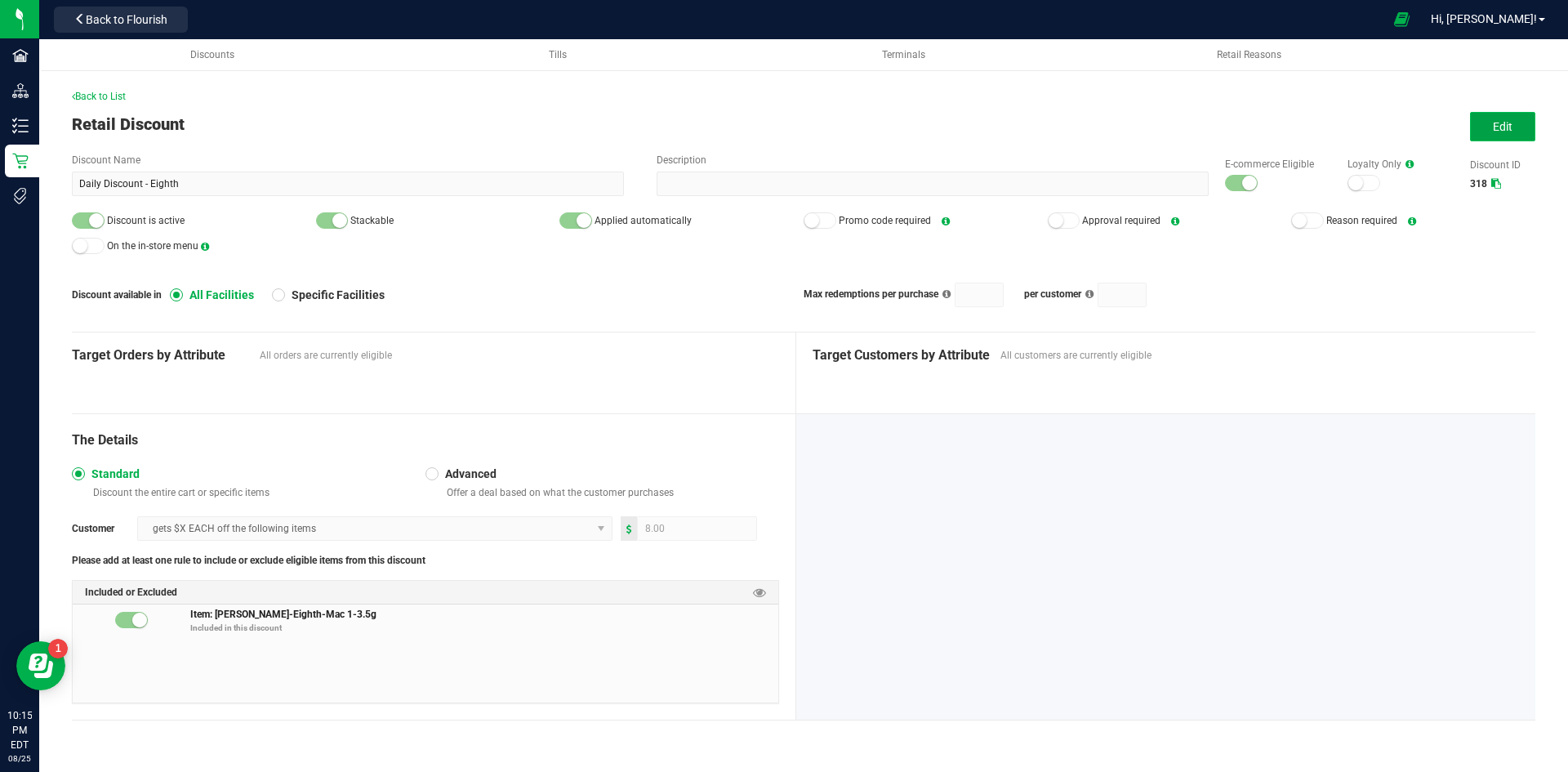
click at [1477, 126] on button "Edit" at bounding box center [1502, 127] width 65 height 30
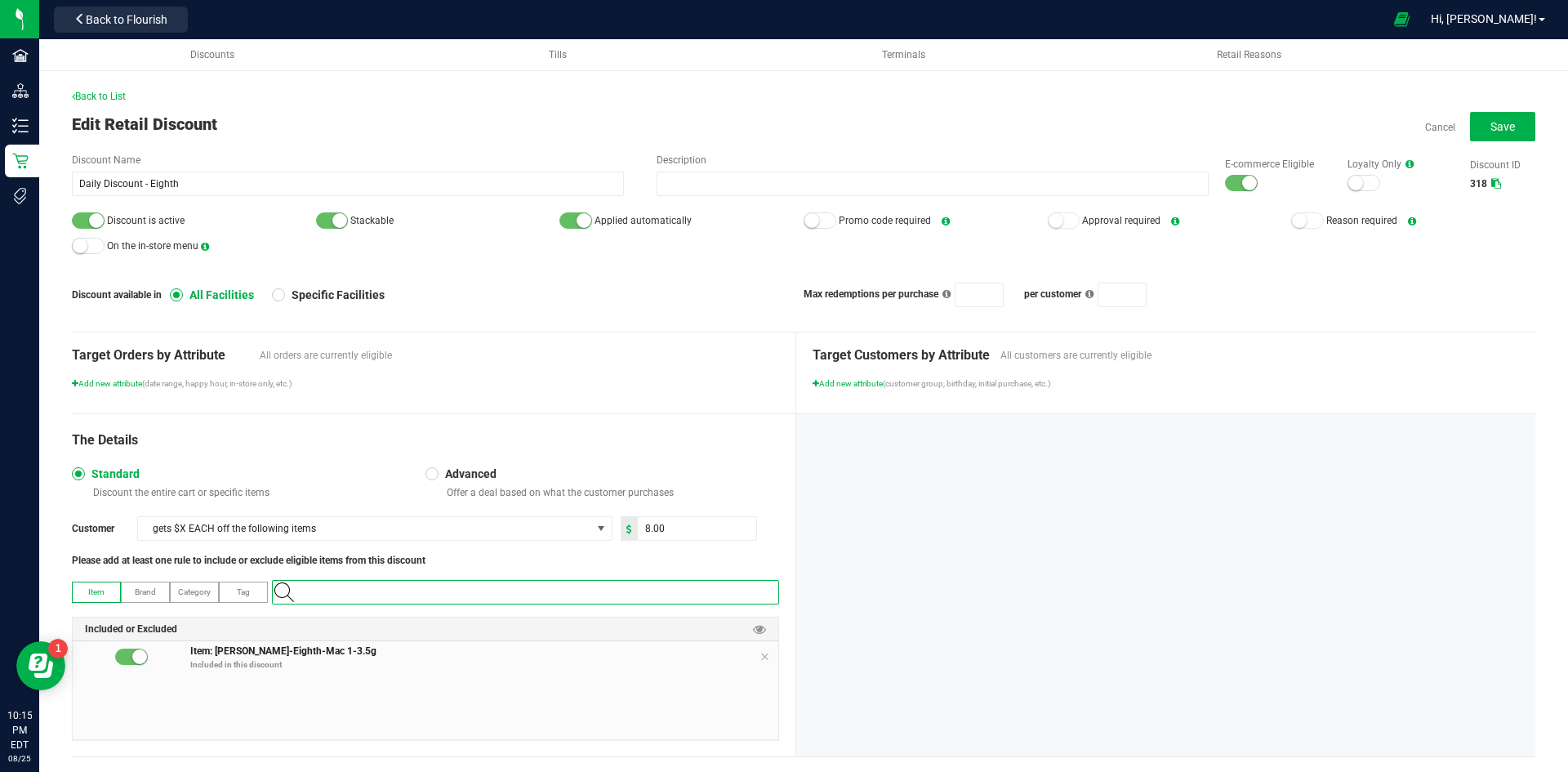
paste input "1.16.218.359511.0"
type input "1.16.218.359511.0"
click at [445, 623] on Onion-3\ "Slater-Eighth-Red Onion-3.5g" at bounding box center [522, 620] width 499 height 25
click at [760, 650] on icon at bounding box center [764, 657] width 10 height 13
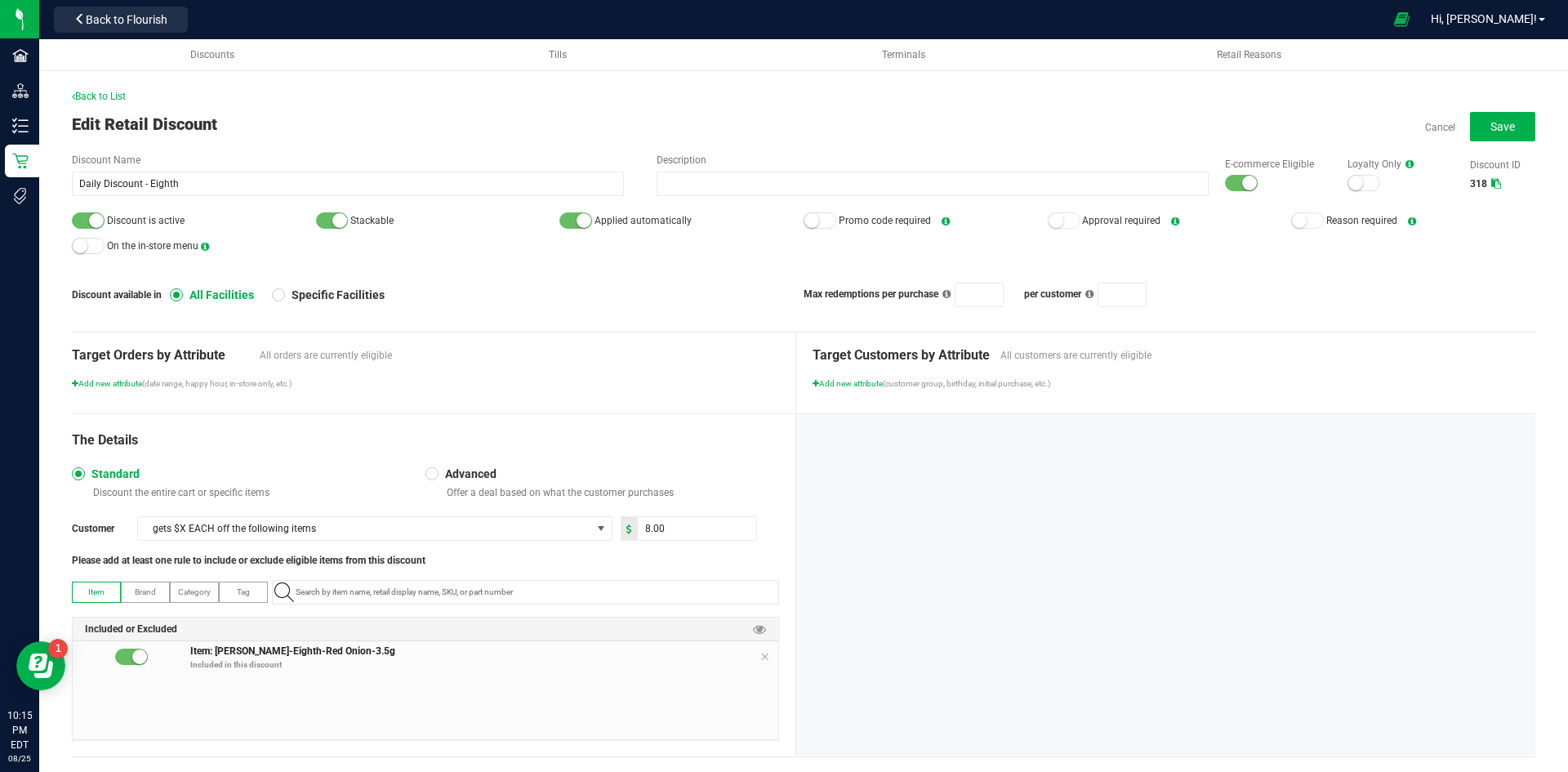
drag, startPoint x: 77, startPoint y: 222, endPoint x: 154, endPoint y: 210, distance: 77.9
click at [77, 222] on div at bounding box center [88, 220] width 33 height 16
click at [1225, 180] on div at bounding box center [1241, 182] width 33 height 16
click at [1498, 135] on button "Save" at bounding box center [1502, 127] width 65 height 30
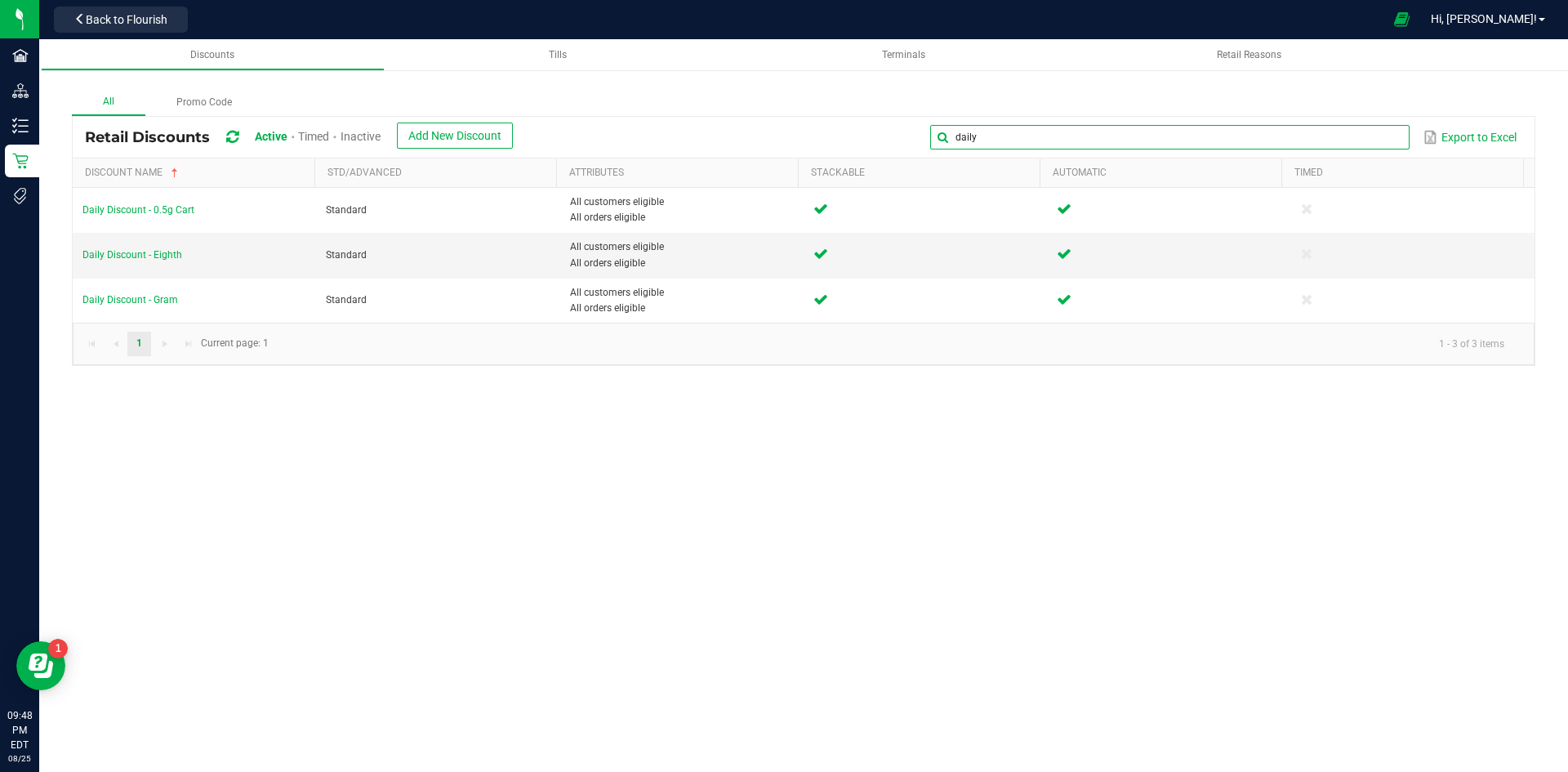
click at [1349, 141] on input "daily" at bounding box center [1168, 137] width 478 height 25
click at [626, 135] on div "daily Export to Excel" at bounding box center [1024, 137] width 997 height 28
click at [357, 135] on span "Inactive" at bounding box center [360, 136] width 40 height 13
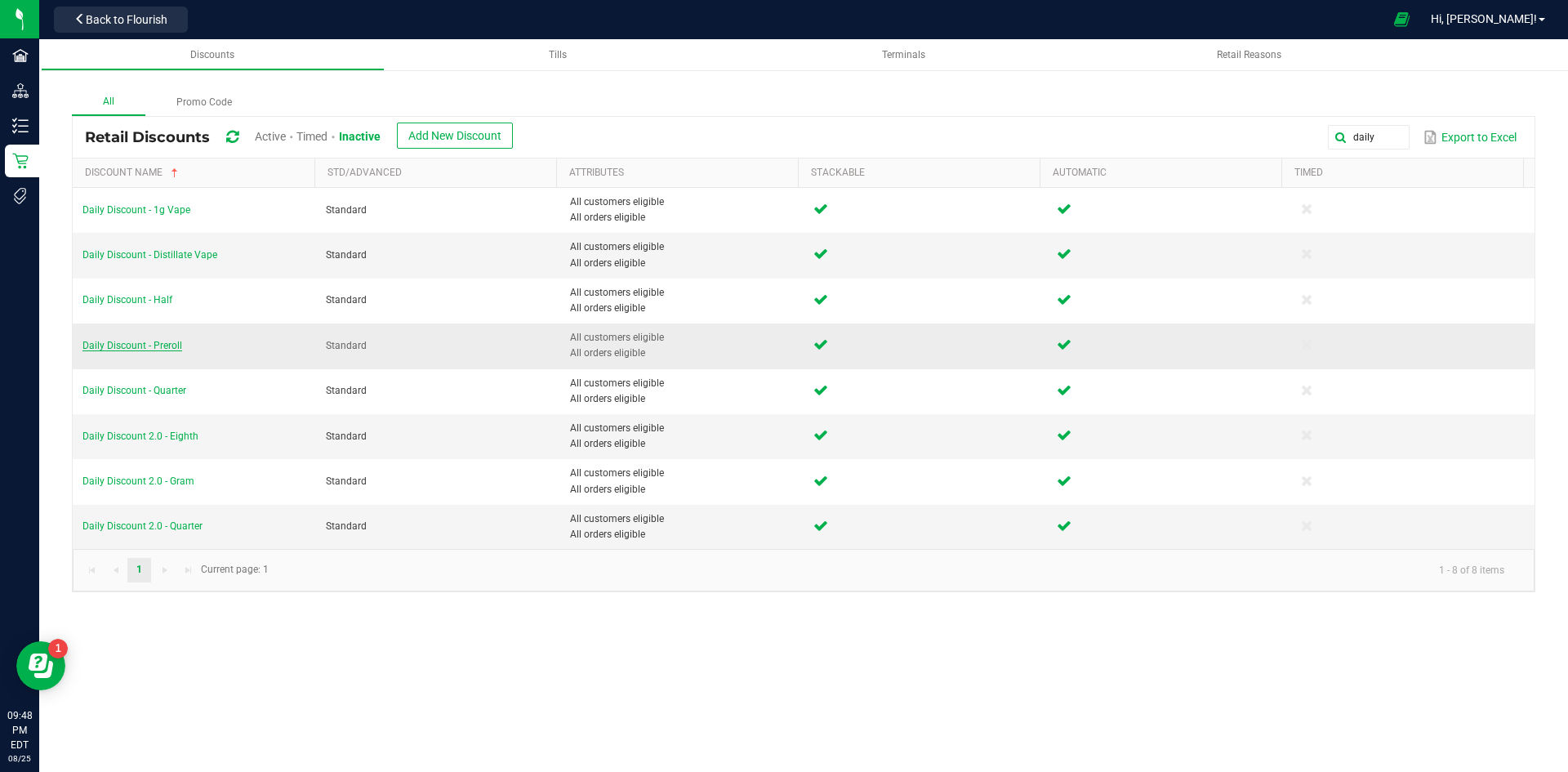
click at [168, 342] on span "Daily Discount - Preroll" at bounding box center [132, 345] width 100 height 12
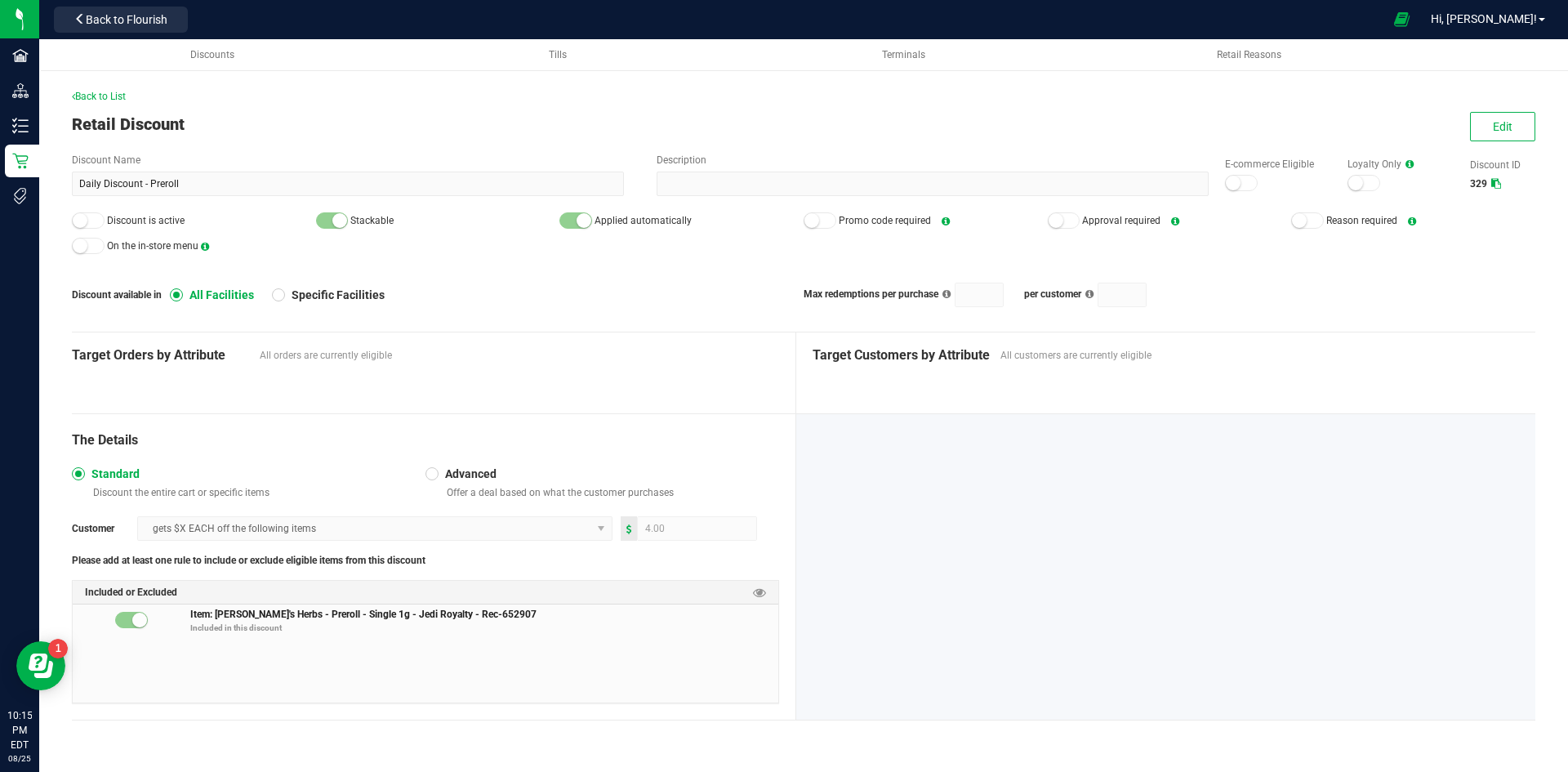
click at [1497, 141] on div "Back to List Retail Discount Edit Discount Name Daily Discount - Preroll Descri…" at bounding box center [803, 417] width 1464 height 656
click at [1498, 135] on button "Edit" at bounding box center [1502, 127] width 65 height 30
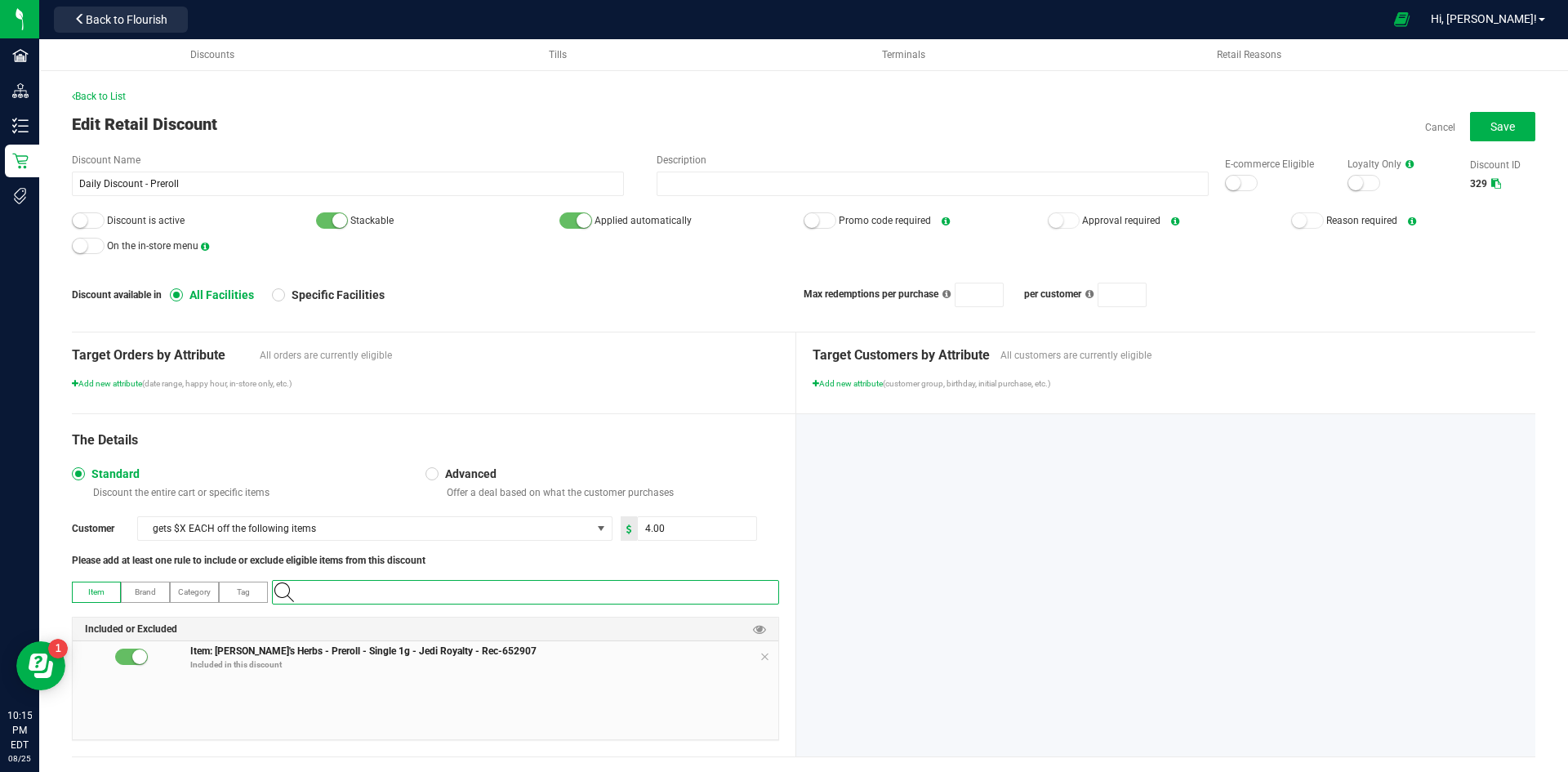
paste input "1.2.309.87861.0"
type input "1.2.309.87861.0"
click at [485, 614] on span "[PERSON_NAME]'s Herbs - Preroll - Single 1g - Fuzzy Melon - Rec-422411" at bounding box center [413, 620] width 262 height 16
click at [759, 656] on icon at bounding box center [764, 657] width 10 height 13
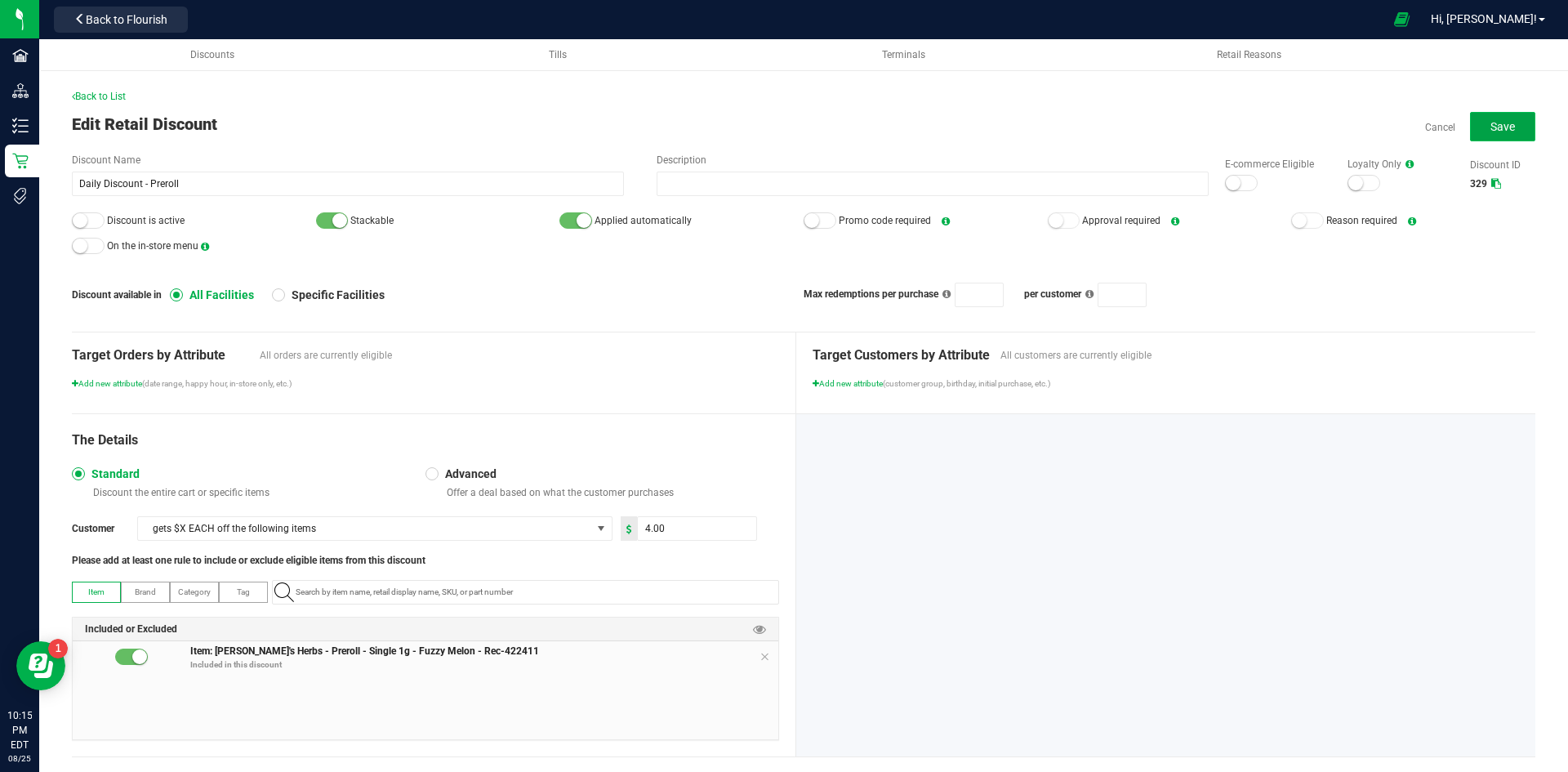
click at [1487, 138] on button "Save" at bounding box center [1502, 127] width 65 height 30
